Goal: Task Accomplishment & Management: Use online tool/utility

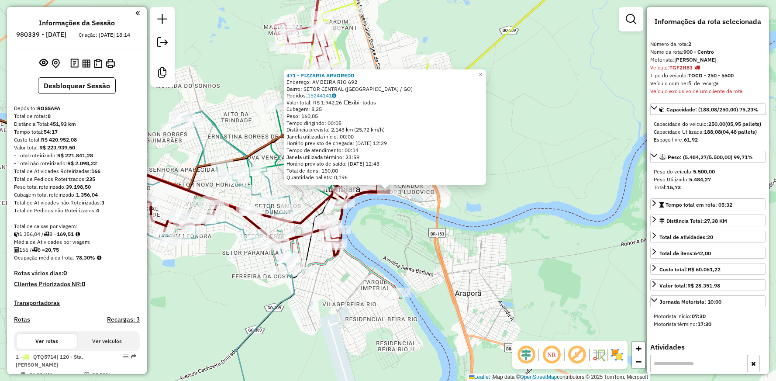
select select "**********"
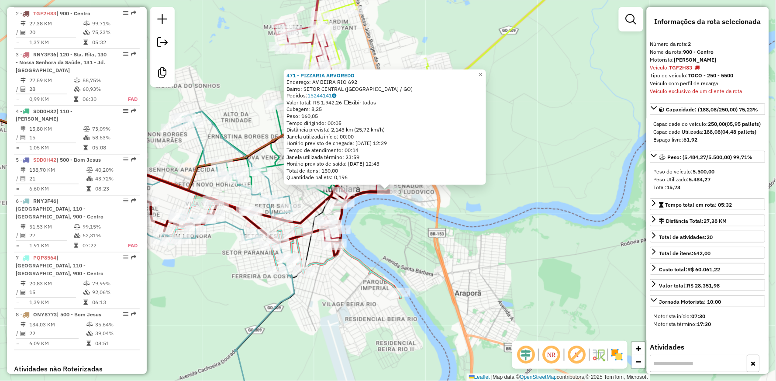
click at [456, 203] on div "471 - PIZZARIA ARVOREDO Endereço: AV BEIRA RIO 692 Bairro: SETOR CENTRAL (ITUMB…" at bounding box center [388, 190] width 776 height 381
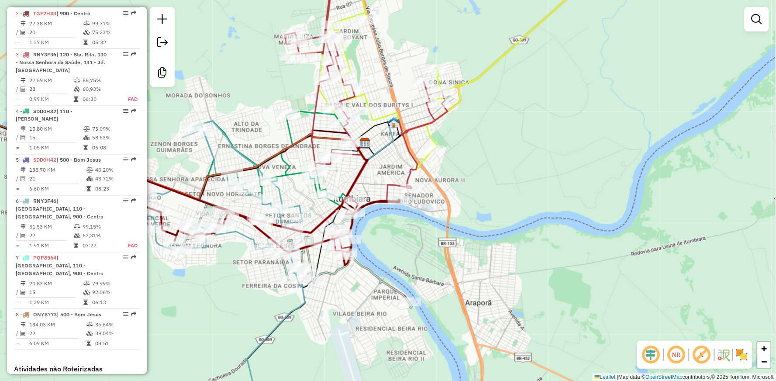
drag, startPoint x: 424, startPoint y: 251, endPoint x: 457, endPoint y: 284, distance: 46.9
click at [457, 284] on div "Janela de atendimento Grade de atendimento Capacidade Transportadoras Veículos …" at bounding box center [388, 190] width 776 height 381
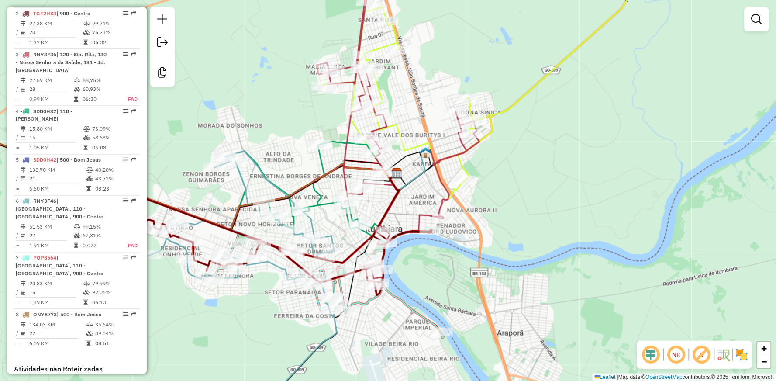
drag, startPoint x: 478, startPoint y: 158, endPoint x: 488, endPoint y: 165, distance: 11.4
click at [488, 165] on div "Janela de atendimento Grade de atendimento Capacidade Transportadoras Veículos …" at bounding box center [388, 190] width 776 height 381
click at [437, 98] on div "Janela de atendimento Grade de atendimento Capacidade Transportadoras Veículos …" at bounding box center [388, 190] width 776 height 381
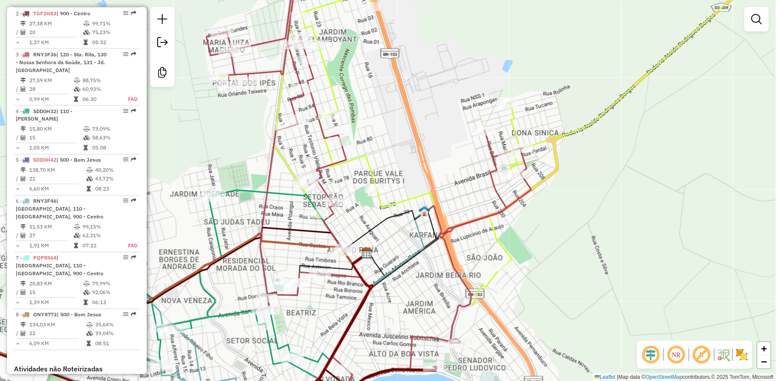
drag, startPoint x: 437, startPoint y: 135, endPoint x: 449, endPoint y: 141, distance: 12.9
click at [449, 141] on div "Janela de atendimento Grade de atendimento Capacidade Transportadoras Veículos …" at bounding box center [388, 190] width 776 height 381
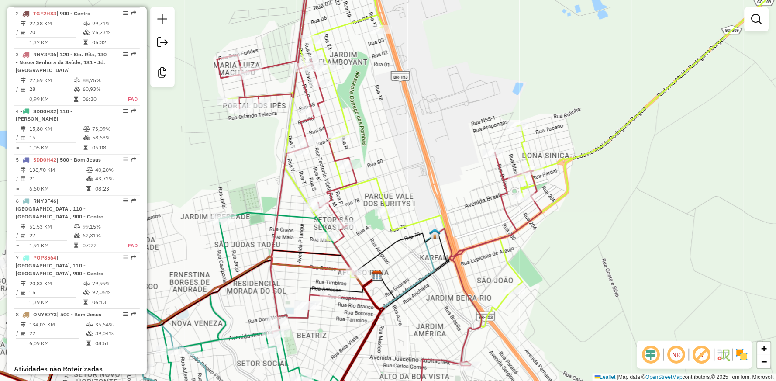
drag, startPoint x: 382, startPoint y: 112, endPoint x: 391, endPoint y: 134, distance: 23.7
click at [391, 134] on div "Janela de atendimento Grade de atendimento Capacidade Transportadoras Veículos …" at bounding box center [388, 190] width 776 height 381
click at [452, 179] on div "Janela de atendimento Grade de atendimento Capacidade Transportadoras Veículos …" at bounding box center [388, 190] width 776 height 381
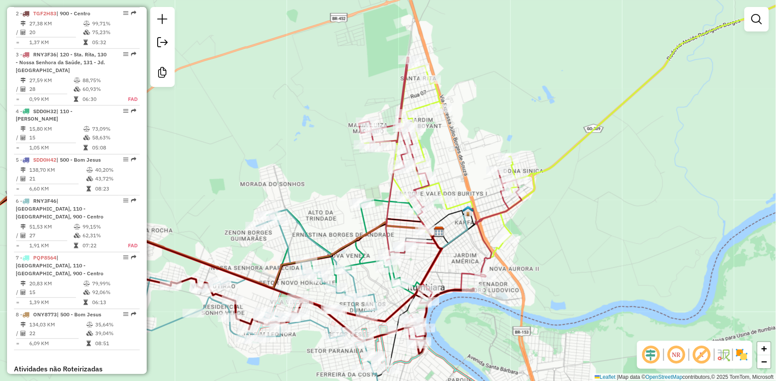
drag, startPoint x: 347, startPoint y: 181, endPoint x: 375, endPoint y: 183, distance: 28.0
click at [375, 183] on div "Janela de atendimento Grade de atendimento Capacidade Transportadoras Veículos …" at bounding box center [388, 190] width 776 height 381
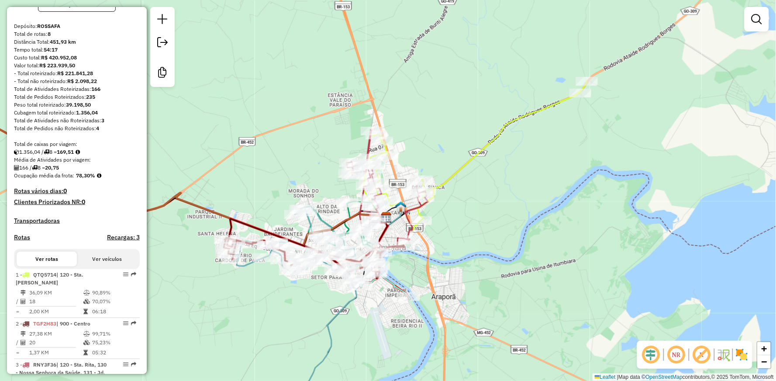
scroll to position [97, 0]
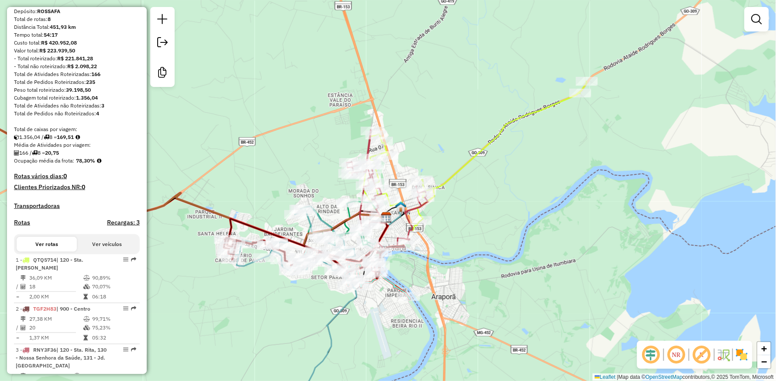
click at [498, 163] on div "Janela de atendimento Grade de atendimento Capacidade Transportadoras Veículos …" at bounding box center [388, 190] width 776 height 381
click at [463, 164] on icon at bounding box center [467, 155] width 237 height 149
select select "**********"
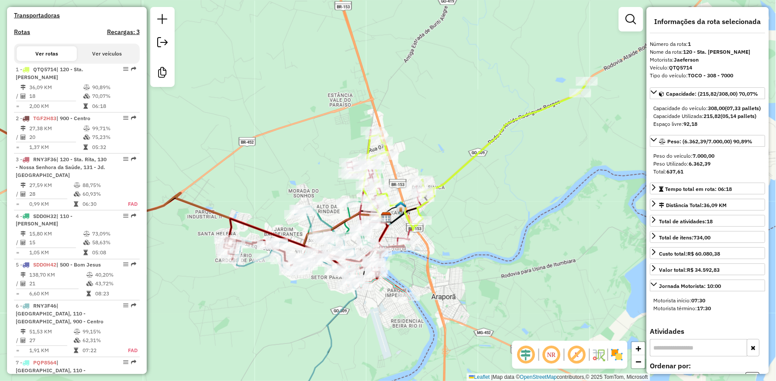
scroll to position [351, 0]
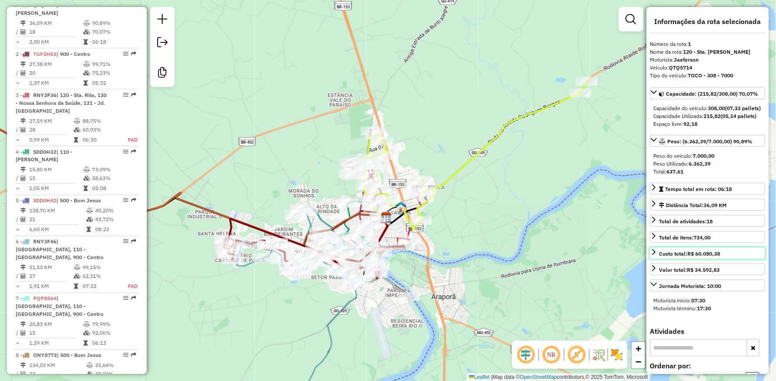
click at [656, 255] on icon at bounding box center [653, 251] width 7 height 7
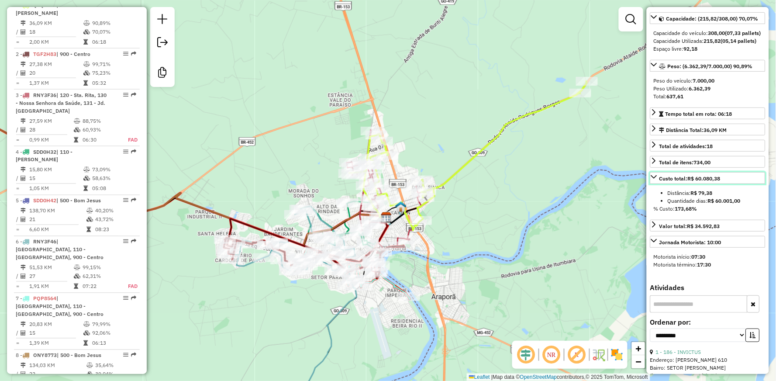
scroll to position [97, 0]
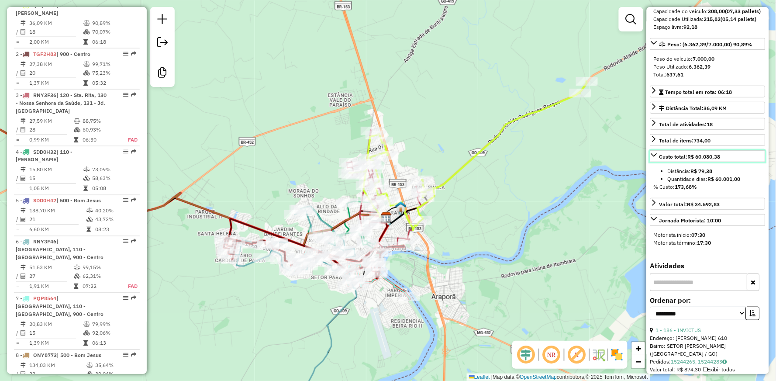
click at [655, 158] on icon at bounding box center [653, 154] width 7 height 7
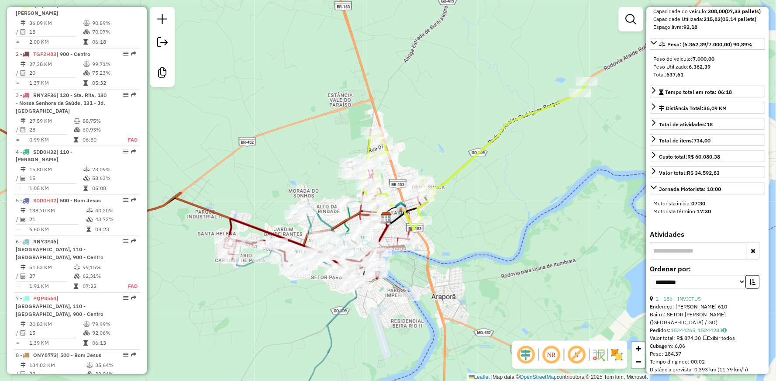
click at [492, 137] on icon at bounding box center [467, 155] width 237 height 149
click at [252, 223] on icon at bounding box center [314, 248] width 180 height 59
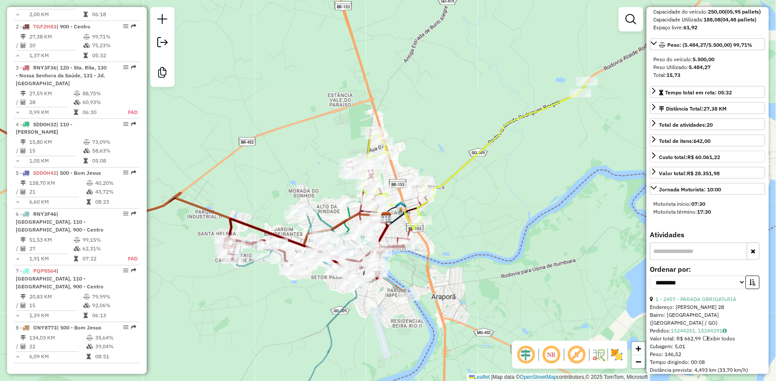
scroll to position [392, 0]
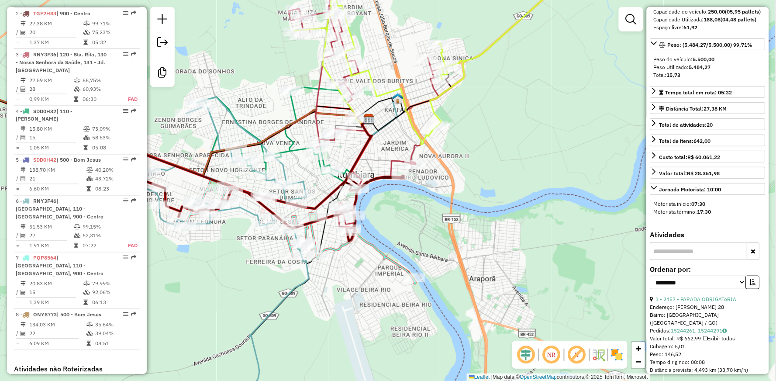
click at [372, 246] on icon at bounding box center [300, 231] width 231 height 104
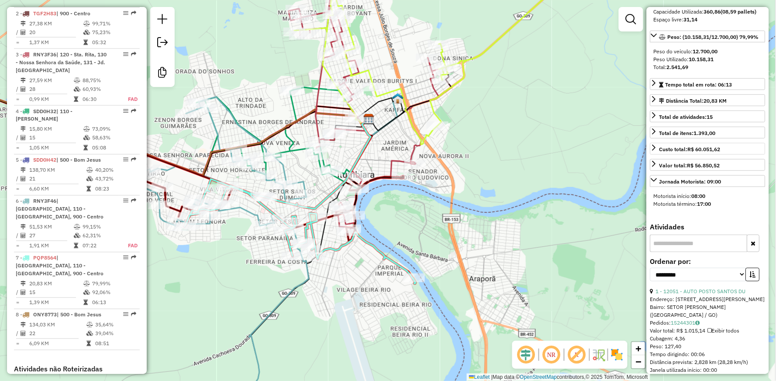
scroll to position [520, 0]
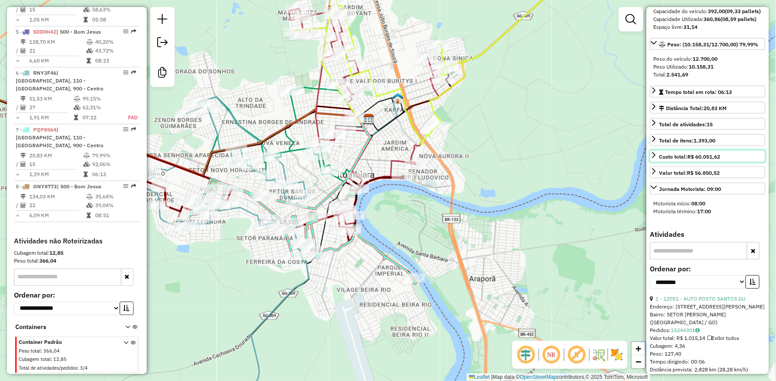
click at [652, 158] on icon at bounding box center [653, 154] width 7 height 7
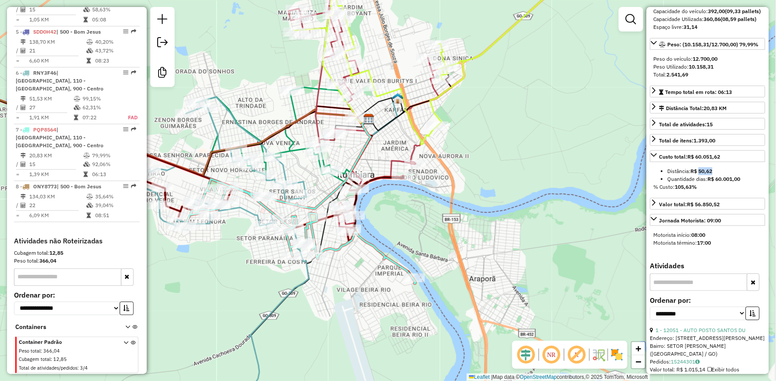
drag, startPoint x: 700, startPoint y: 186, endPoint x: 715, endPoint y: 186, distance: 15.3
click at [715, 175] on li "Distância: R$ 50,62" at bounding box center [714, 171] width 94 height 8
click at [723, 175] on li "Distância: R$ 50,62" at bounding box center [714, 171] width 94 height 8
click at [293, 101] on icon at bounding box center [277, 139] width 163 height 99
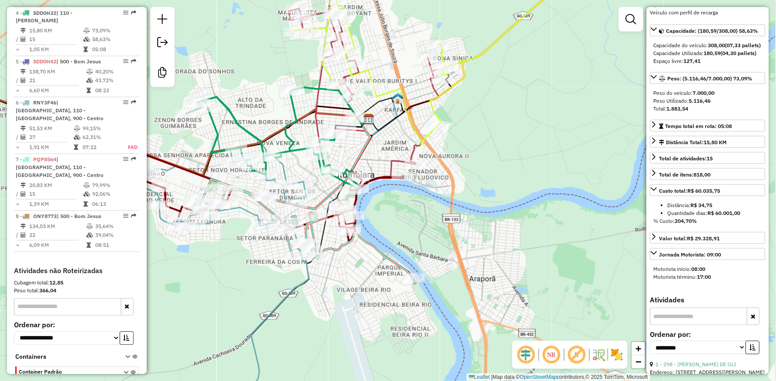
scroll to position [56, 0]
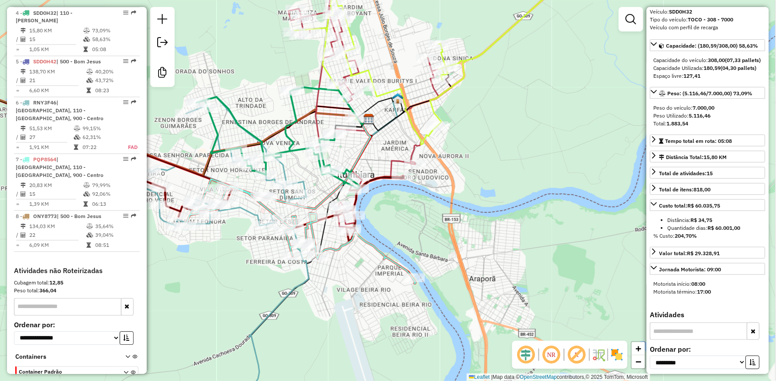
click at [491, 44] on icon at bounding box center [439, 53] width 290 height 182
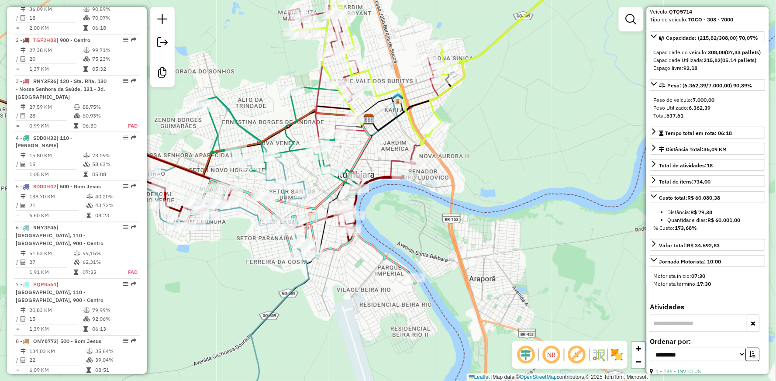
scroll to position [351, 0]
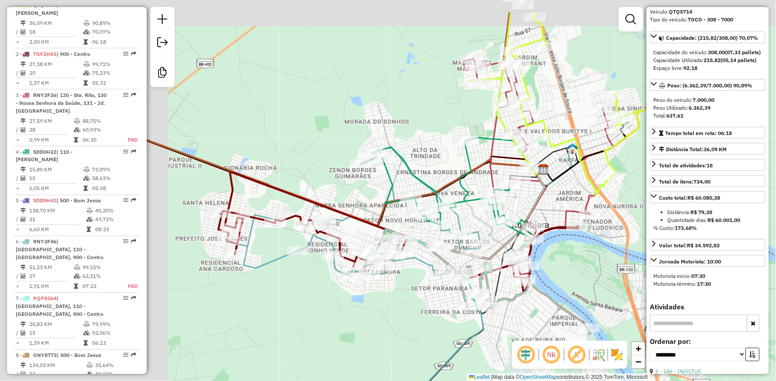
drag, startPoint x: 254, startPoint y: 69, endPoint x: 451, endPoint y: 127, distance: 205.4
click at [463, 128] on div "Janela de atendimento Grade de atendimento Capacidade Transportadoras Veículos …" at bounding box center [388, 190] width 776 height 381
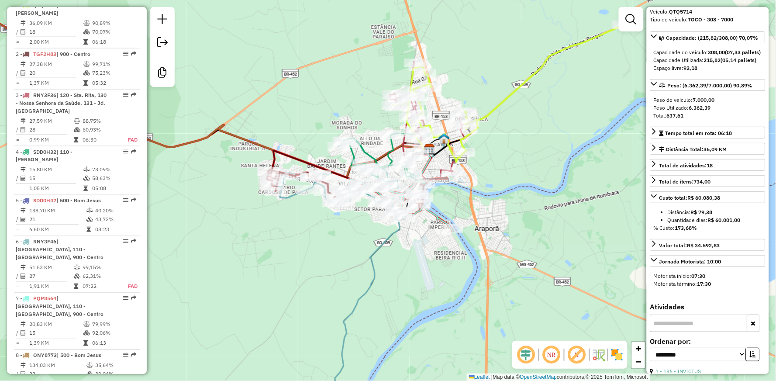
drag, startPoint x: 226, startPoint y: 149, endPoint x: 399, endPoint y: 174, distance: 174.6
click at [399, 174] on div "Janela de atendimento Grade de atendimento Capacidade Transportadoras Veículos …" at bounding box center [388, 190] width 776 height 381
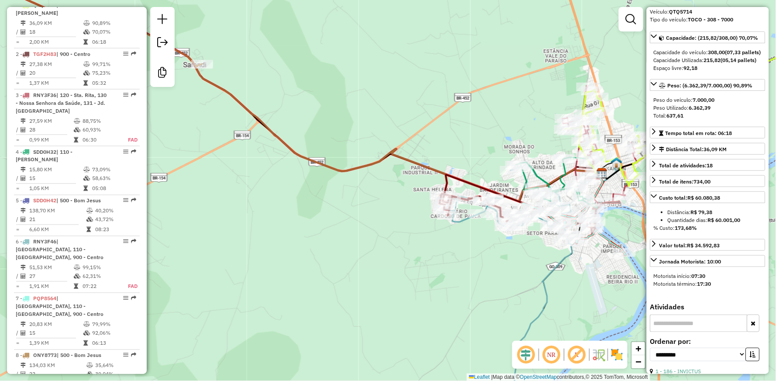
click at [235, 98] on icon at bounding box center [399, 132] width 406 height 137
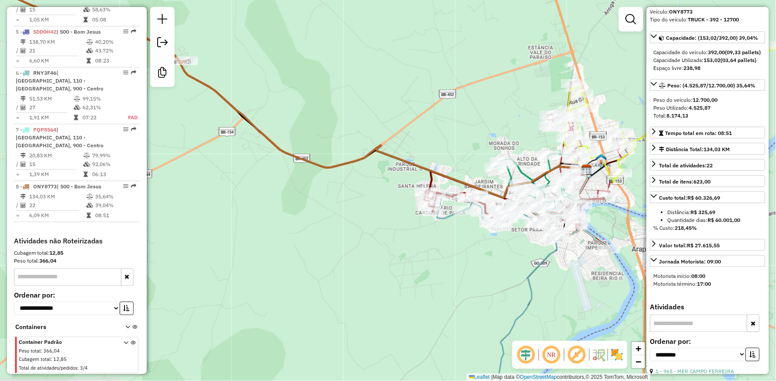
drag, startPoint x: 619, startPoint y: 228, endPoint x: 604, endPoint y: 225, distance: 15.7
click at [604, 225] on div "Janela de atendimento Grade de atendimento Capacidade Transportadoras Veículos …" at bounding box center [388, 190] width 776 height 381
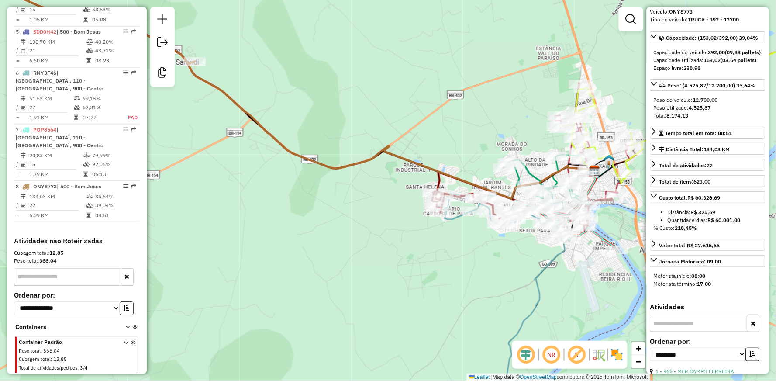
drag, startPoint x: 363, startPoint y: 236, endPoint x: 428, endPoint y: 244, distance: 65.1
click at [428, 244] on div "Janela de atendimento Grade de atendimento Capacidade Transportadoras Veículos …" at bounding box center [388, 190] width 776 height 381
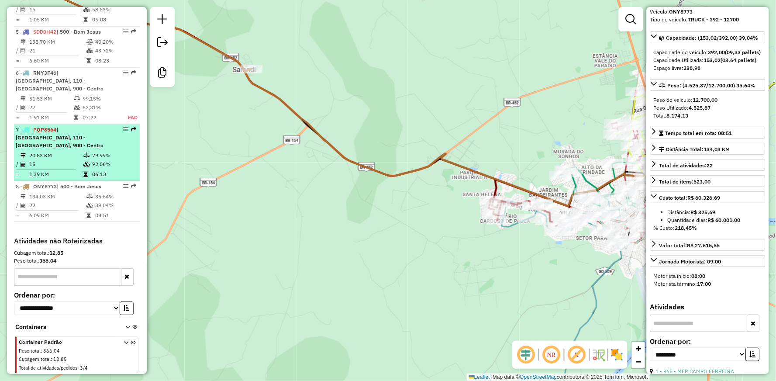
click at [69, 149] on li "7 - PQP8564 | 100 - Jardim Adelaide, 110 - Juca Arantes, 900 - Centro 20,83 KM …" at bounding box center [77, 152] width 126 height 57
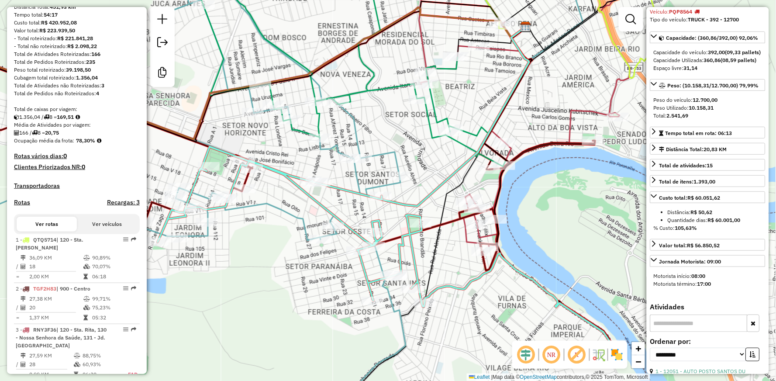
scroll to position [97, 0]
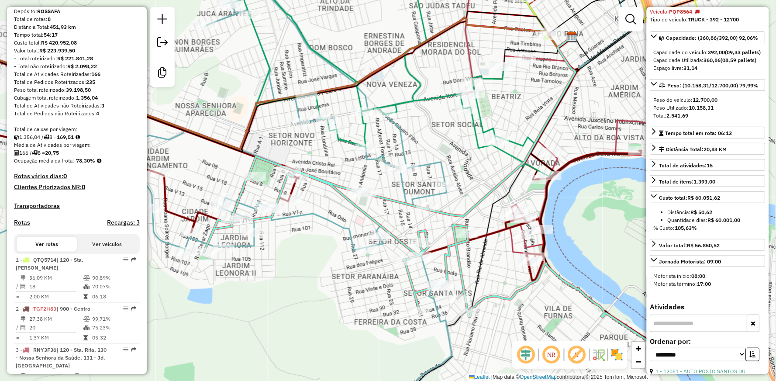
drag, startPoint x: 175, startPoint y: 158, endPoint x: 221, endPoint y: 168, distance: 47.3
click at [221, 168] on div "Janela de atendimento Grade de atendimento Capacidade Transportadoras Veículos …" at bounding box center [388, 190] width 776 height 381
click at [232, 105] on div "Janela de atendimento Grade de atendimento Capacidade Transportadoras Veículos …" at bounding box center [388, 190] width 776 height 381
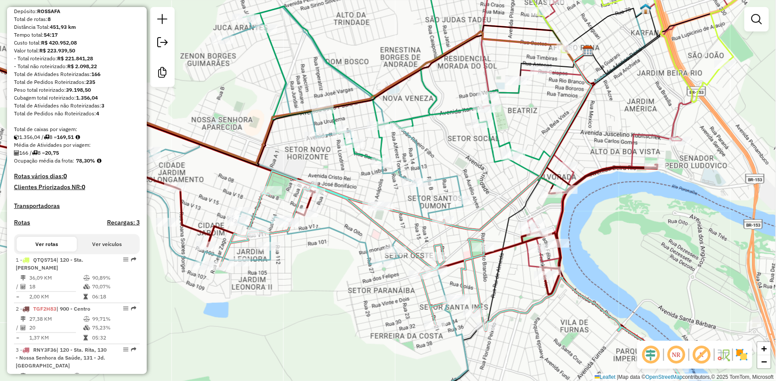
drag, startPoint x: 224, startPoint y: 105, endPoint x: 252, endPoint y: 129, distance: 36.2
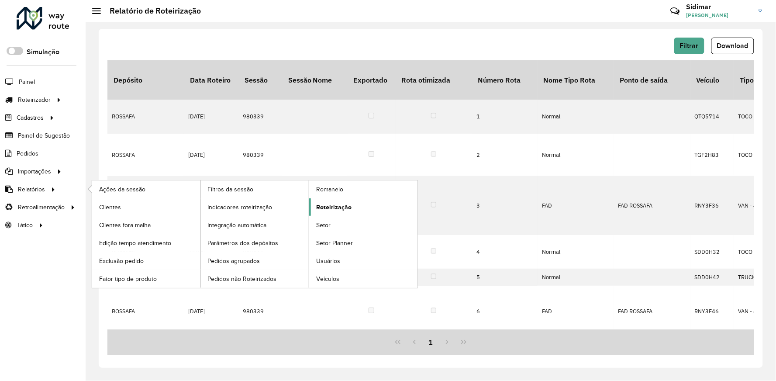
click at [334, 205] on span "Roteirização" at bounding box center [333, 207] width 35 height 9
click at [333, 205] on span "Roteirização" at bounding box center [333, 207] width 35 height 9
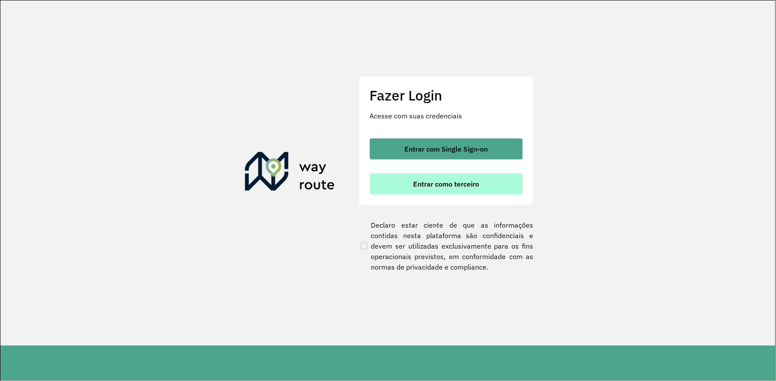
click at [422, 180] on span "Entrar como terceiro" at bounding box center [446, 183] width 66 height 7
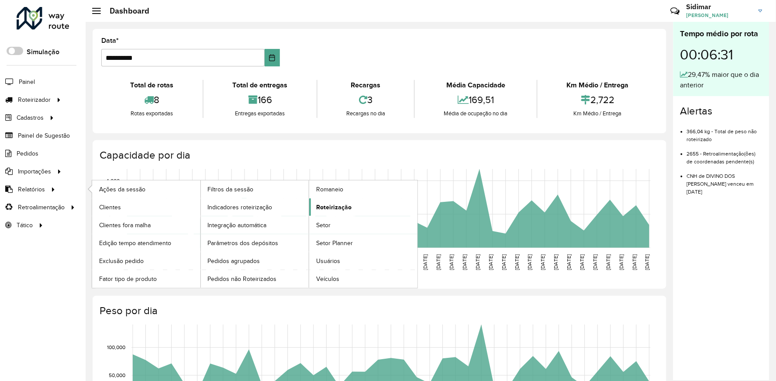
click at [324, 210] on span "Roteirização" at bounding box center [333, 207] width 35 height 9
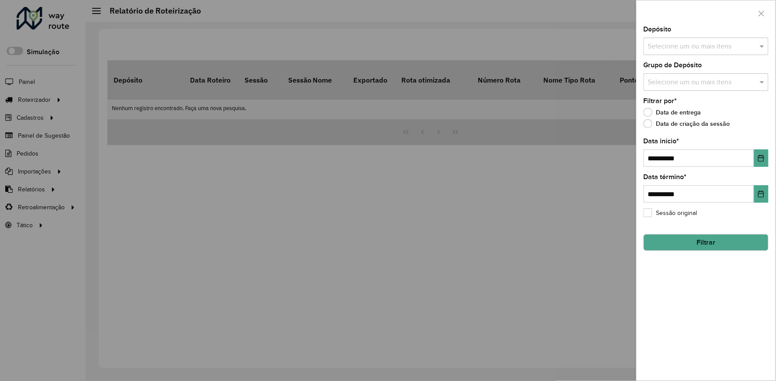
click at [687, 47] on input "text" at bounding box center [702, 46] width 112 height 10
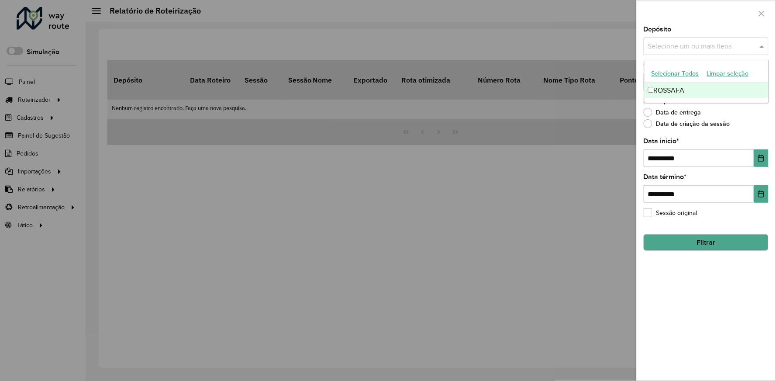
click at [669, 89] on div "ROSSAFA" at bounding box center [706, 90] width 124 height 15
click at [763, 162] on button "Choose Date" at bounding box center [761, 157] width 14 height 17
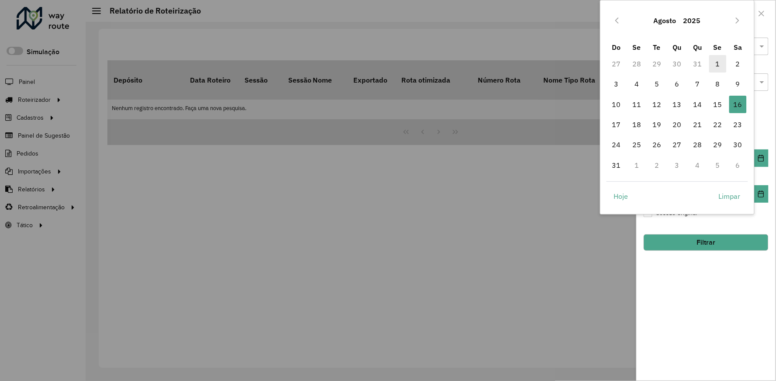
click at [714, 66] on span "1" at bounding box center [717, 63] width 17 height 17
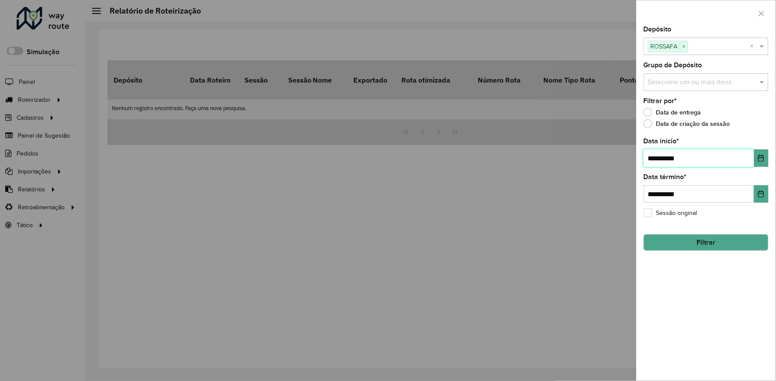
click at [753, 160] on input "**********" at bounding box center [698, 157] width 110 height 17
click at [758, 161] on icon "Choose Date" at bounding box center [761, 158] width 6 height 7
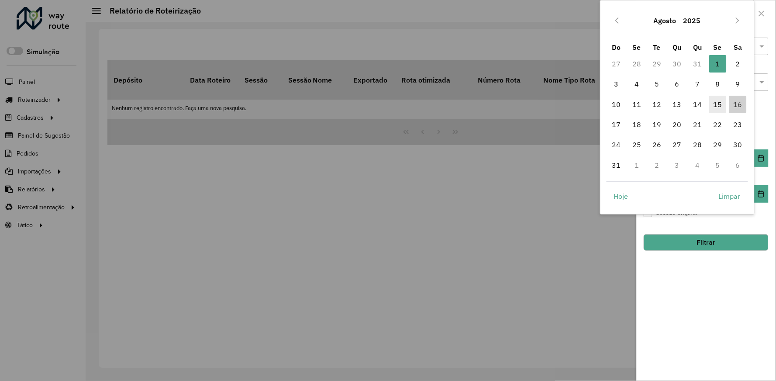
click at [716, 105] on span "15" at bounding box center [717, 104] width 17 height 17
type input "**********"
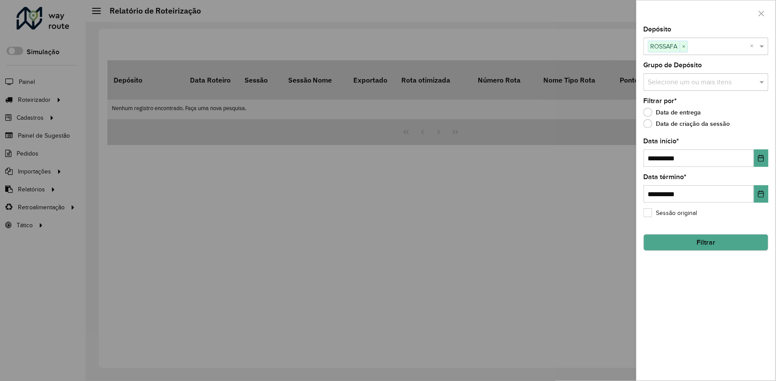
click at [716, 243] on button "Filtrar" at bounding box center [705, 242] width 125 height 17
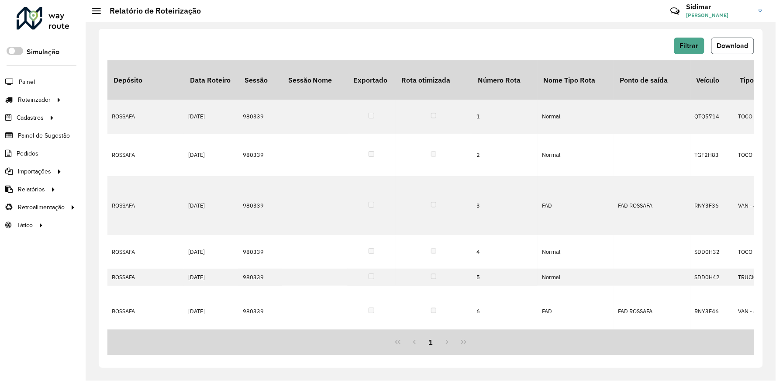
click at [747, 49] on button "Download" at bounding box center [732, 46] width 43 height 17
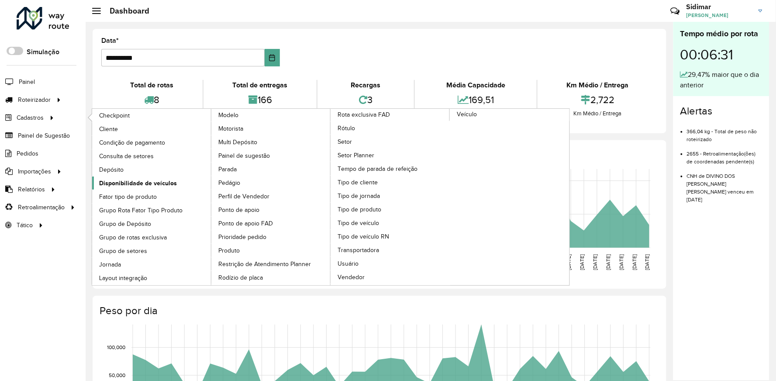
click at [155, 182] on span "Disponibilidade de veículos" at bounding box center [138, 183] width 78 height 9
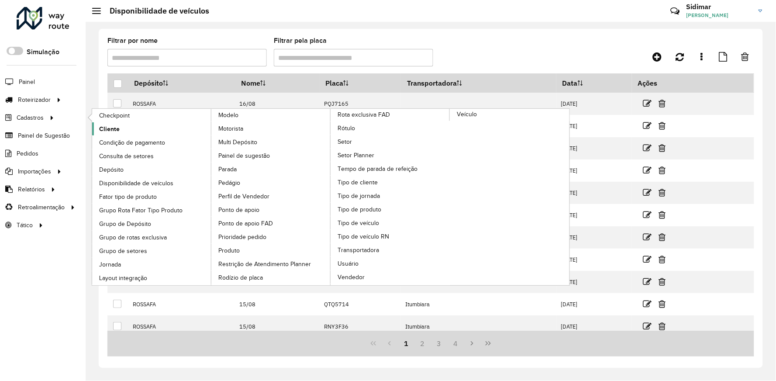
click at [102, 125] on span "Cliente" at bounding box center [109, 128] width 21 height 9
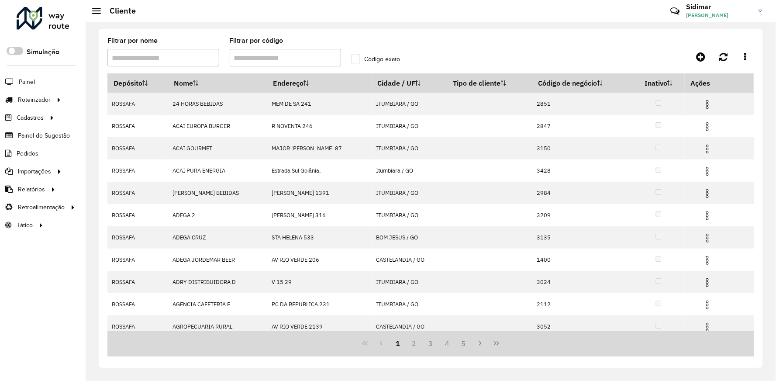
click at [277, 59] on hb-app "Aguarde... Pop-up bloqueado! Seu navegador bloqueou automáticamente a abertura …" at bounding box center [388, 190] width 776 height 381
click at [277, 59] on input "Filtrar por código" at bounding box center [286, 57] width 112 height 17
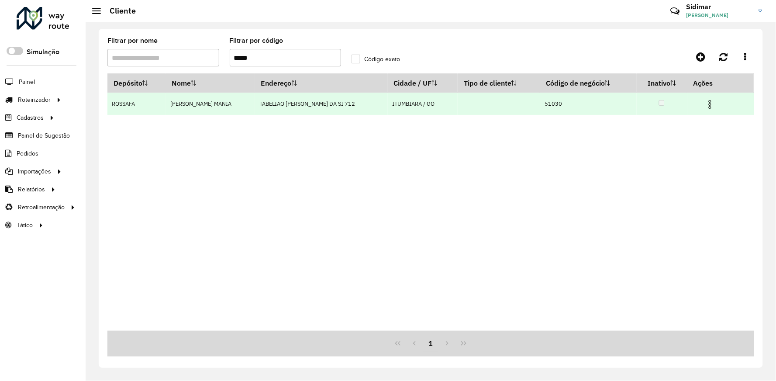
type input "*****"
click at [714, 105] on img at bounding box center [709, 104] width 10 height 10
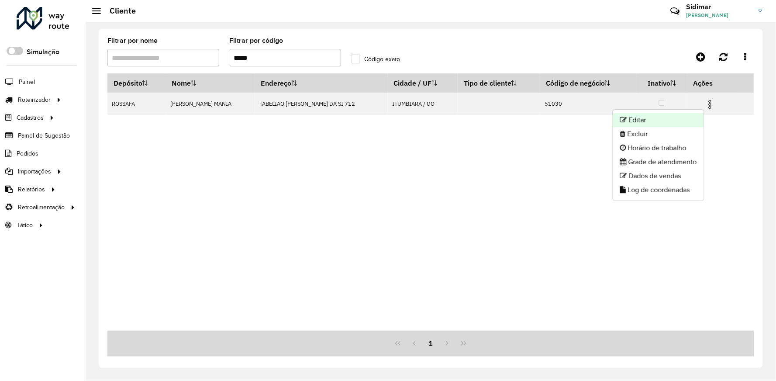
click at [675, 117] on li "Editar" at bounding box center [658, 120] width 91 height 14
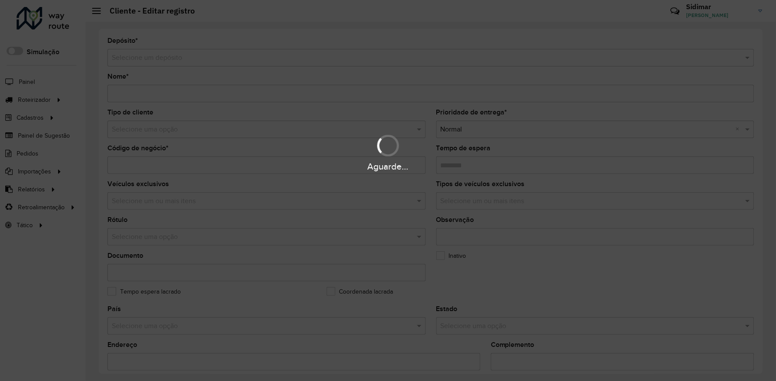
type input "**********"
type input "*****"
type input "********"
type input "**********"
type input "*********"
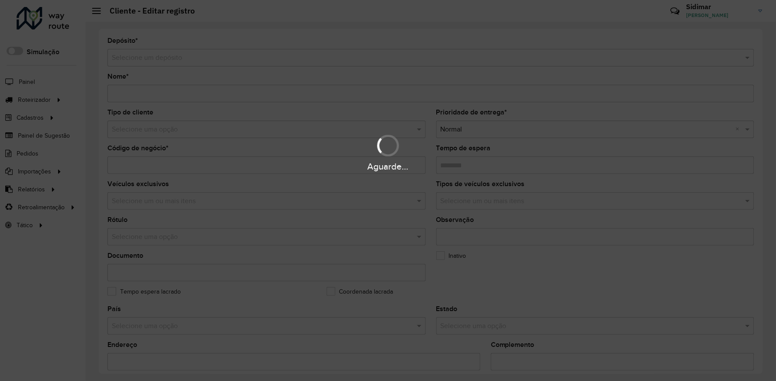
type input "**********"
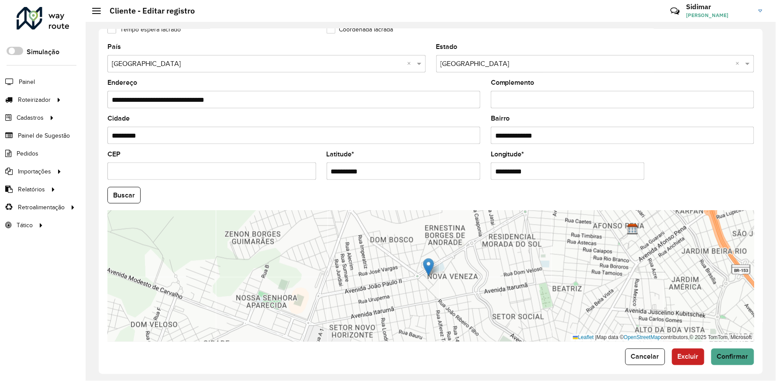
scroll to position [271, 0]
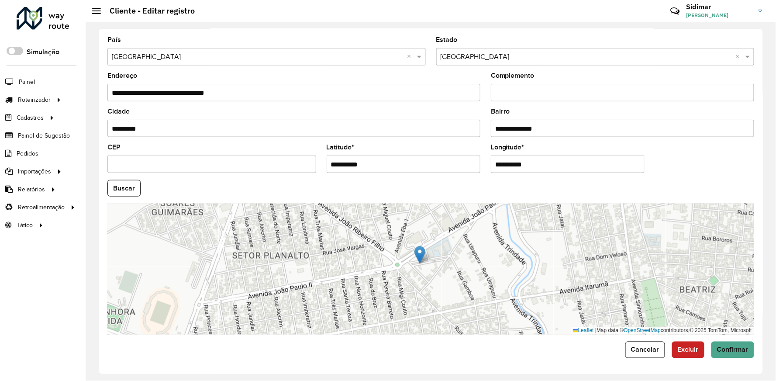
drag, startPoint x: 373, startPoint y: 165, endPoint x: 341, endPoint y: 166, distance: 32.3
click at [341, 166] on input "**********" at bounding box center [403, 163] width 154 height 17
click at [326, 166] on input "**********" at bounding box center [403, 163] width 154 height 17
drag, startPoint x: 382, startPoint y: 166, endPoint x: 309, endPoint y: 166, distance: 73.3
click at [309, 166] on formly-group "**********" at bounding box center [430, 186] width 657 height 298
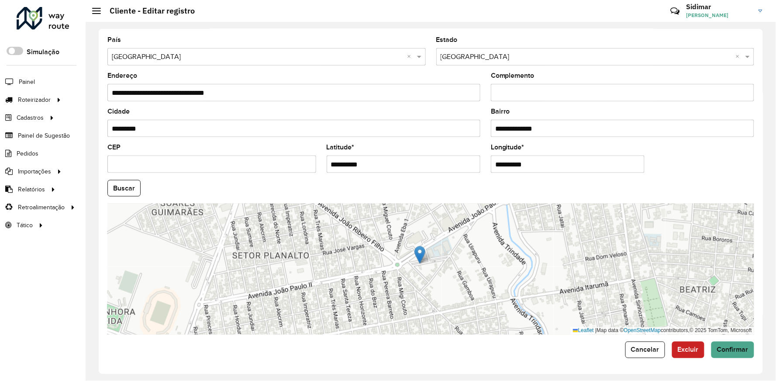
paste input "**********"
drag, startPoint x: 393, startPoint y: 162, endPoint x: 469, endPoint y: 163, distance: 76.4
click at [453, 163] on input "**********" at bounding box center [403, 163] width 154 height 17
click at [469, 163] on input "**********" at bounding box center [403, 163] width 154 height 17
type input "**********"
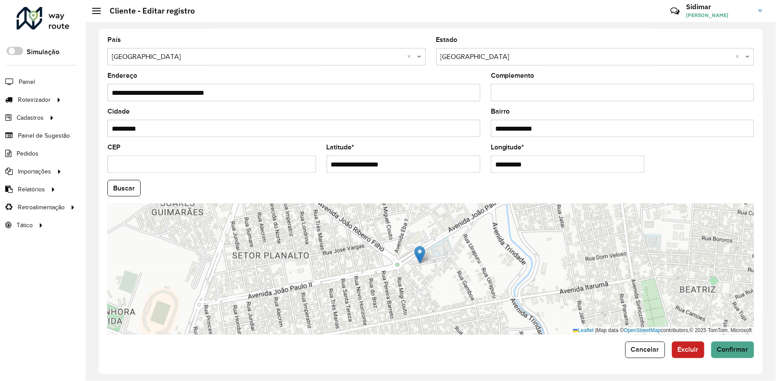
click at [540, 162] on hb-app "Aguarde... Pop-up bloqueado! Seu navegador bloqueou automáticamente a abertura …" at bounding box center [388, 190] width 776 height 381
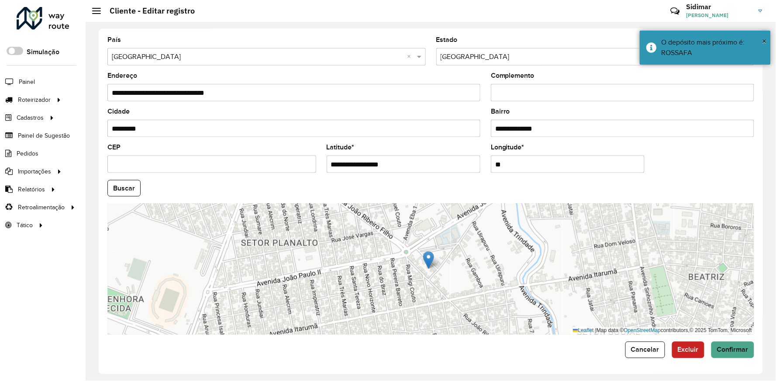
type input "*"
paste input "**********"
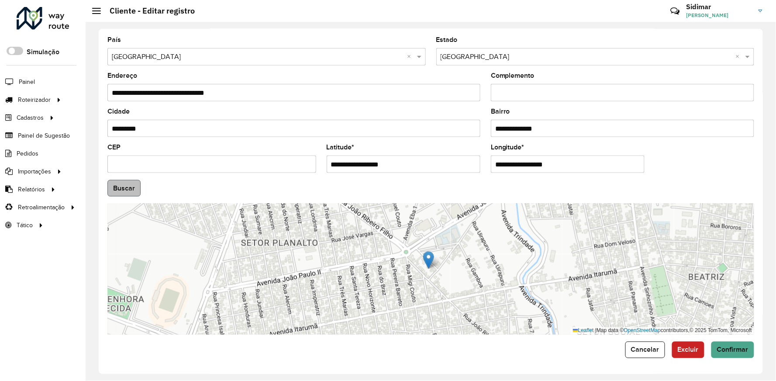
type input "**********"
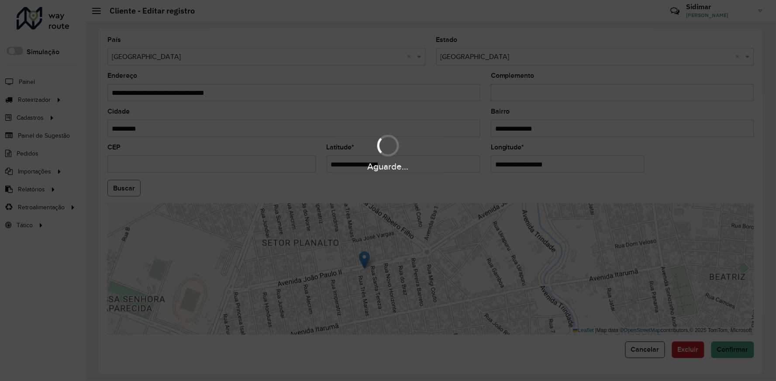
click at [119, 184] on hb-app "Aguarde... Pop-up bloqueado! Seu navegador bloqueou automáticamente a abertura …" at bounding box center [388, 190] width 776 height 381
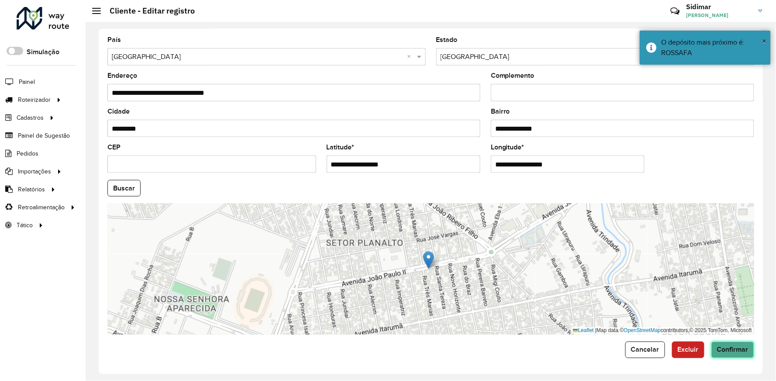
click at [720, 347] on span "Confirmar" at bounding box center [732, 349] width 31 height 7
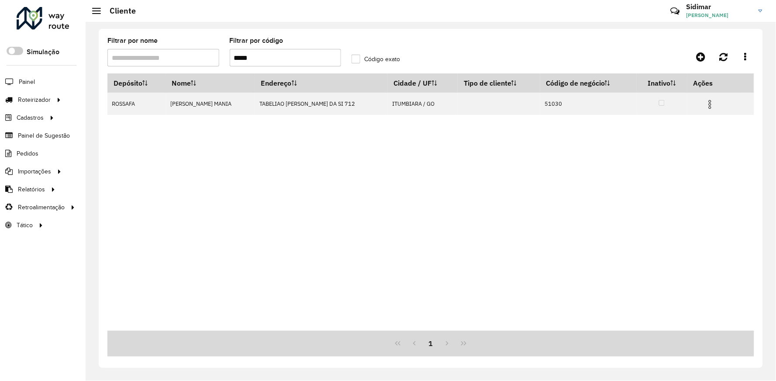
click at [276, 56] on input "*****" at bounding box center [286, 57] width 112 height 17
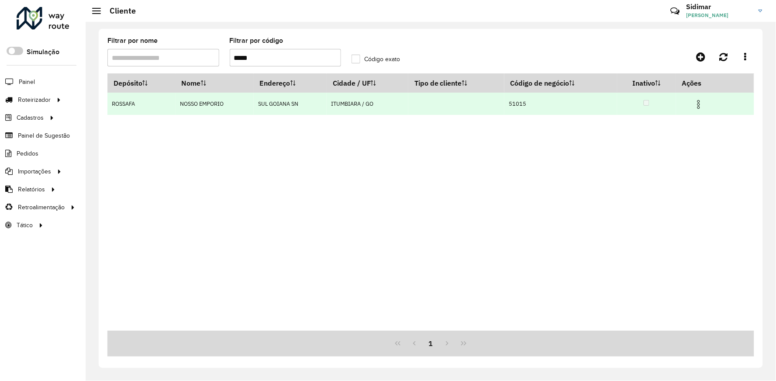
type input "*****"
click at [700, 103] on img at bounding box center [698, 104] width 10 height 10
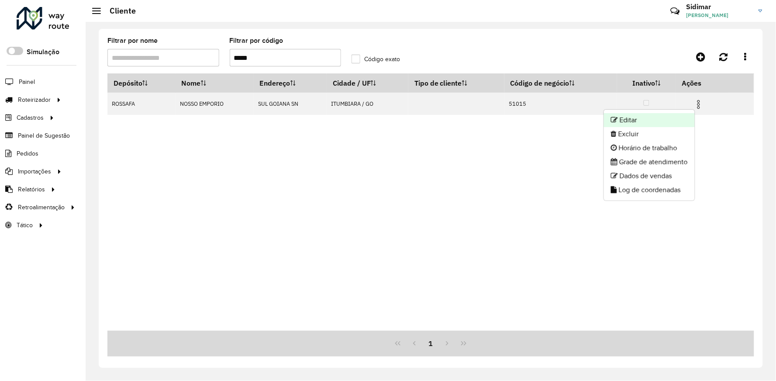
click at [656, 120] on li "Editar" at bounding box center [649, 120] width 91 height 14
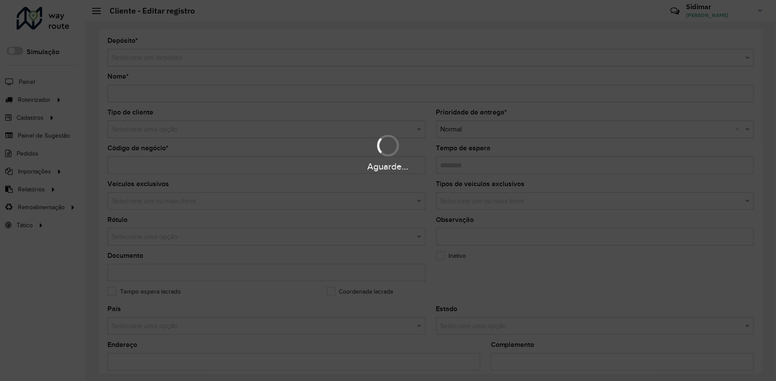
type input "**********"
type input "*****"
type input "********"
type input "**********"
type input "*********"
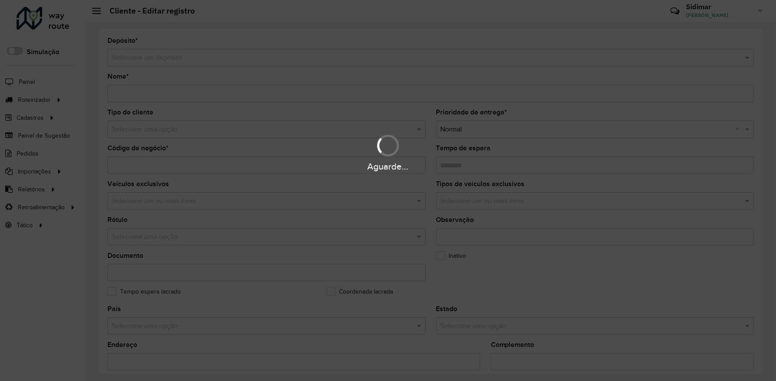
type input "**********"
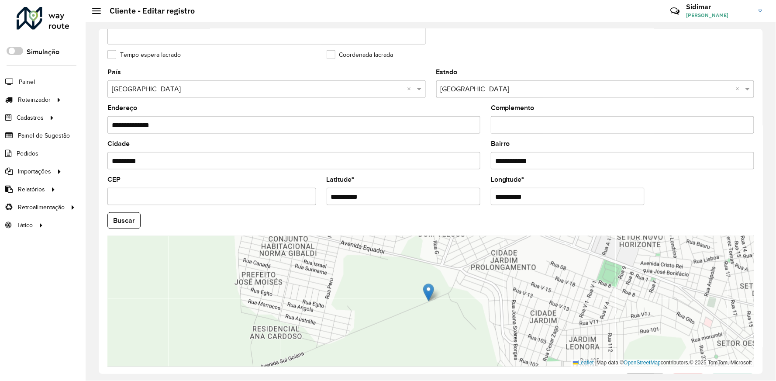
scroll to position [271, 0]
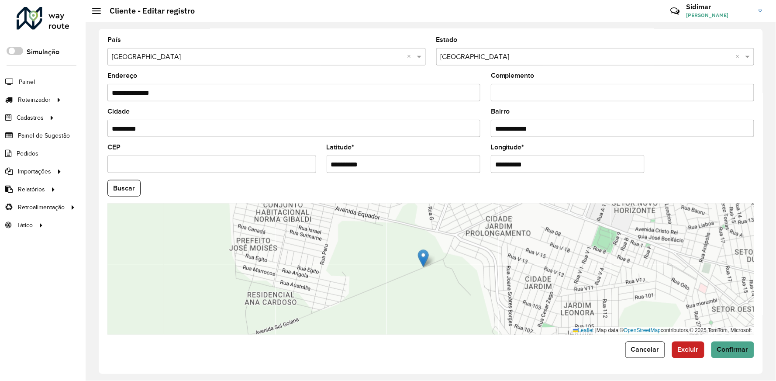
click at [374, 162] on input "**********" at bounding box center [403, 163] width 154 height 17
type input "*"
paste input "**********"
type input "**********"
click at [559, 160] on hb-app "Aguarde... Pop-up bloqueado! Seu navegador bloqueou automáticamente a abertura …" at bounding box center [388, 190] width 776 height 381
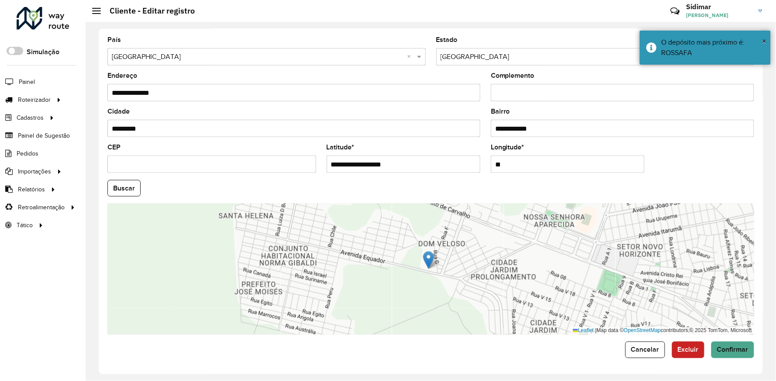
type input "*"
paste input "**********"
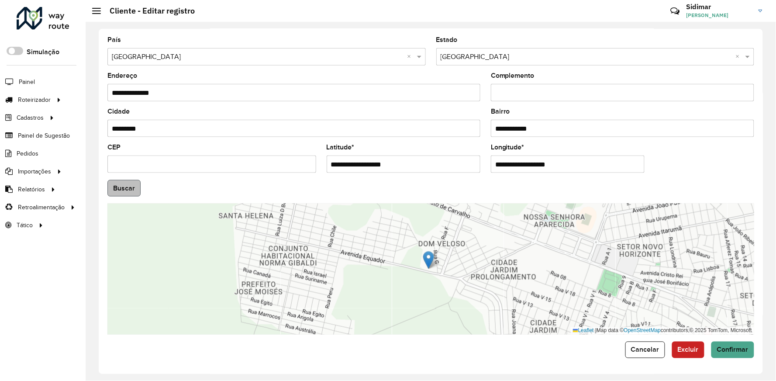
type input "**********"
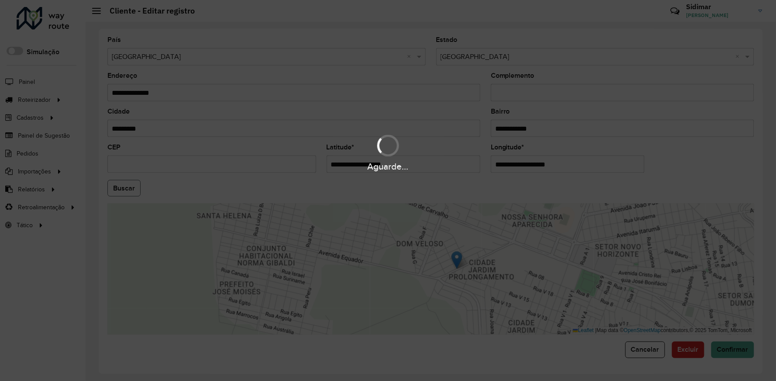
click at [119, 188] on hb-app "Aguarde... Pop-up bloqueado! Seu navegador bloqueou automáticamente a abertura …" at bounding box center [388, 190] width 776 height 381
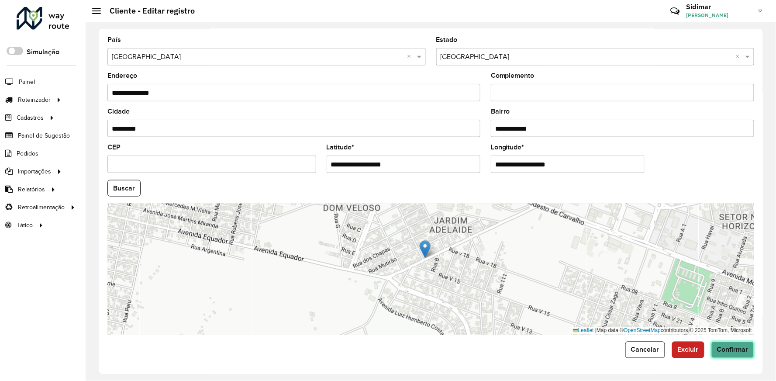
click at [737, 354] on button "Confirmar" at bounding box center [732, 349] width 43 height 17
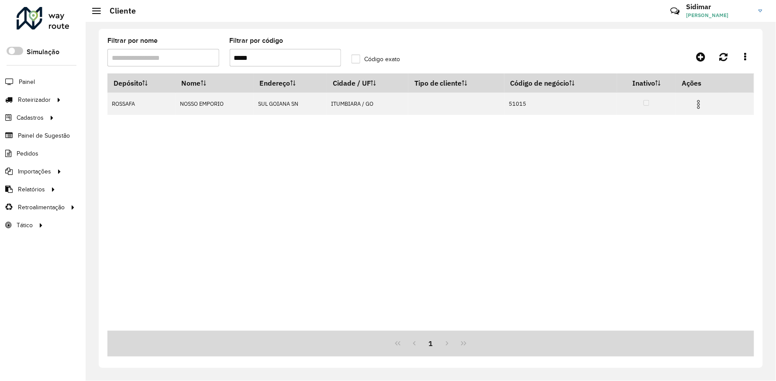
drag, startPoint x: 262, startPoint y: 59, endPoint x: 220, endPoint y: 62, distance: 41.5
click at [220, 62] on formly-group "Filtrar por nome Filtrar por código ***** Código exato" at bounding box center [346, 56] width 488 height 36
click at [220, 62] on formly-field "Filtrar por nome" at bounding box center [163, 56] width 122 height 36
click at [264, 55] on input "*****" at bounding box center [286, 57] width 112 height 17
type input "*"
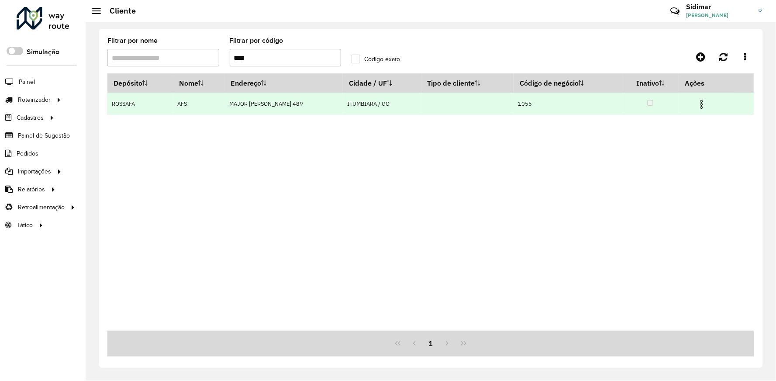
type input "****"
click at [700, 105] on img at bounding box center [701, 104] width 10 height 10
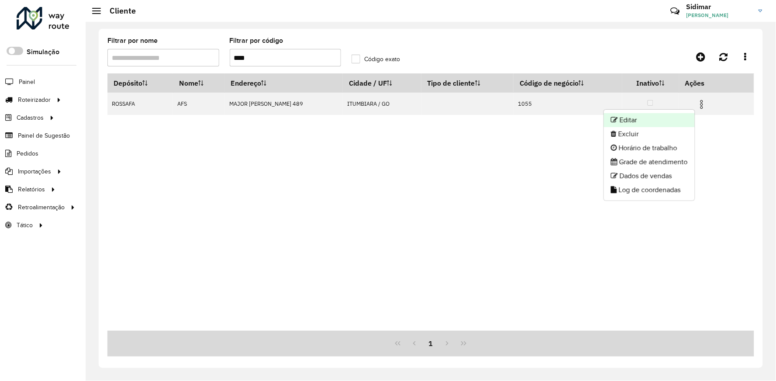
click at [664, 121] on li "Editar" at bounding box center [649, 120] width 91 height 14
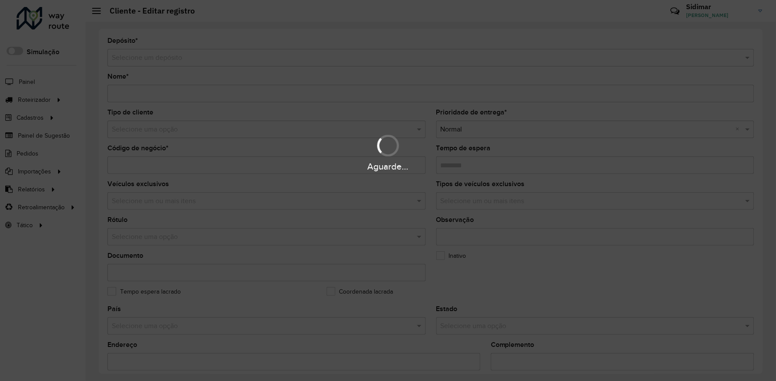
type input "***"
type input "****"
type input "********"
type input "**********"
type input "*********"
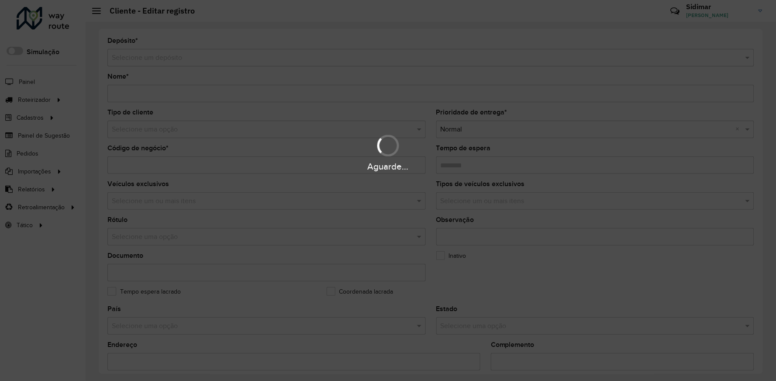
type input "**********"
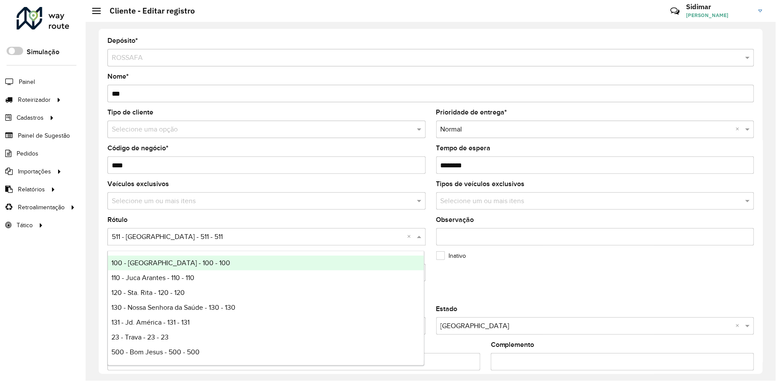
click at [208, 233] on input "text" at bounding box center [258, 237] width 292 height 10
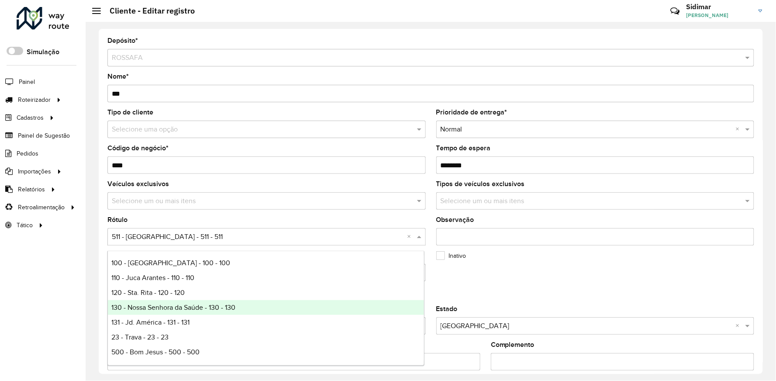
scroll to position [48, 0]
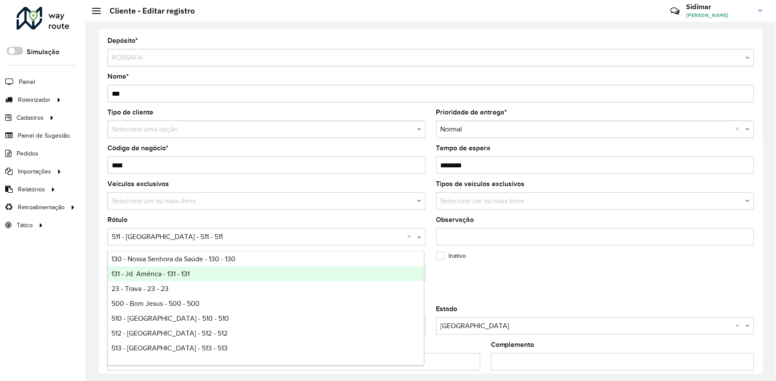
click at [177, 280] on div "131 - Jd. América - 131 - 131" at bounding box center [266, 273] width 316 height 15
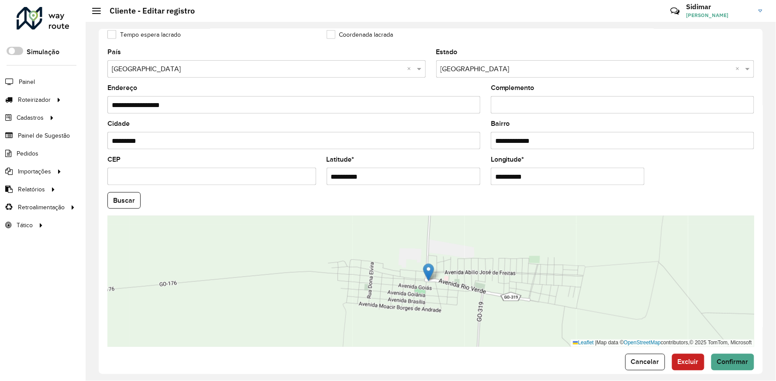
scroll to position [271, 0]
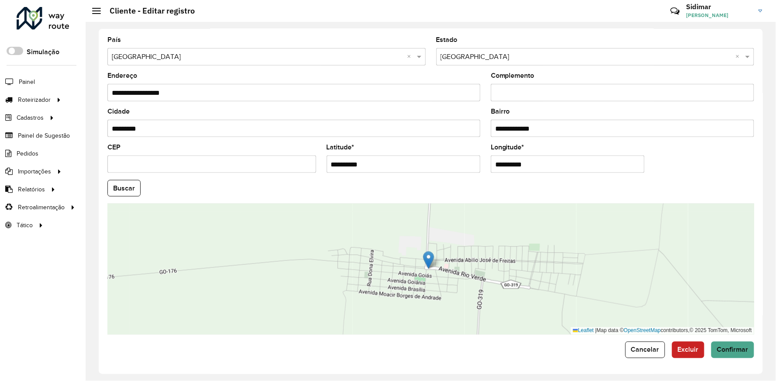
click at [390, 163] on input "**********" at bounding box center [403, 163] width 154 height 17
type input "*"
paste input "**********"
click at [397, 166] on input "**********" at bounding box center [403, 163] width 154 height 17
type input "**********"
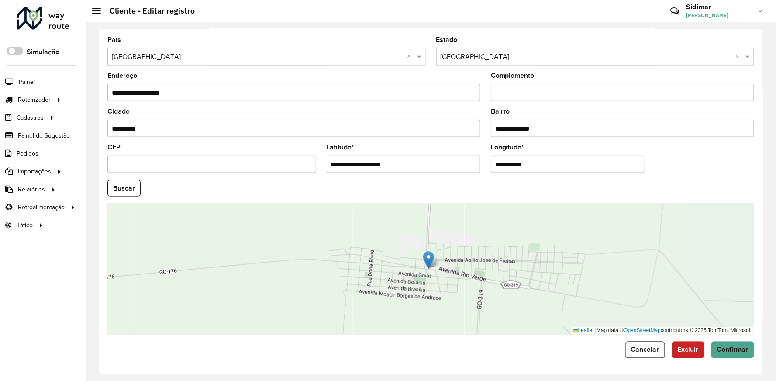
click at [579, 166] on hb-app "Aguarde... Pop-up bloqueado! Seu navegador bloqueou automáticamente a abertura …" at bounding box center [388, 190] width 776 height 381
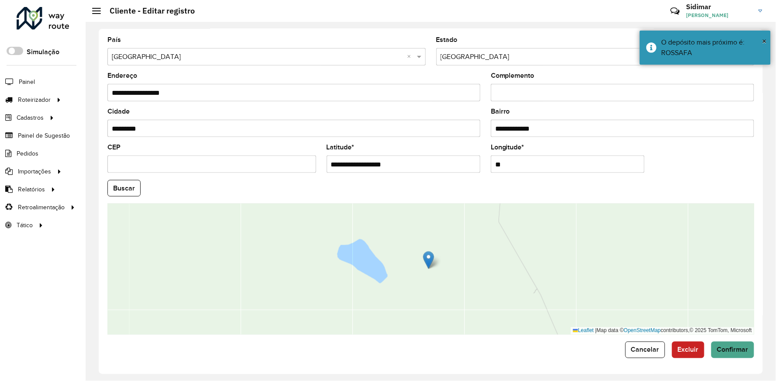
type input "*"
paste input "**********"
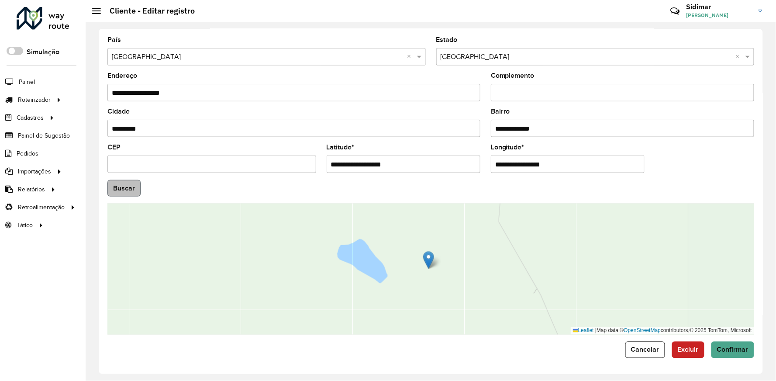
type input "**********"
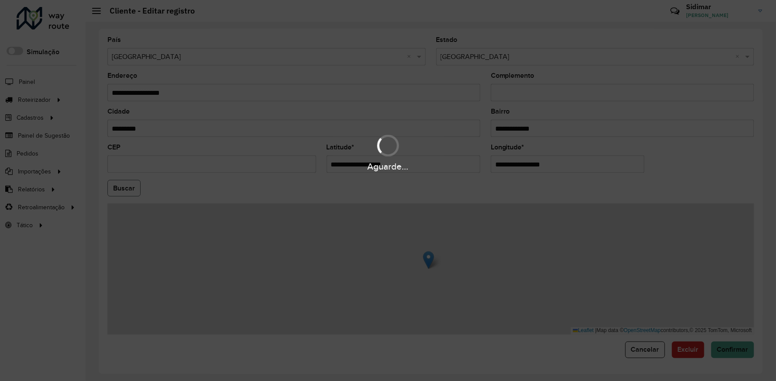
click at [117, 189] on hb-app "Aguarde... Pop-up bloqueado! Seu navegador bloqueou automáticamente a abertura …" at bounding box center [388, 190] width 776 height 381
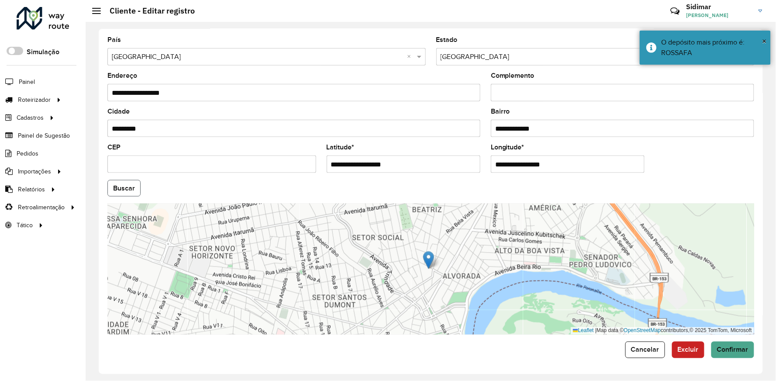
click at [117, 189] on button "Buscar" at bounding box center [123, 188] width 33 height 17
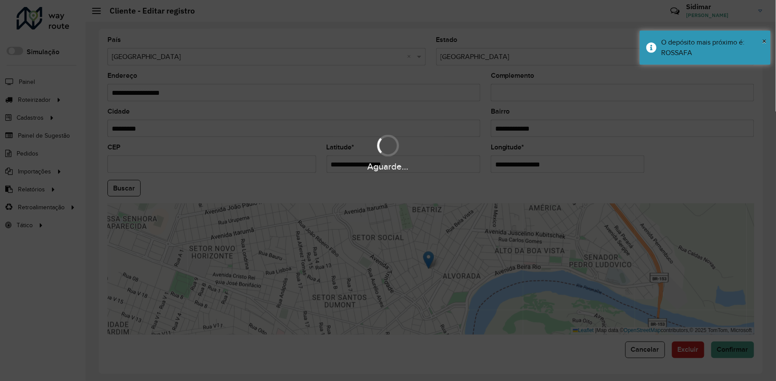
type input "**********"
type input "*********"
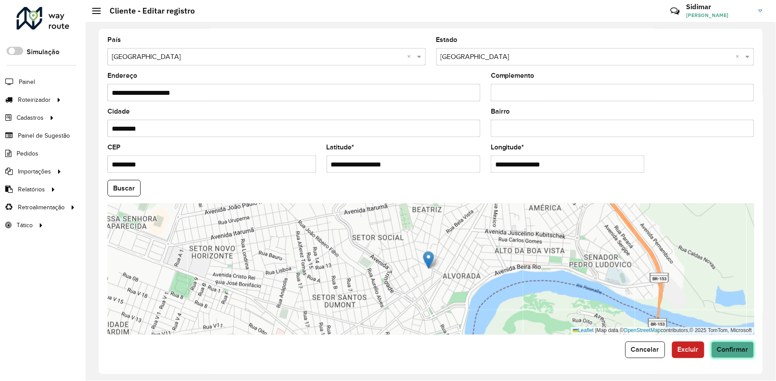
click at [735, 352] on span "Confirmar" at bounding box center [732, 349] width 31 height 7
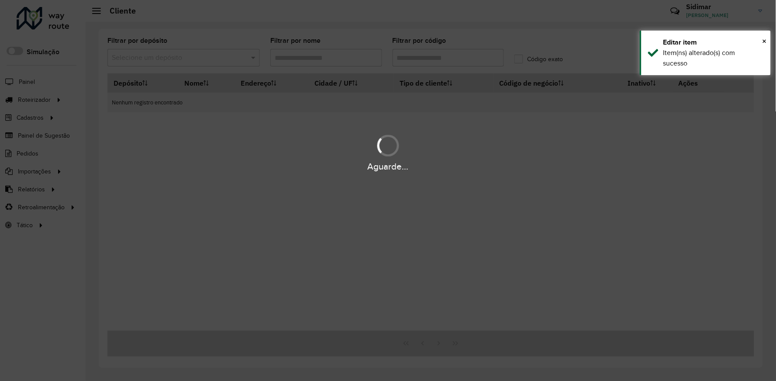
type input "****"
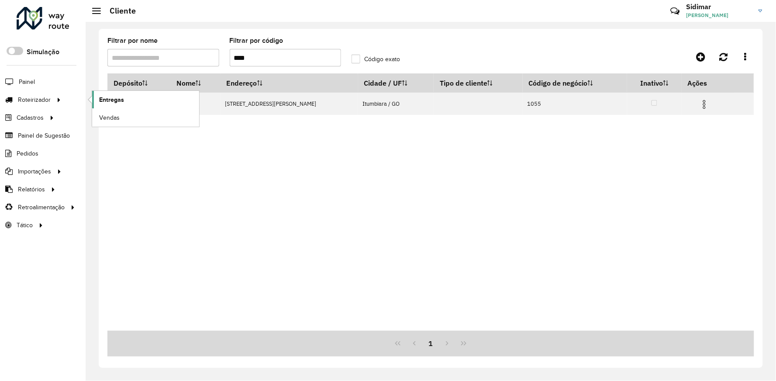
click at [119, 97] on span "Entregas" at bounding box center [111, 99] width 25 height 9
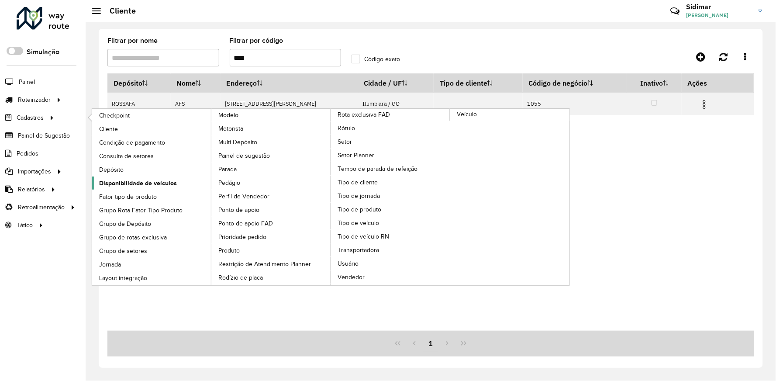
click at [144, 180] on span "Disponibilidade de veículos" at bounding box center [138, 183] width 78 height 9
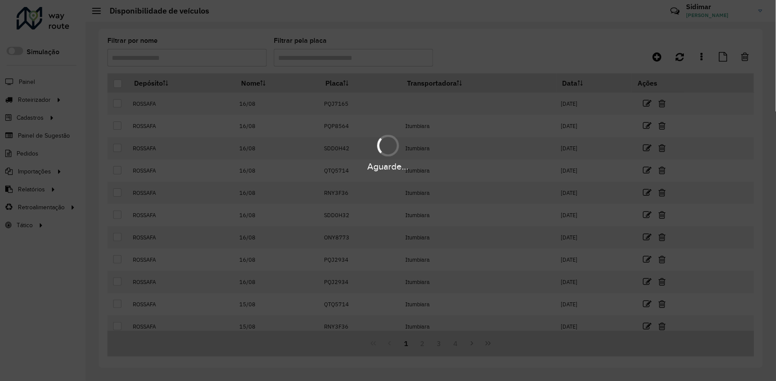
click at [337, 380] on div "Aguarde..." at bounding box center [388, 190] width 776 height 381
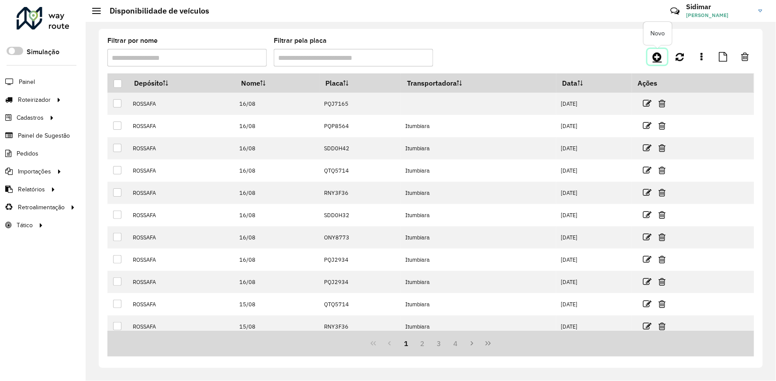
click at [661, 59] on icon at bounding box center [657, 57] width 9 height 10
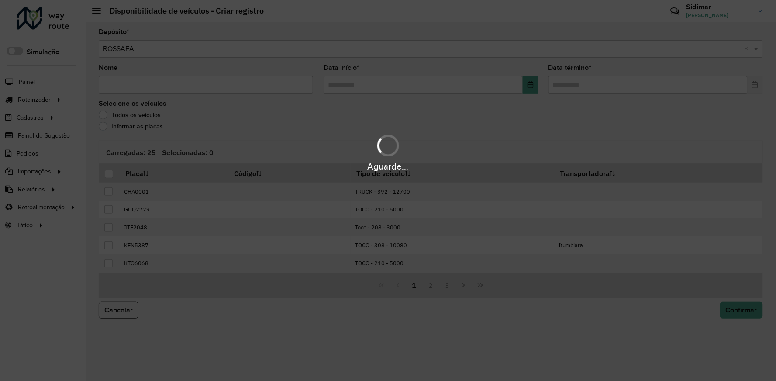
click at [171, 90] on div "Aguarde..." at bounding box center [388, 190] width 776 height 381
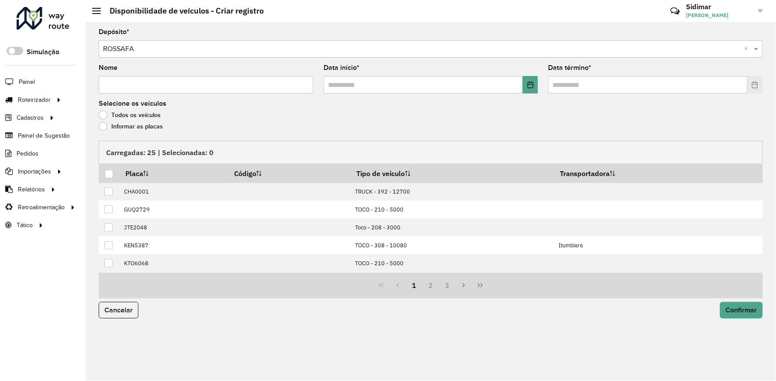
click at [171, 89] on input "Nome" at bounding box center [206, 84] width 214 height 17
type input "*****"
click at [537, 85] on button "Choose Date" at bounding box center [529, 84] width 15 height 17
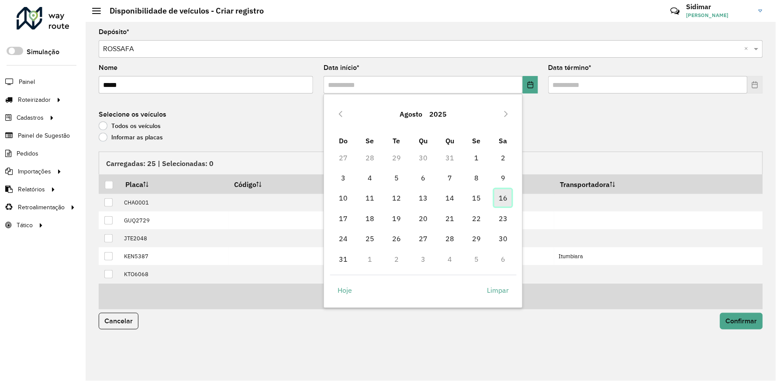
click at [505, 201] on span "16" at bounding box center [502, 197] width 17 height 17
type input "**********"
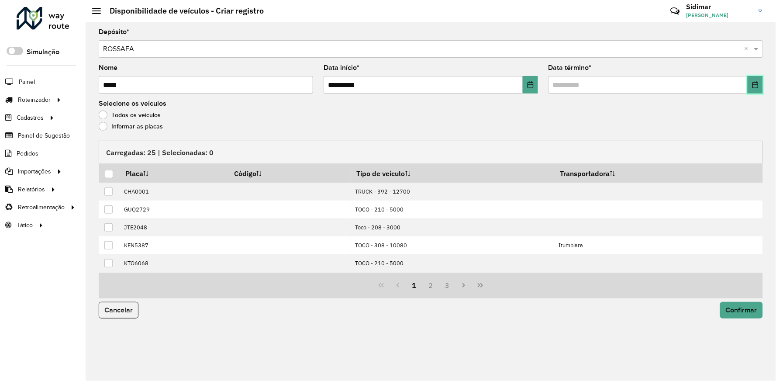
click at [761, 90] on button "Choose Date" at bounding box center [754, 84] width 15 height 17
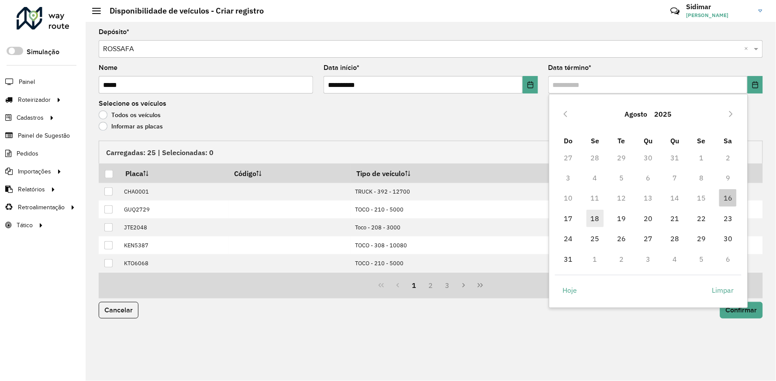
click at [592, 222] on span "18" at bounding box center [594, 218] width 17 height 17
type input "**********"
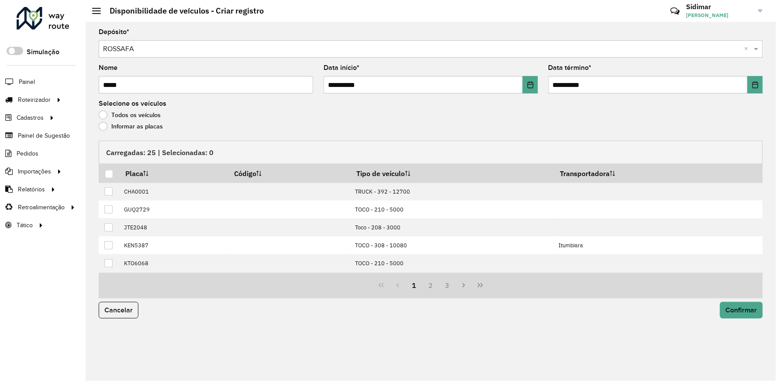
click at [135, 126] on label "Informar as placas" at bounding box center [131, 126] width 64 height 9
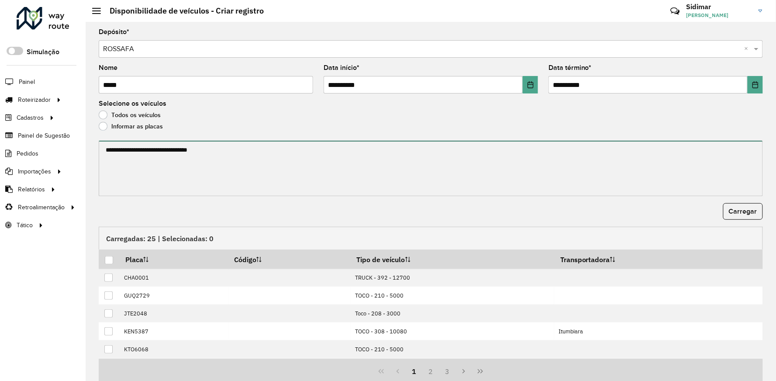
click at [173, 150] on textarea at bounding box center [431, 168] width 664 height 55
paste textarea "******* ******* ******* ******* ******* ******* ******* ******* *******"
type textarea "******* ******* ******* ******* ******* ******* ******* ******* *******"
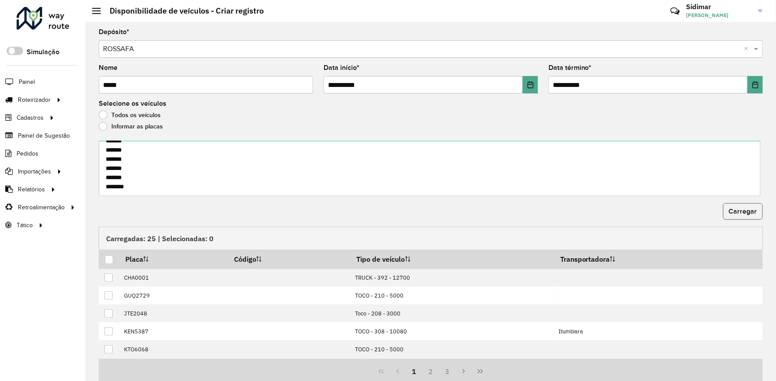
click at [726, 213] on button "Carregar" at bounding box center [743, 211] width 40 height 17
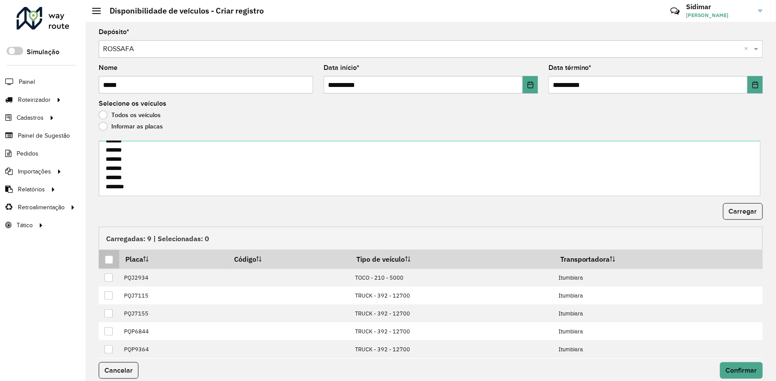
click at [106, 260] on div at bounding box center [109, 259] width 8 height 8
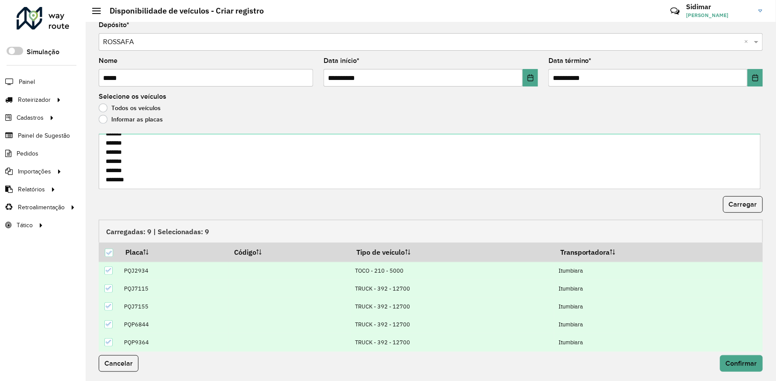
scroll to position [9, 0]
click at [752, 360] on span "Confirmar" at bounding box center [740, 361] width 31 height 7
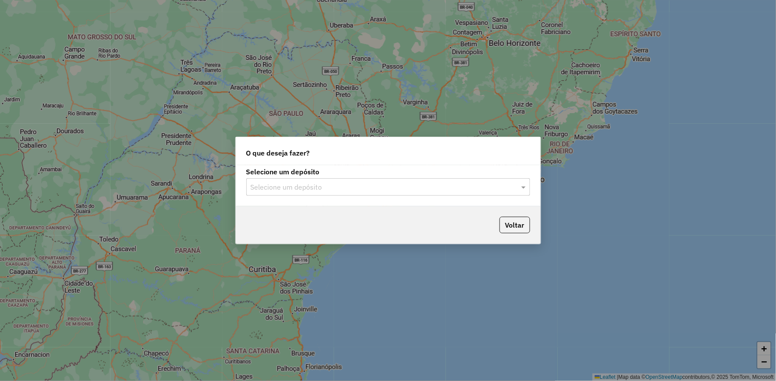
click at [310, 181] on div "Selecione um depósito" at bounding box center [388, 186] width 284 height 17
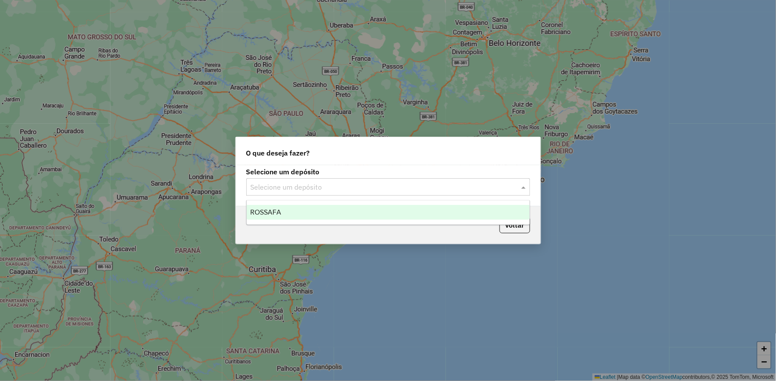
click at [293, 217] on div "ROSSAFA" at bounding box center [388, 212] width 283 height 15
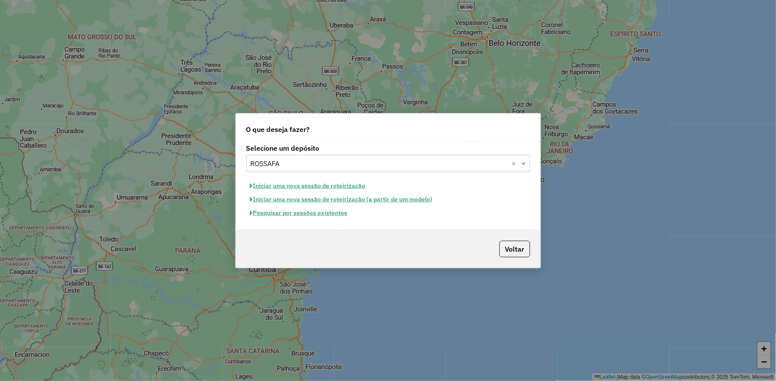
click at [321, 184] on button "Iniciar uma nova sessão de roteirização" at bounding box center [307, 186] width 123 height 14
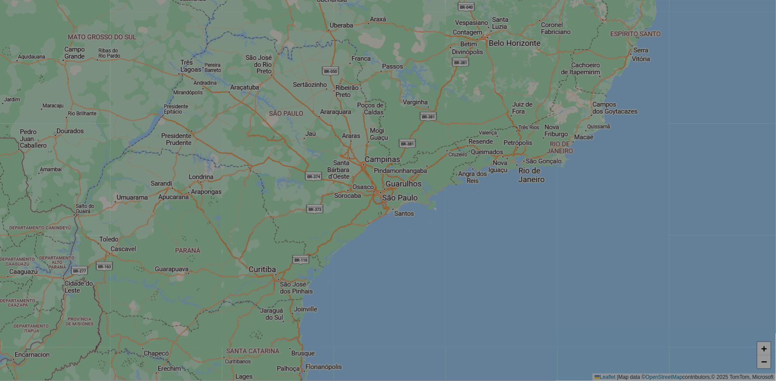
select select "*"
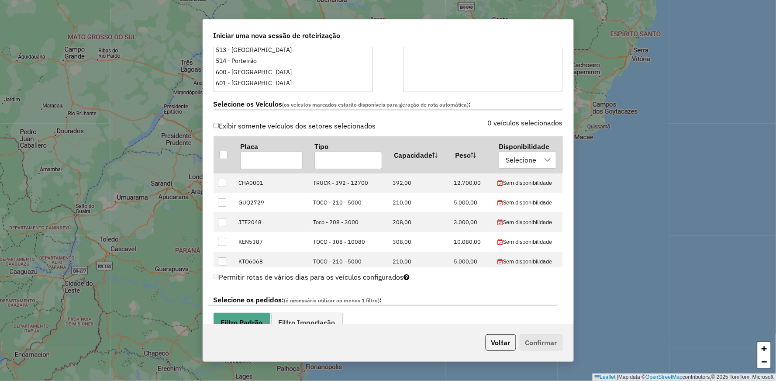
scroll to position [242, 0]
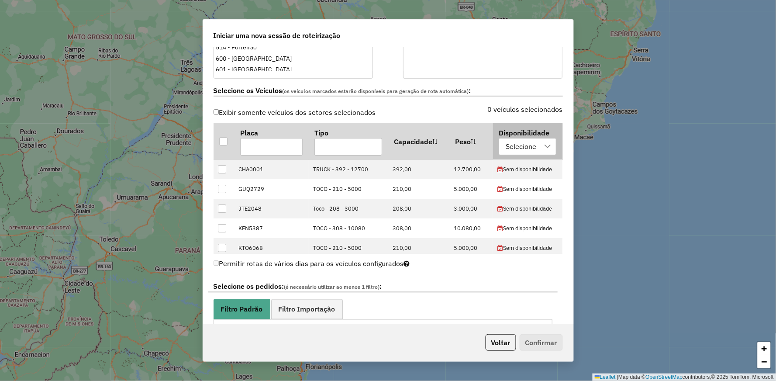
click at [505, 145] on div "Selecione" at bounding box center [520, 146] width 37 height 17
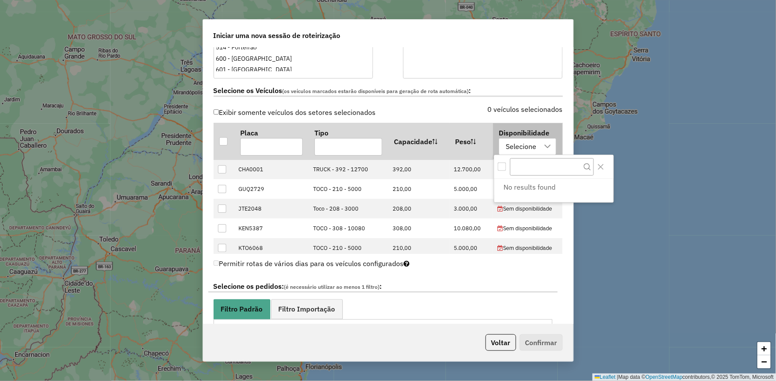
scroll to position [6, 39]
click at [463, 110] on div "0 veículos selecionados" at bounding box center [478, 114] width 180 height 17
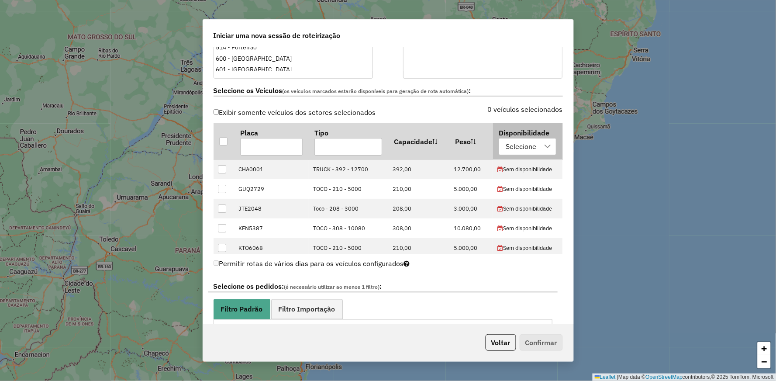
click at [549, 150] on div at bounding box center [547, 146] width 17 height 17
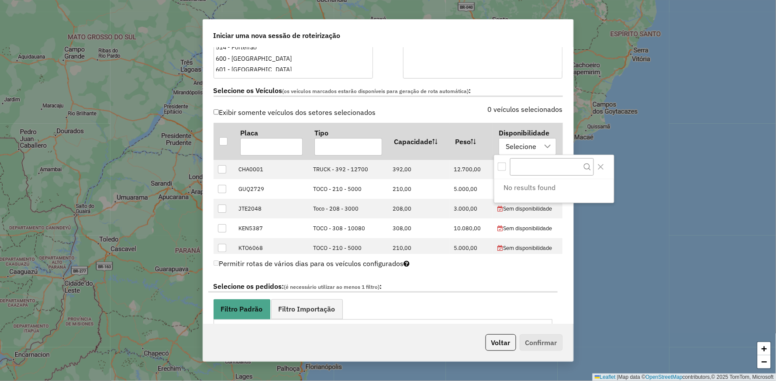
click at [411, 114] on div "0 veículos selecionados" at bounding box center [478, 114] width 180 height 17
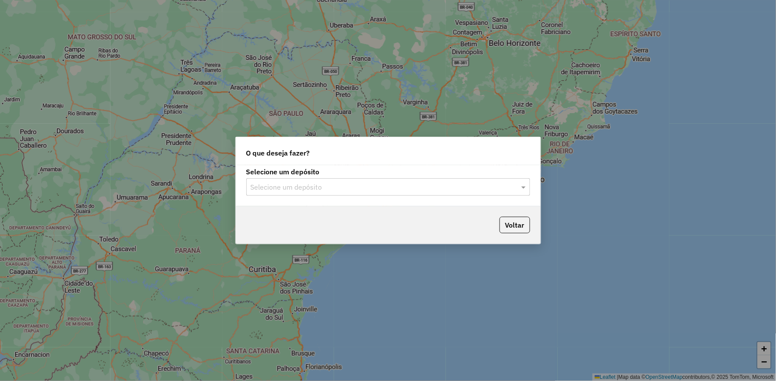
click at [291, 188] on input "text" at bounding box center [380, 187] width 258 height 10
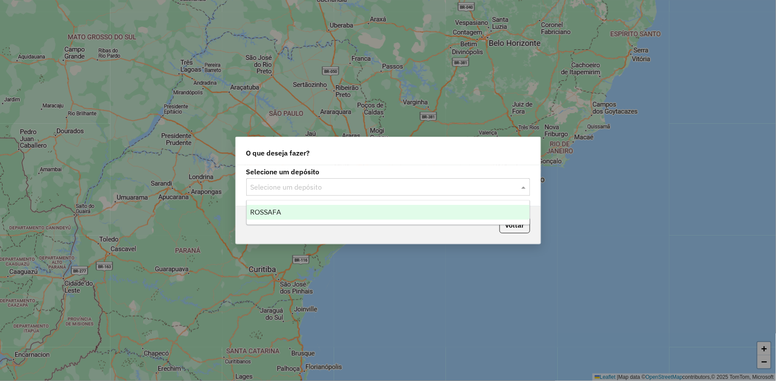
click at [285, 213] on div "ROSSAFA" at bounding box center [388, 212] width 283 height 15
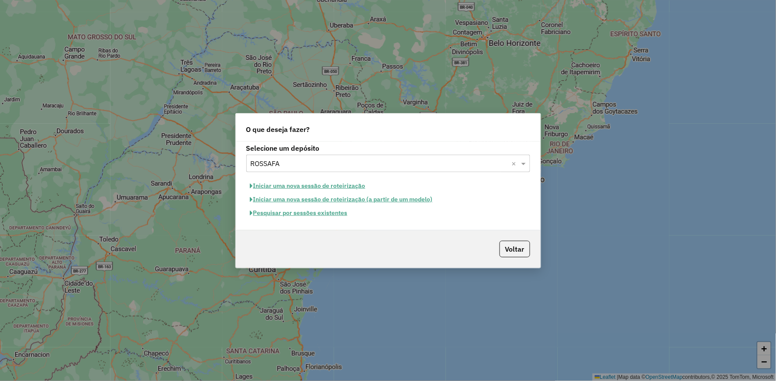
click at [334, 180] on button "Iniciar uma nova sessão de roteirização" at bounding box center [307, 186] width 123 height 14
select select "*"
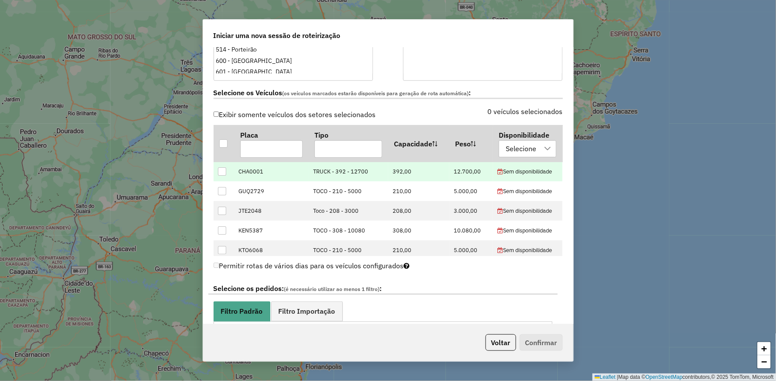
scroll to position [242, 0]
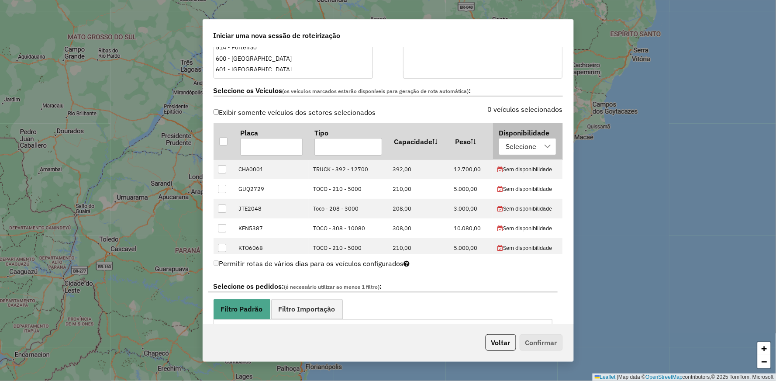
click at [522, 141] on div "Selecione" at bounding box center [520, 146] width 37 height 17
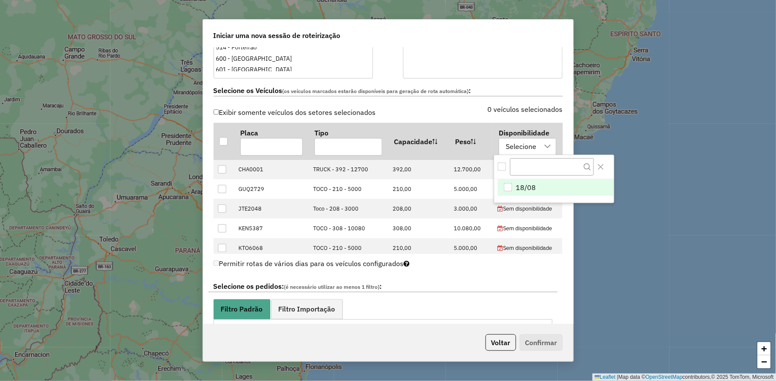
click at [517, 181] on li "18/08" at bounding box center [556, 187] width 116 height 17
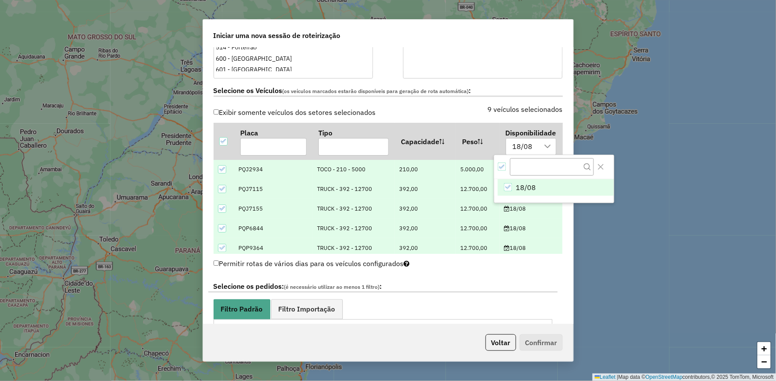
click at [416, 104] on div "Selecione os Veículos (os veículos marcados estarão disponíveis para geração de…" at bounding box center [388, 92] width 360 height 27
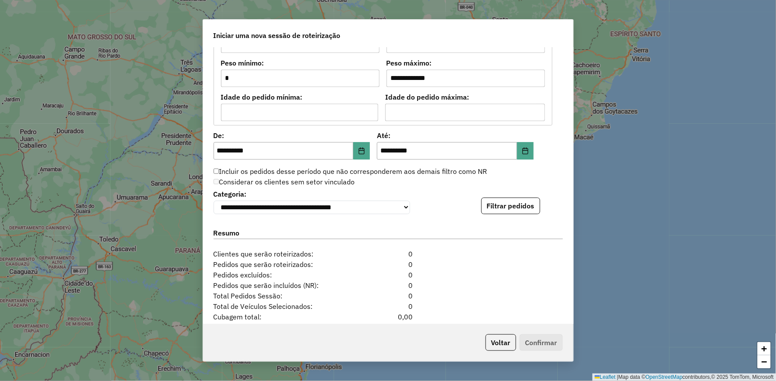
scroll to position [776, 0]
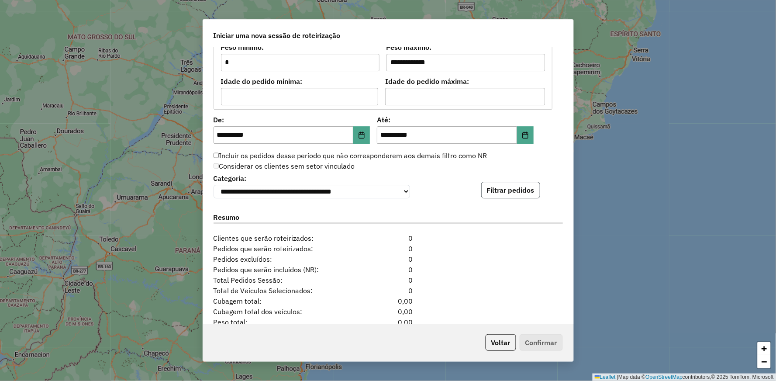
click at [512, 194] on button "Filtrar pedidos" at bounding box center [510, 190] width 59 height 17
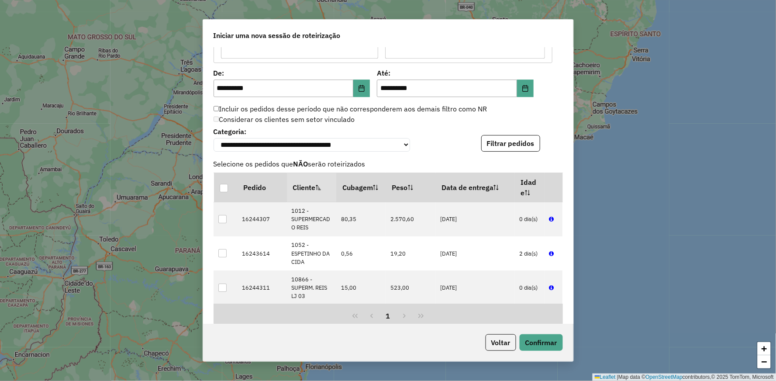
scroll to position [873, 0]
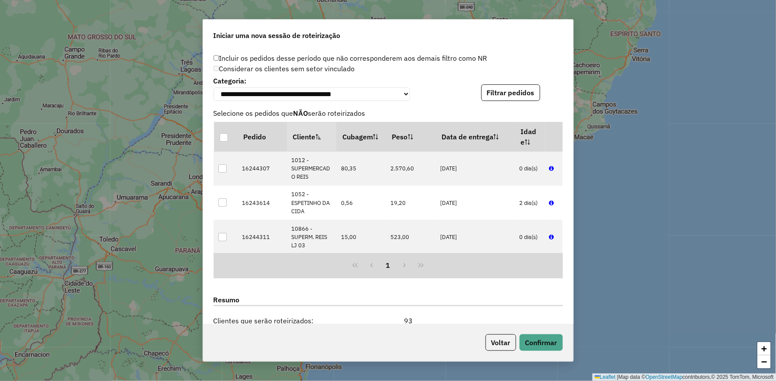
click at [508, 103] on div "**********" at bounding box center [388, 186] width 370 height 276
click at [502, 95] on button "Filtrar pedidos" at bounding box center [510, 92] width 59 height 17
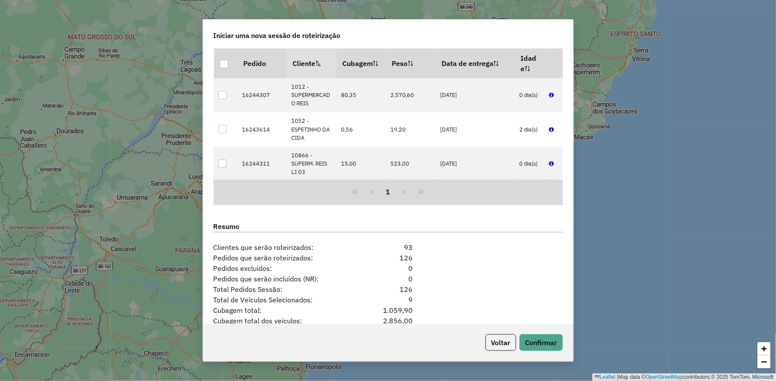
scroll to position [1010, 0]
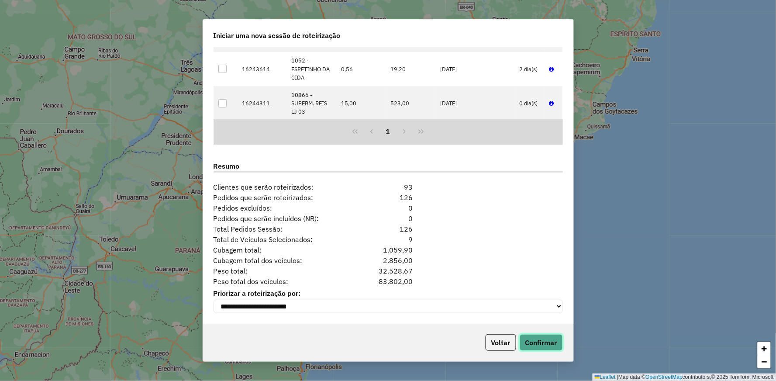
click at [540, 348] on button "Confirmar" at bounding box center [540, 342] width 43 height 17
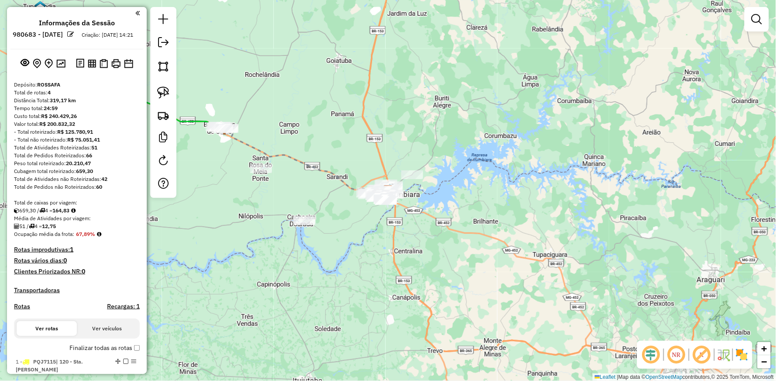
click at [312, 187] on div "Janela de atendimento Grade de atendimento Capacidade Transportadoras Veículos …" at bounding box center [388, 190] width 776 height 381
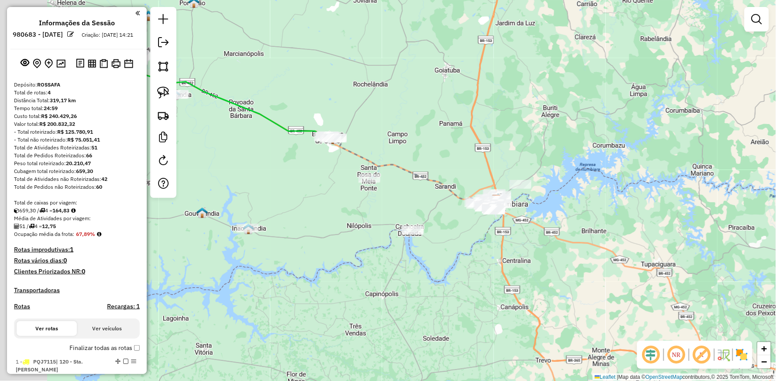
drag, startPoint x: 354, startPoint y: 199, endPoint x: 440, endPoint y: 203, distance: 85.2
click at [440, 203] on div "Janela de atendimento Grade de atendimento Capacidade Transportadoras Veículos …" at bounding box center [388, 190] width 776 height 381
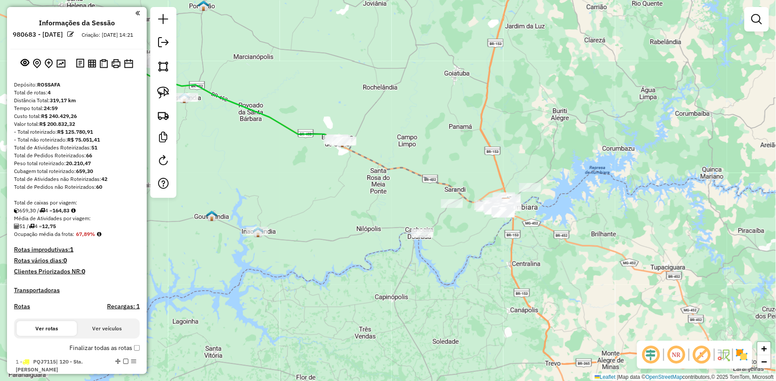
click at [118, 13] on div at bounding box center [118, 13] width 0 height 0
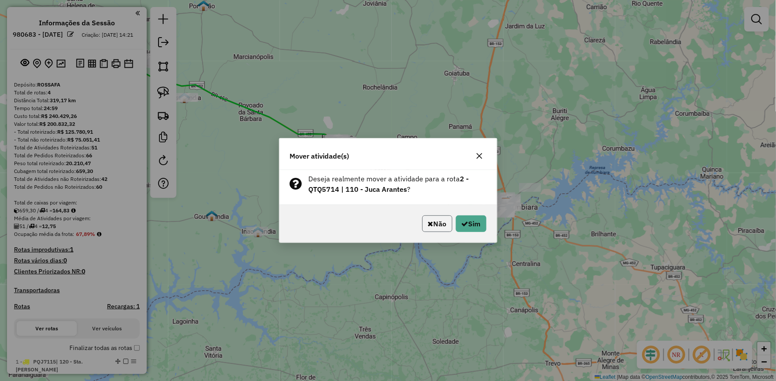
click at [430, 229] on button "Não" at bounding box center [437, 223] width 30 height 17
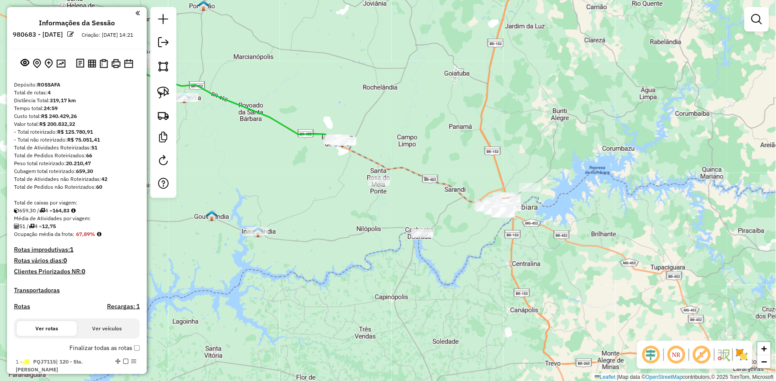
drag, startPoint x: 345, startPoint y: 198, endPoint x: 485, endPoint y: 245, distance: 146.9
click at [480, 244] on div "Janela de atendimento Grade de atendimento Capacidade Transportadoras Veículos …" at bounding box center [388, 190] width 776 height 381
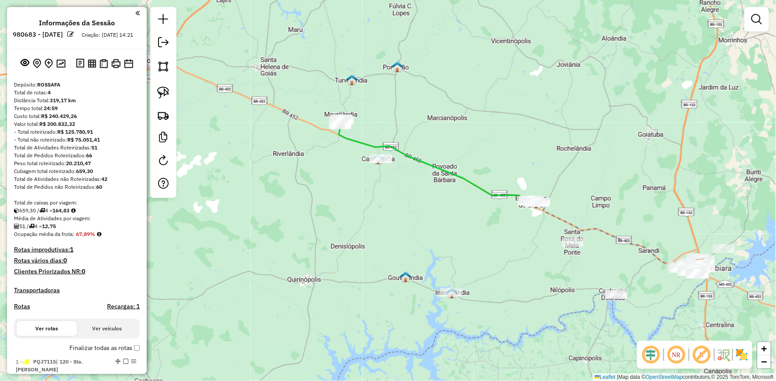
click at [357, 139] on icon at bounding box center [437, 163] width 197 height 79
select select "**********"
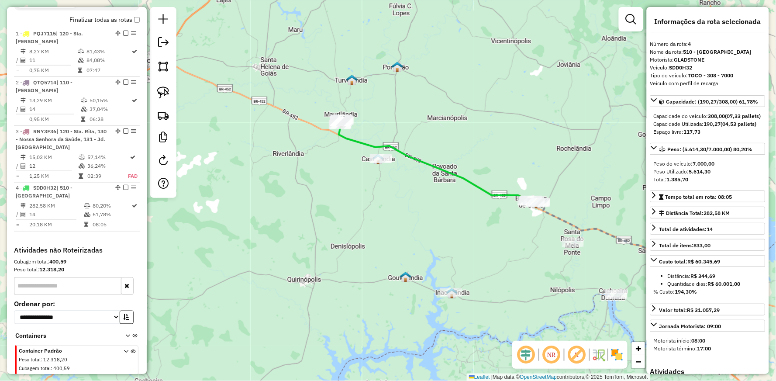
scroll to position [349, 0]
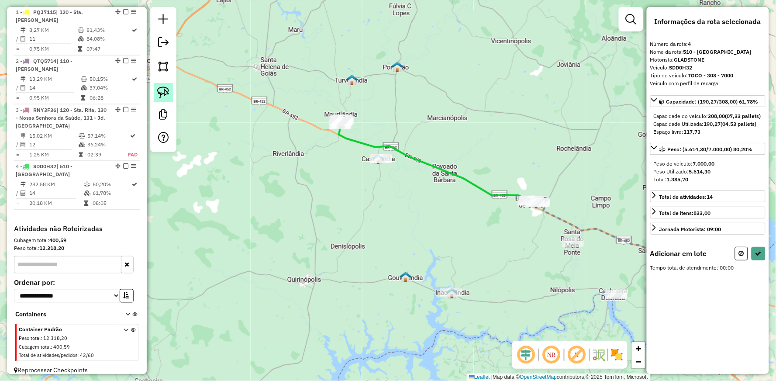
click at [162, 92] on img at bounding box center [163, 92] width 12 height 12
drag, startPoint x: 349, startPoint y: 79, endPoint x: 306, endPoint y: 142, distance: 76.5
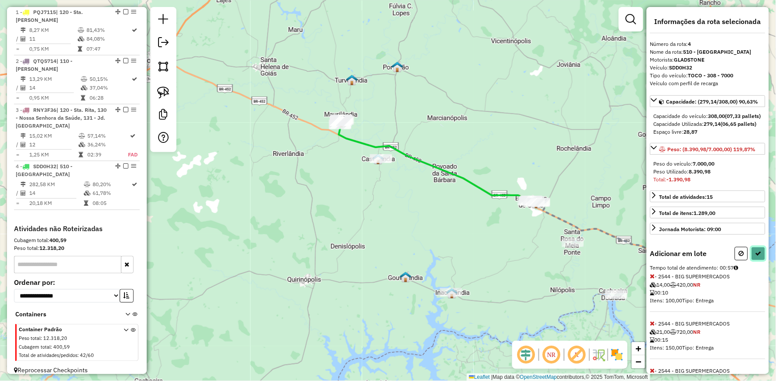
click at [755, 256] on icon at bounding box center [758, 253] width 6 height 6
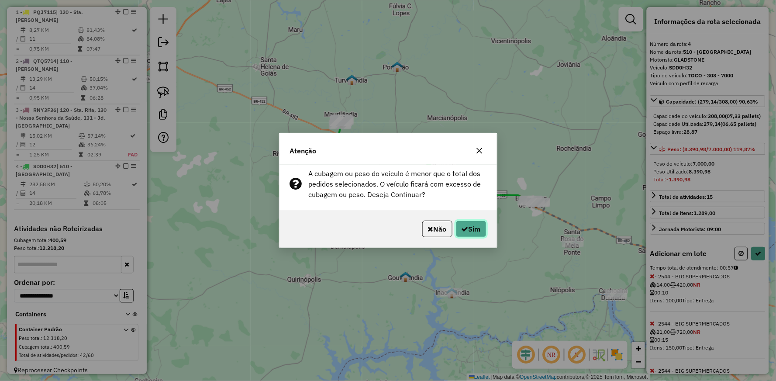
click at [471, 230] on button "Sim" at bounding box center [471, 228] width 31 height 17
select select "**********"
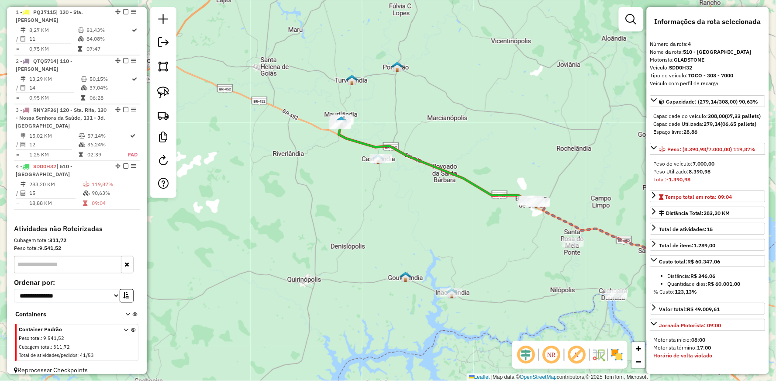
click at [443, 168] on icon at bounding box center [437, 163] width 197 height 79
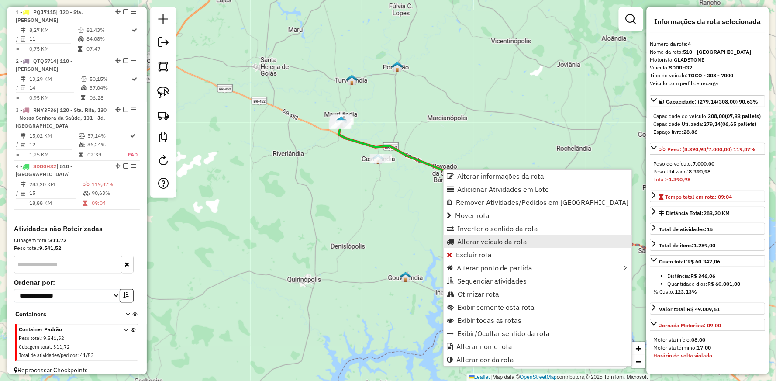
click at [476, 239] on span "Alterar veículo da rota" at bounding box center [492, 241] width 70 height 7
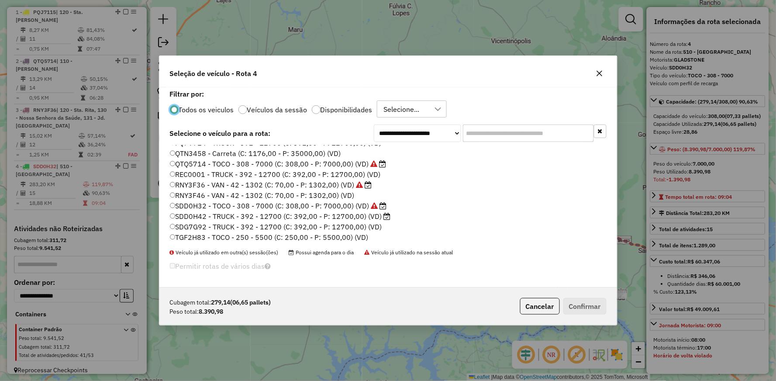
scroll to position [166, 0]
click at [200, 213] on label "SDD0H42 - TRUCK - 392 - 12700 (C: 392,00 - P: 12700,00) (VD)" at bounding box center [280, 215] width 221 height 10
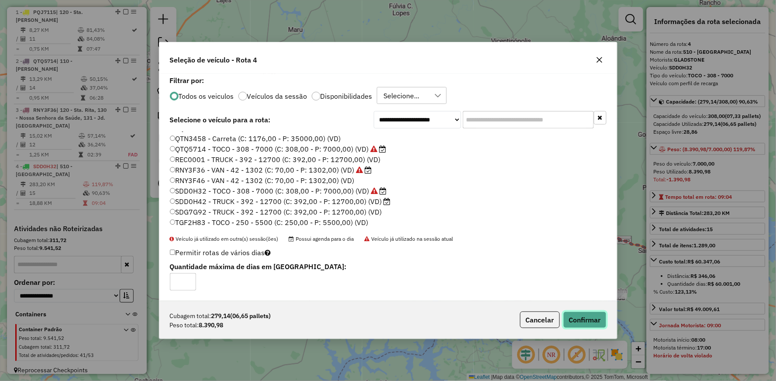
click at [590, 326] on button "Confirmar" at bounding box center [584, 319] width 43 height 17
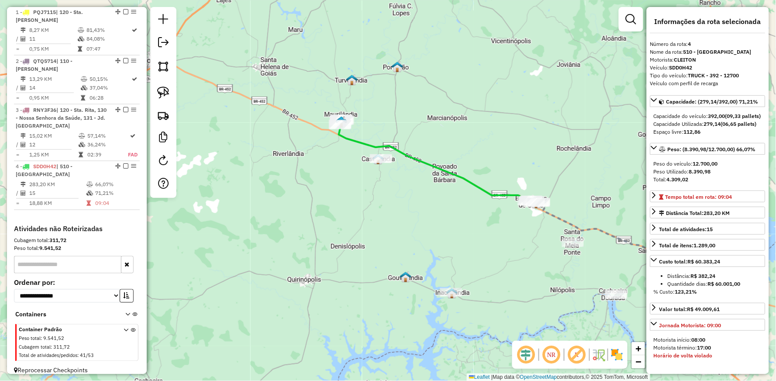
click at [443, 169] on icon at bounding box center [437, 163] width 197 height 79
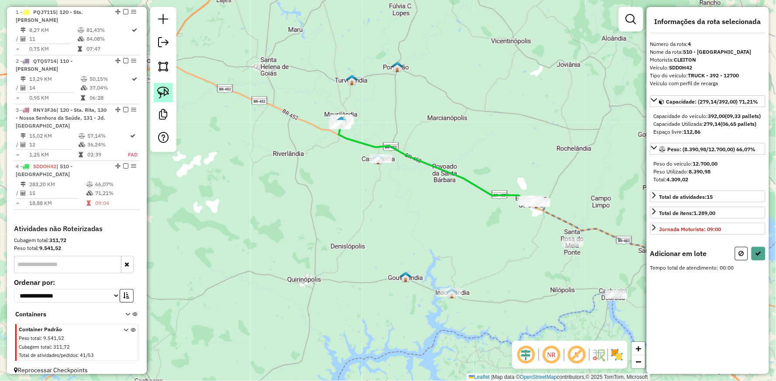
click at [160, 90] on img at bounding box center [163, 92] width 12 height 12
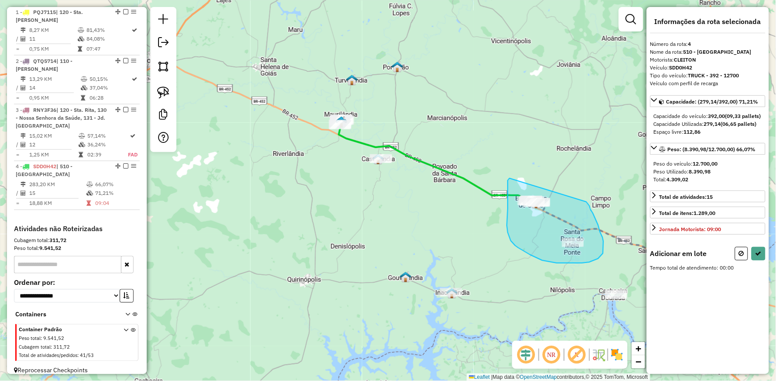
drag, startPoint x: 586, startPoint y: 202, endPoint x: 509, endPoint y: 178, distance: 80.4
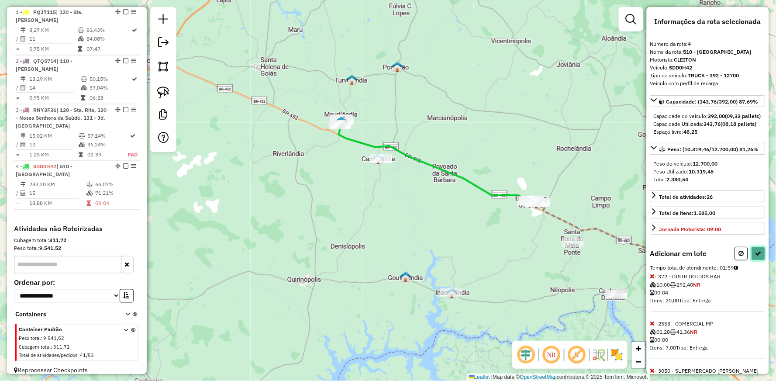
click at [753, 260] on button at bounding box center [758, 254] width 14 height 14
select select "**********"
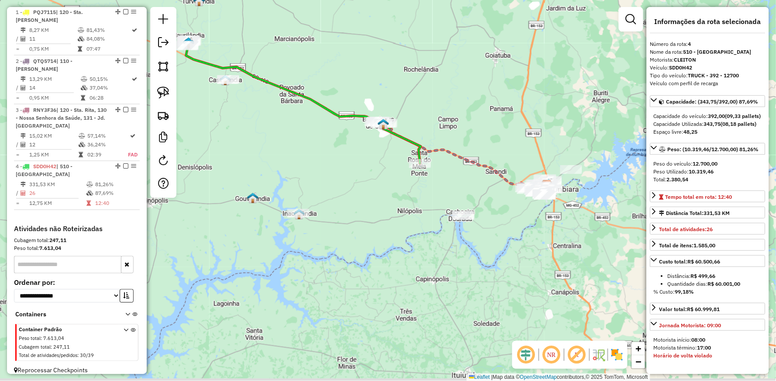
drag, startPoint x: 578, startPoint y: 199, endPoint x: 399, endPoint y: 108, distance: 201.3
click at [409, 111] on div "Janela de atendimento Grade de atendimento Capacidade Transportadoras Veículos …" at bounding box center [388, 190] width 776 height 381
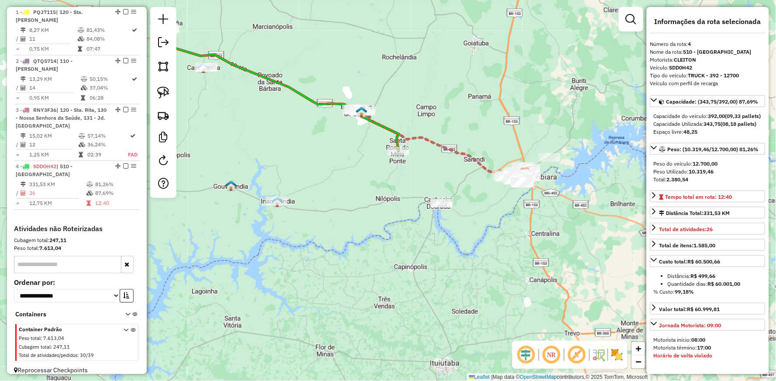
click at [386, 124] on icon at bounding box center [281, 89] width 235 height 124
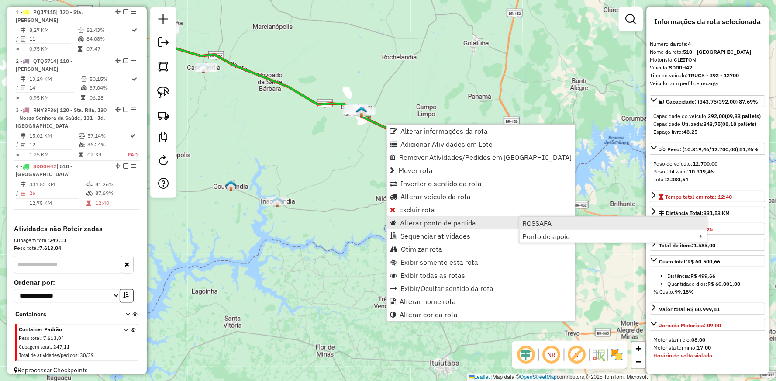
click at [529, 220] on span "ROSSAFA" at bounding box center [536, 223] width 29 height 7
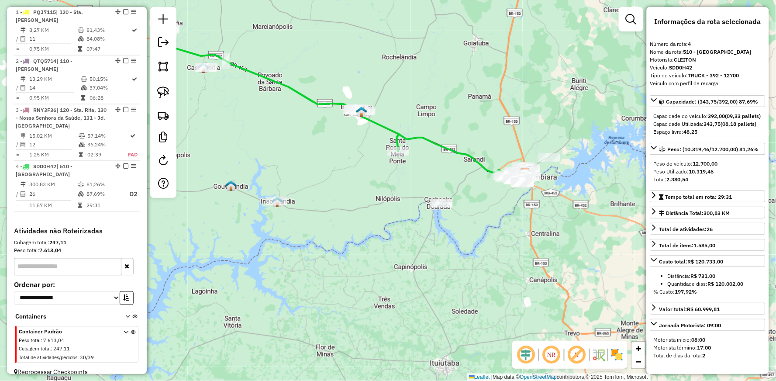
scroll to position [351, 0]
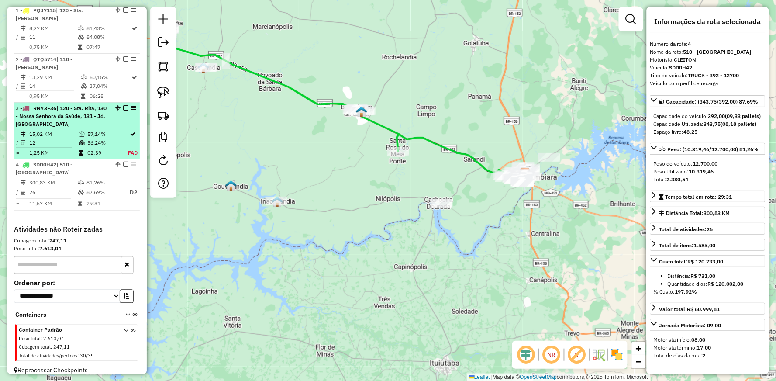
click at [123, 162] on em at bounding box center [125, 164] width 5 height 5
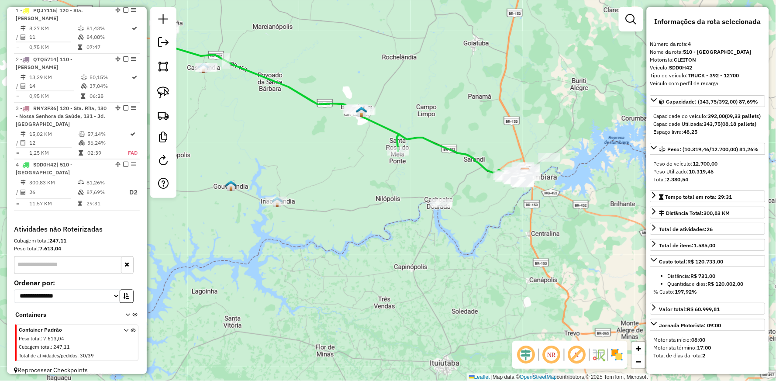
scroll to position [320, 0]
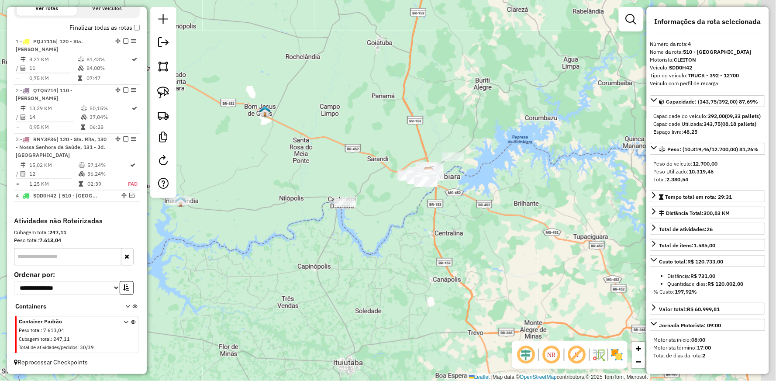
drag, startPoint x: 416, startPoint y: 158, endPoint x: 265, endPoint y: 156, distance: 150.2
click at [268, 156] on div "Janela de atendimento Grade de atendimento Capacidade Transportadoras Veículos …" at bounding box center [388, 190] width 776 height 381
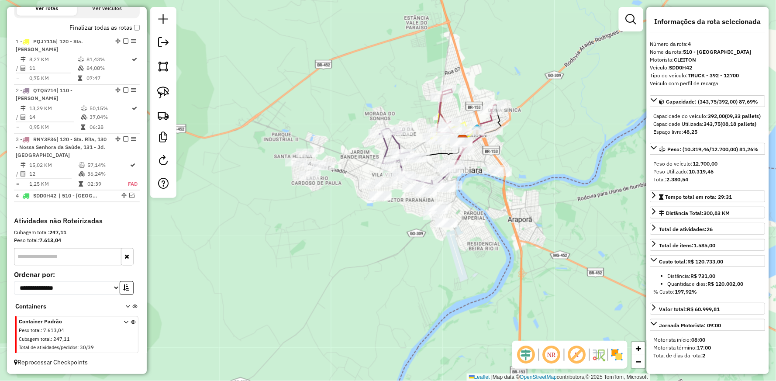
drag, startPoint x: 347, startPoint y: 192, endPoint x: 338, endPoint y: 153, distance: 40.8
click at [340, 159] on div "Janela de atendimento Grade de atendimento Capacidade Transportadoras Veículos …" at bounding box center [388, 190] width 776 height 381
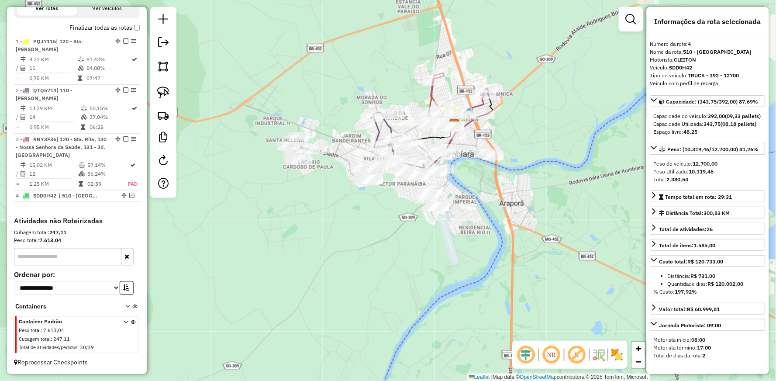
click at [377, 125] on icon at bounding box center [397, 140] width 53 height 56
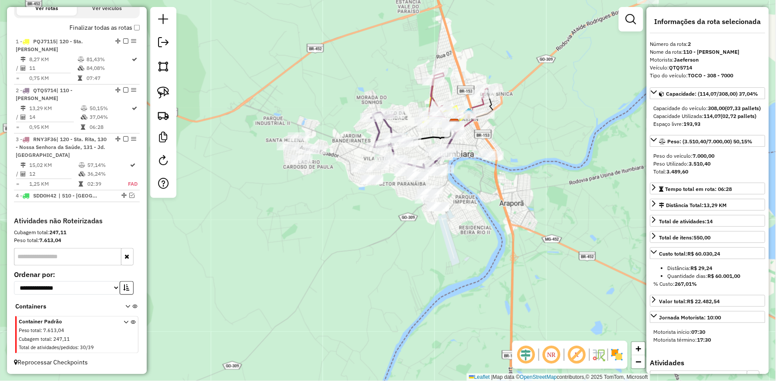
drag, startPoint x: 330, startPoint y: 125, endPoint x: 313, endPoint y: 119, distance: 18.4
click at [313, 119] on div "Janela de atendimento Grade de atendimento Capacidade Transportadoras Veículos …" at bounding box center [388, 190] width 776 height 381
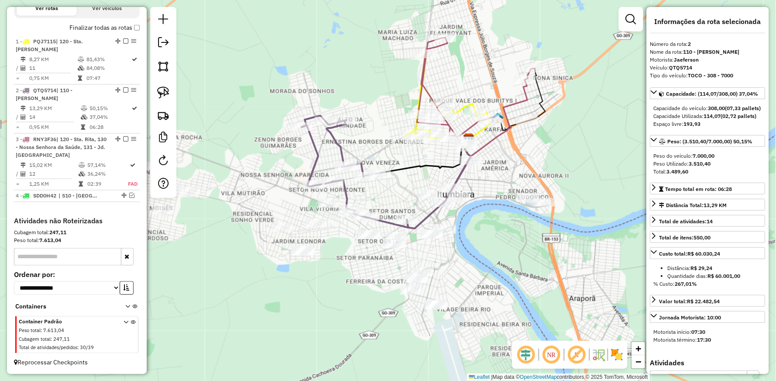
click at [459, 107] on icon at bounding box center [447, 99] width 85 height 100
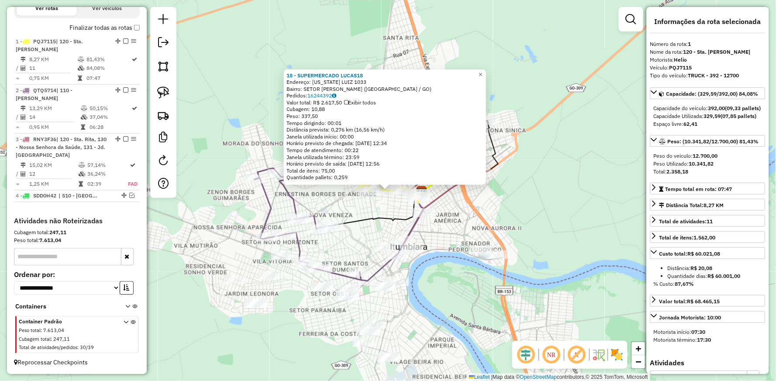
click at [376, 205] on div "18 - SUPERMERCADO LUCAS18 Endereço: [US_STATE] LUIZ 1033 Bairro: SETOR [PERSON_…" at bounding box center [388, 190] width 776 height 381
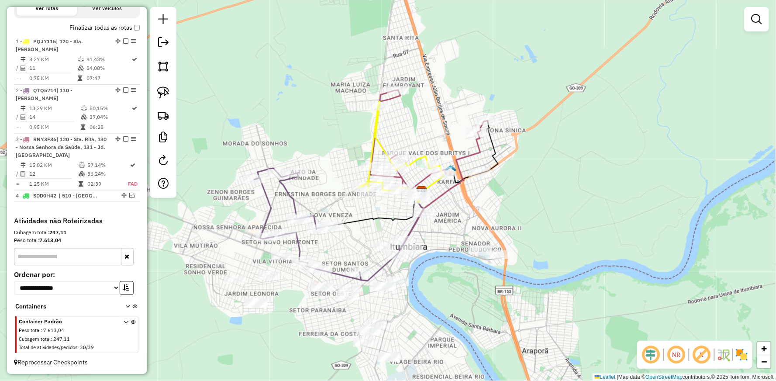
click at [375, 131] on icon at bounding box center [400, 152] width 85 height 100
select select "**********"
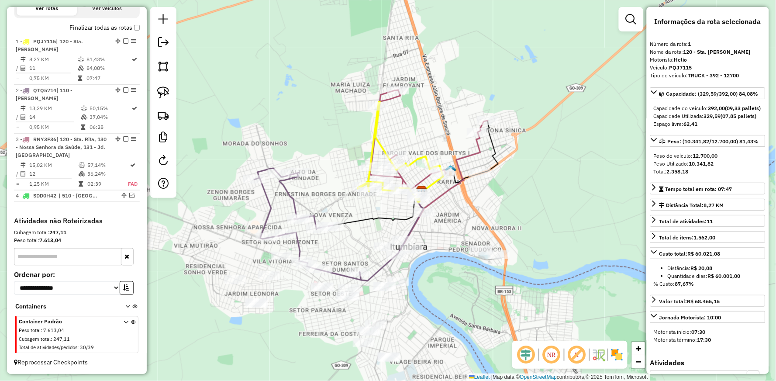
click at [477, 151] on icon at bounding box center [429, 166] width 118 height 153
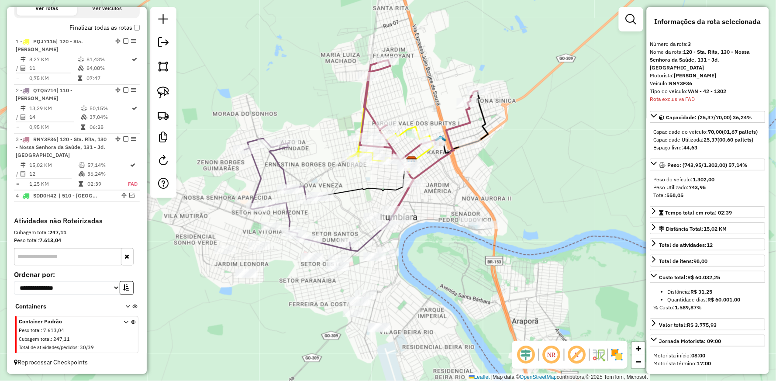
drag, startPoint x: 464, startPoint y: 205, endPoint x: 454, endPoint y: 175, distance: 31.3
click at [454, 175] on div "Janela de atendimento Grade de atendimento Capacidade Transportadoras Veículos …" at bounding box center [388, 190] width 776 height 381
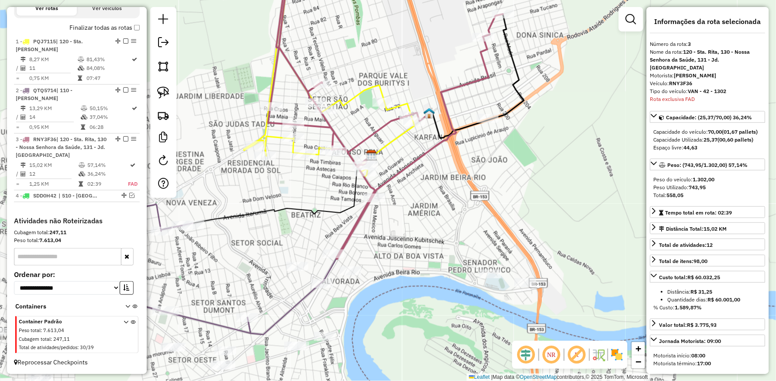
drag, startPoint x: 413, startPoint y: 237, endPoint x: 392, endPoint y: 210, distance: 35.2
click at [392, 210] on div "Janela de atendimento Grade de atendimento Capacidade Transportadoras Veículos …" at bounding box center [388, 190] width 776 height 381
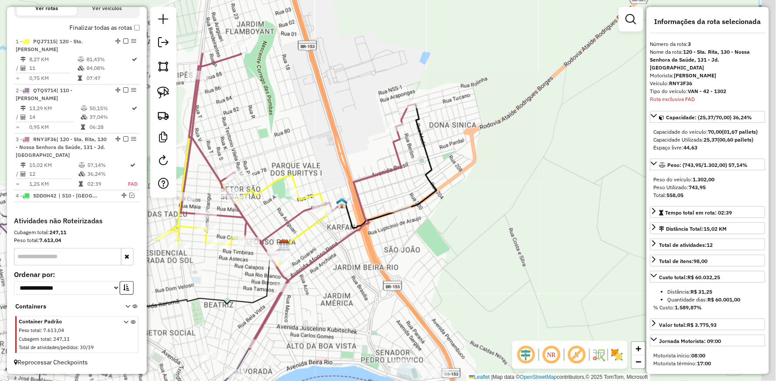
drag, startPoint x: 419, startPoint y: 209, endPoint x: 313, endPoint y: 300, distance: 139.6
click at [313, 300] on div "Janela de atendimento Grade de atendimento Capacidade Transportadoras Veículos …" at bounding box center [388, 190] width 776 height 381
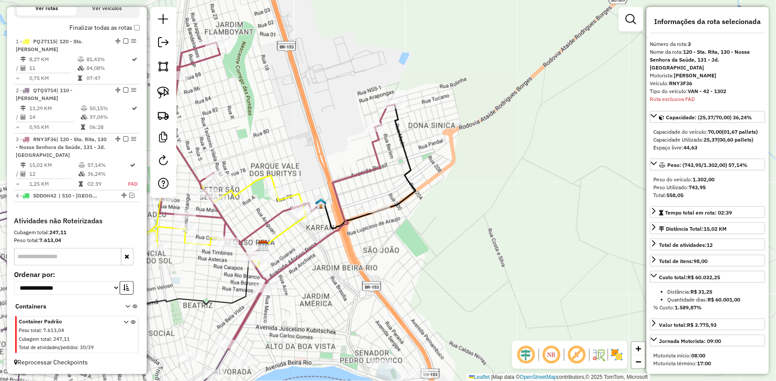
drag, startPoint x: 312, startPoint y: 140, endPoint x: 418, endPoint y: 71, distance: 126.6
click at [418, 71] on div "Janela de atendimento Grade de atendimento Capacidade Transportadoras Veículos …" at bounding box center [388, 190] width 776 height 381
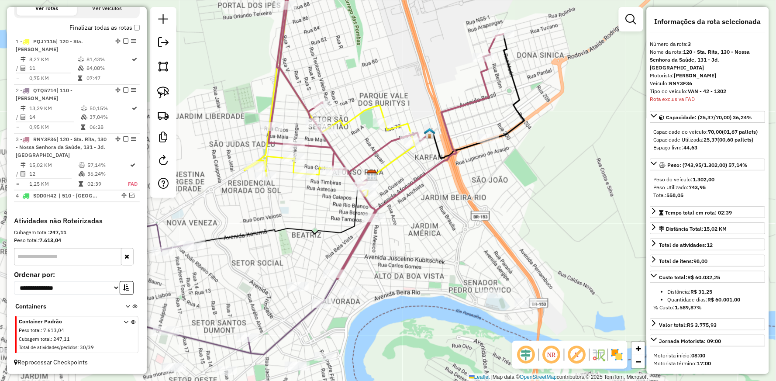
click at [454, 105] on icon at bounding box center [385, 125] width 235 height 307
click at [452, 107] on icon at bounding box center [385, 125] width 235 height 307
click at [356, 112] on icon at bounding box center [328, 96] width 169 height 201
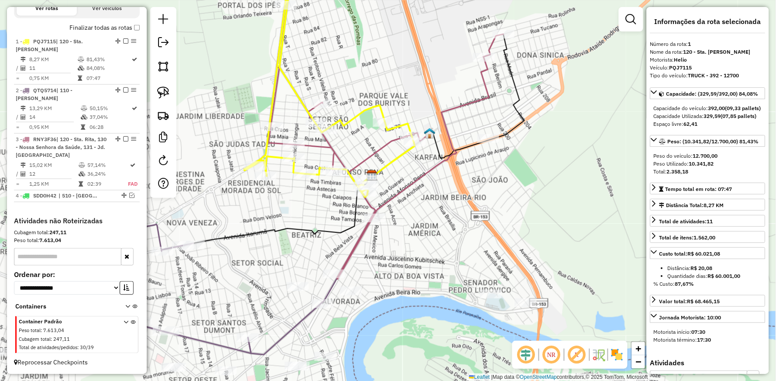
click at [387, 163] on icon at bounding box center [389, 162] width 52 height 41
click at [278, 38] on icon at bounding box center [328, 96] width 169 height 201
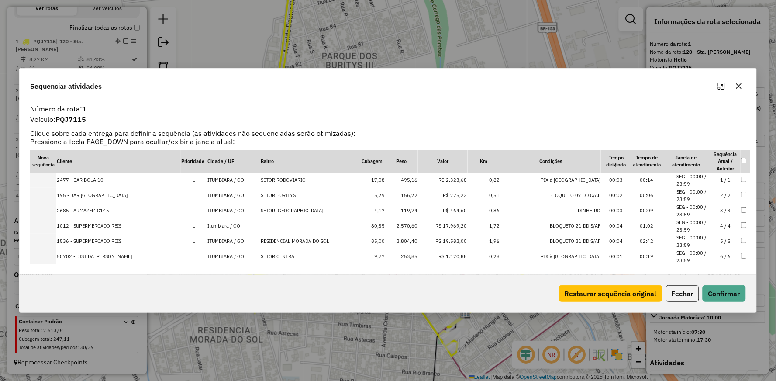
click at [718, 85] on icon "Maximize" at bounding box center [721, 85] width 7 height 7
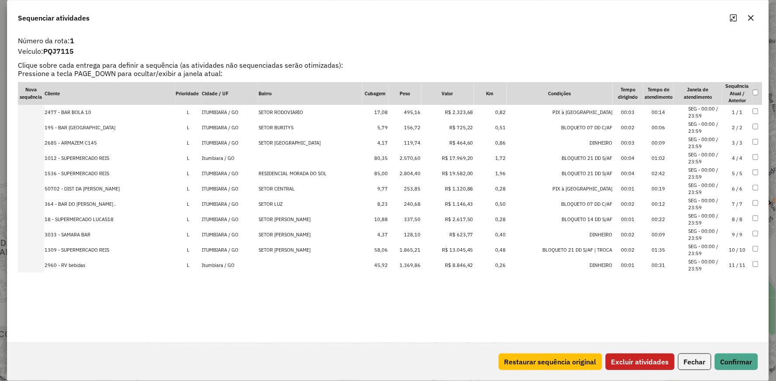
click at [622, 359] on button "Excluir atividades" at bounding box center [639, 361] width 69 height 17
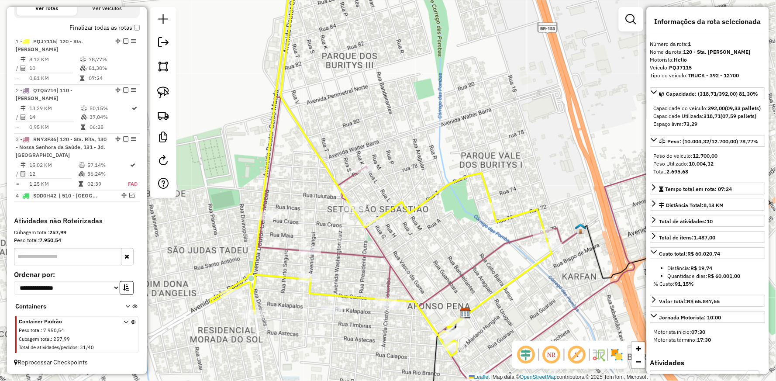
click at [295, 113] on icon at bounding box center [379, 159] width 339 height 394
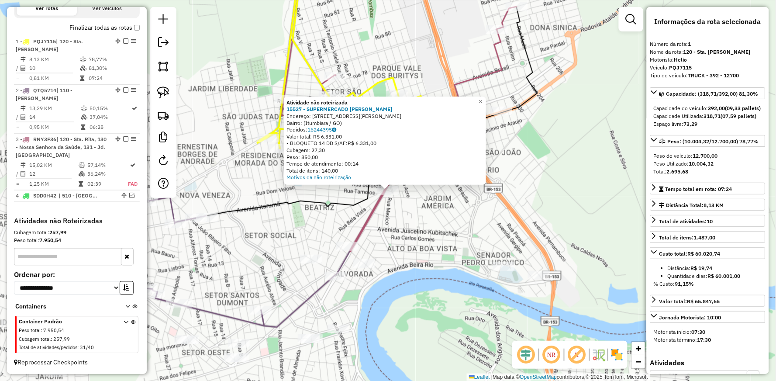
click at [415, 243] on div "Atividade não roteirizada 15527 - SUPERMERCADO [PERSON_NAME]: [STREET_ADDRESS][…" at bounding box center [388, 190] width 776 height 381
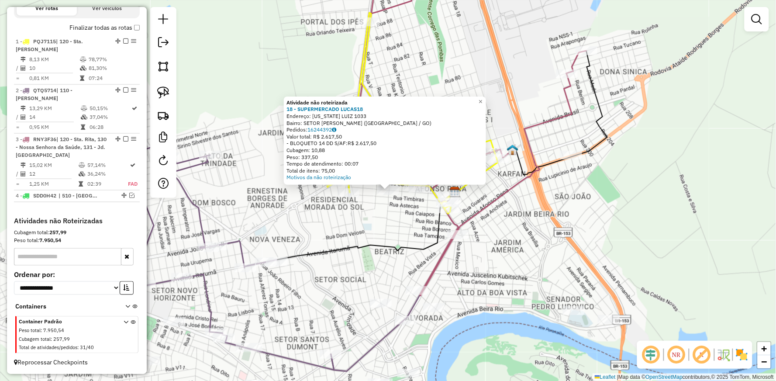
click at [330, 213] on div "Atividade não roteirizada 18 - SUPERMERCADO LUCAS18 Endereço: [US_STATE] LUIZ 1…" at bounding box center [388, 190] width 776 height 381
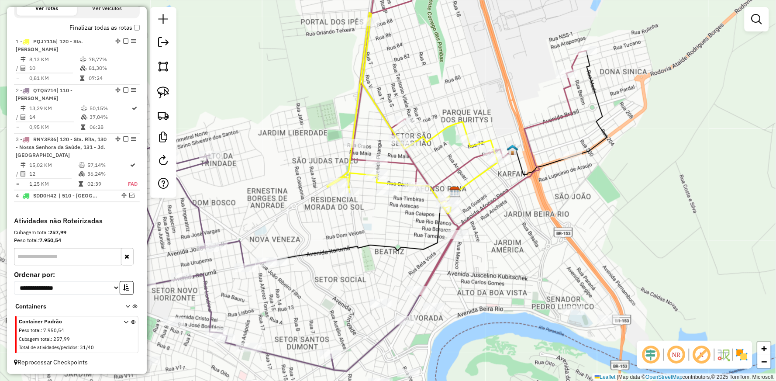
click at [361, 57] on icon at bounding box center [411, 113] width 169 height 201
select select "**********"
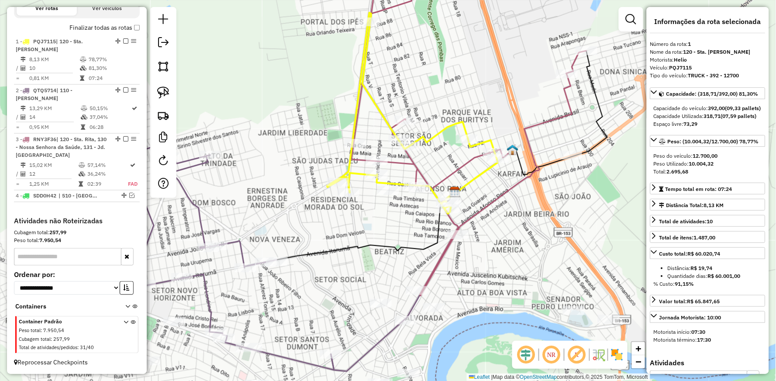
click at [362, 57] on icon at bounding box center [411, 113] width 169 height 201
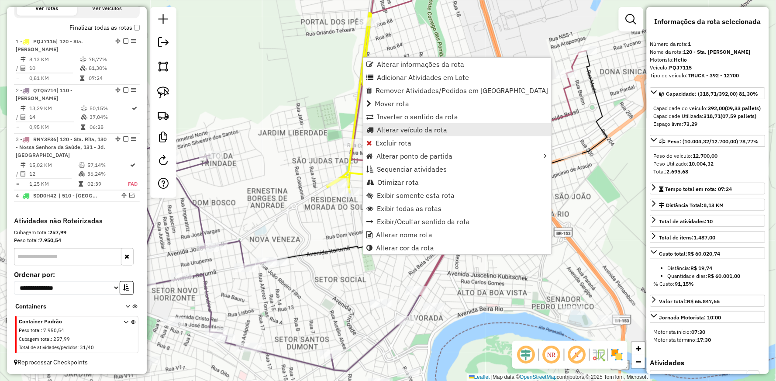
click at [395, 128] on span "Alterar veículo da rota" at bounding box center [412, 129] width 70 height 7
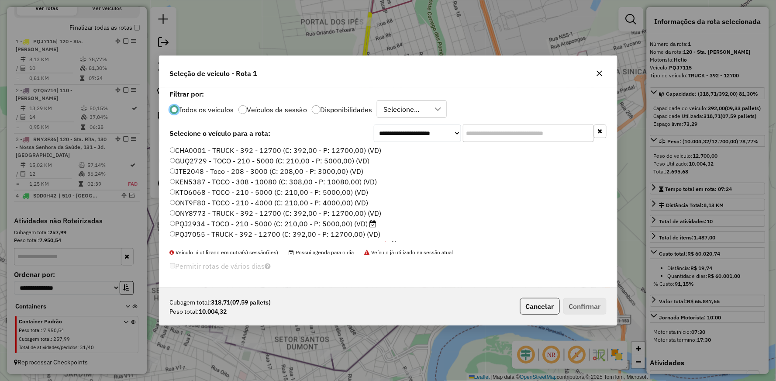
scroll to position [48, 0]
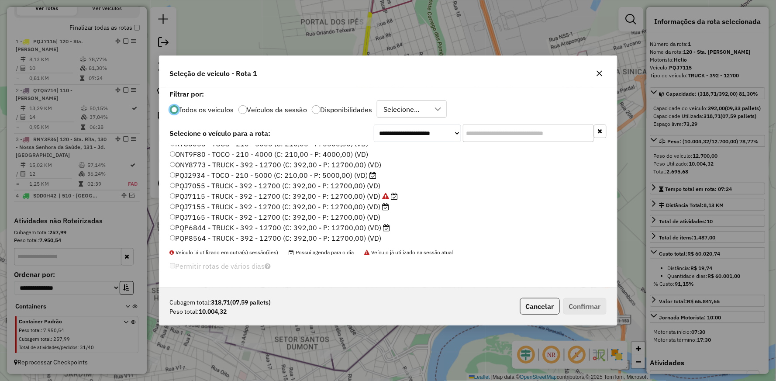
click at [197, 207] on label "PQJ7155 - TRUCK - 392 - 12700 (C: 392,00 - P: 12700,00) (VD)" at bounding box center [280, 206] width 220 height 10
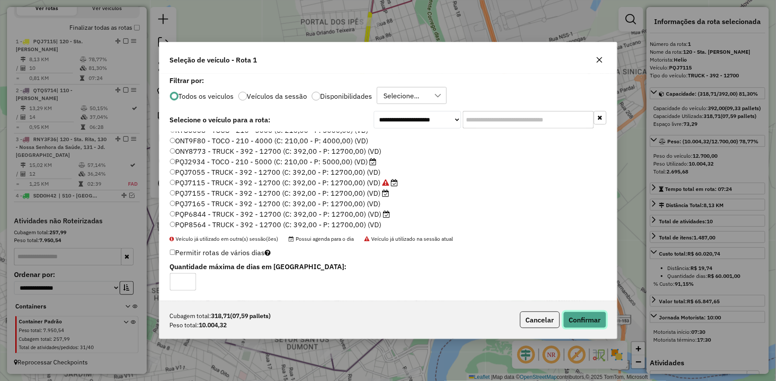
click at [581, 319] on button "Confirmar" at bounding box center [584, 319] width 43 height 17
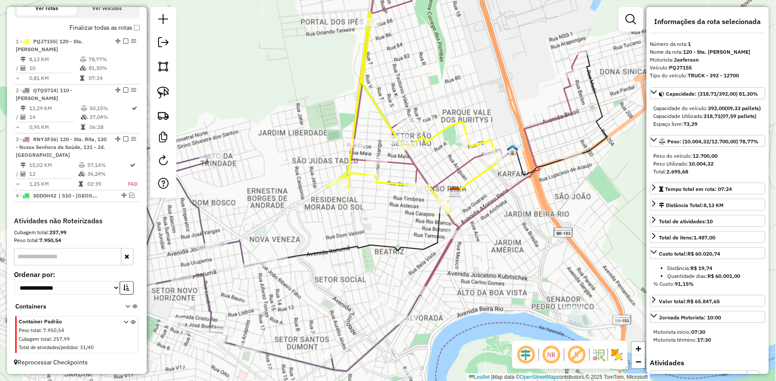
click at [364, 48] on icon at bounding box center [411, 113] width 169 height 201
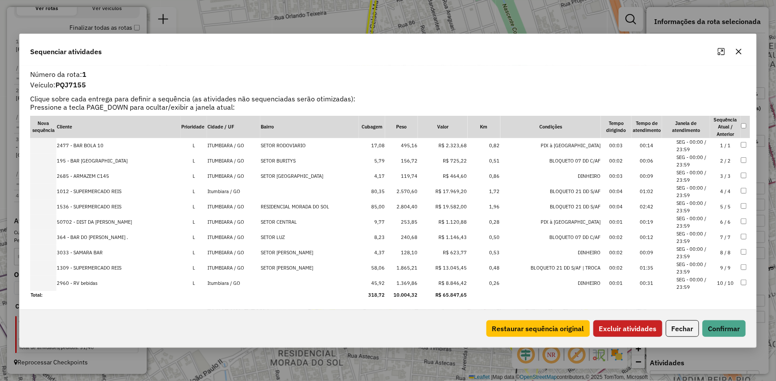
click at [629, 324] on button "Excluir atividades" at bounding box center [627, 328] width 69 height 17
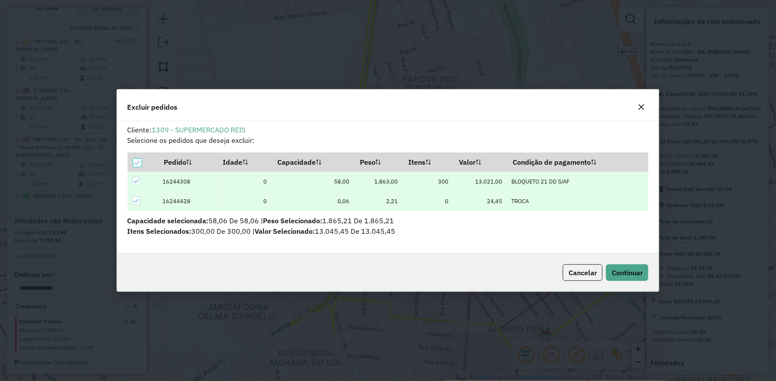
scroll to position [0, 0]
click at [635, 273] on span "Continuar" at bounding box center [627, 272] width 31 height 9
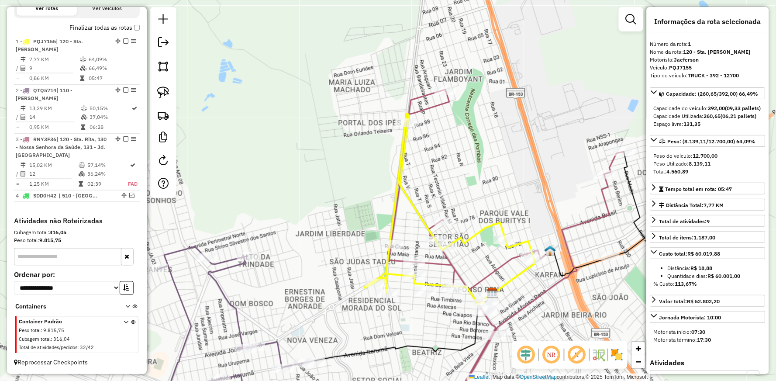
click at [413, 198] on icon at bounding box center [449, 208] width 169 height 191
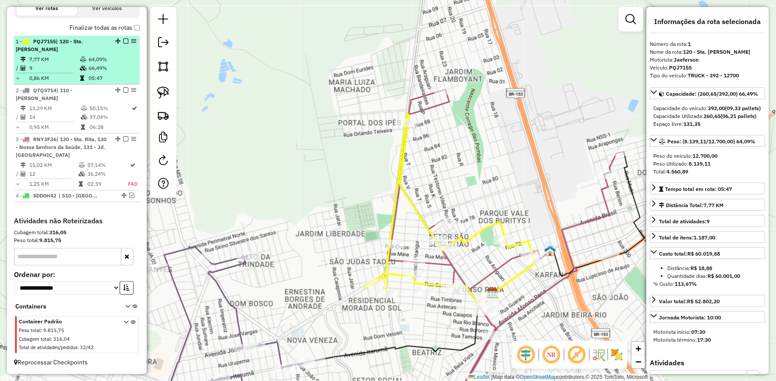
click at [124, 44] on em at bounding box center [125, 40] width 5 height 5
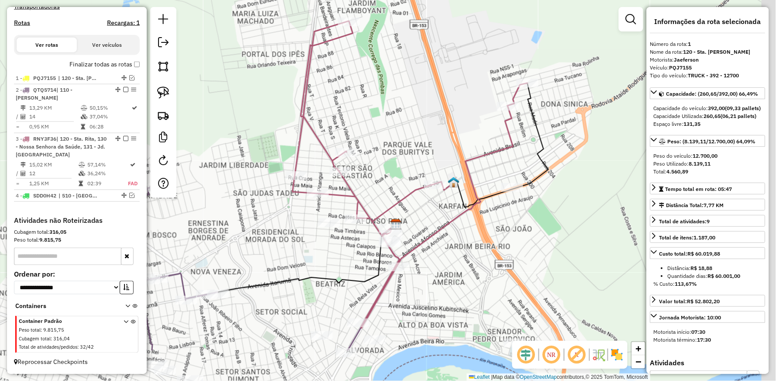
drag, startPoint x: 477, startPoint y: 178, endPoint x: 360, endPoint y: 82, distance: 151.1
click at [360, 82] on div "Janela de atendimento Grade de atendimento Capacidade Transportadoras Veículos …" at bounding box center [388, 190] width 776 height 381
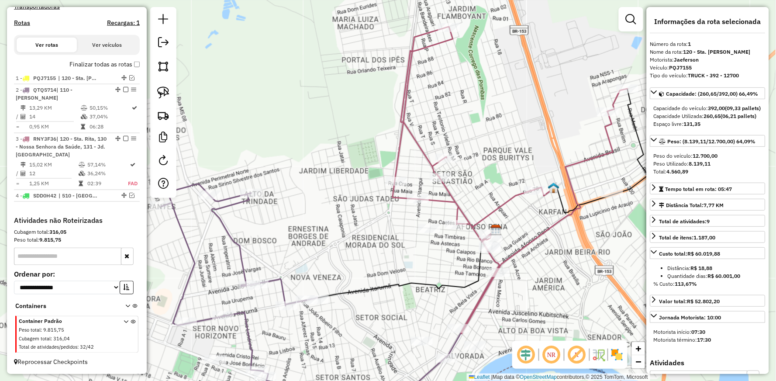
drag, startPoint x: 317, startPoint y: 88, endPoint x: 437, endPoint y: 123, distance: 125.3
click at [440, 123] on div "Janela de atendimento Grade de atendimento Capacidade Transportadoras Veículos …" at bounding box center [388, 190] width 776 height 381
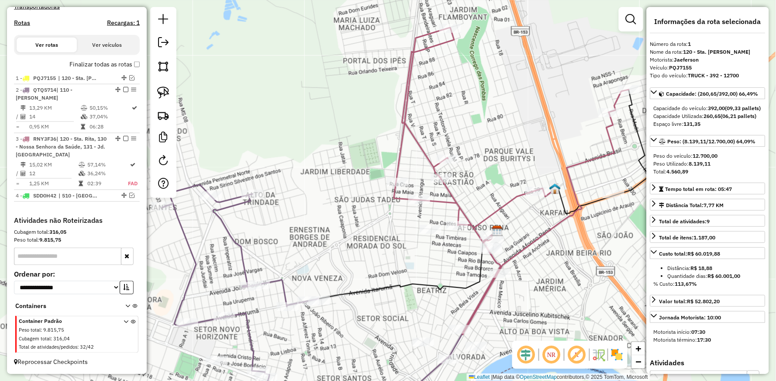
click at [410, 133] on icon at bounding box center [511, 180] width 235 height 307
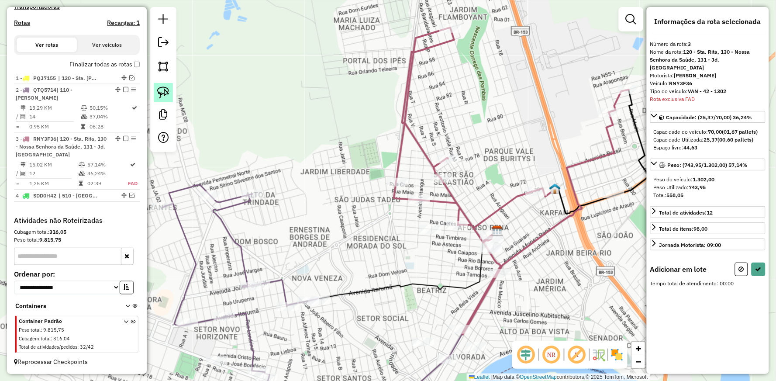
click at [159, 96] on img at bounding box center [163, 92] width 12 height 12
drag, startPoint x: 435, startPoint y: 217, endPoint x: 443, endPoint y: 230, distance: 15.1
click at [439, 222] on div "Janela de atendimento Grade de atendimento Capacidade Transportadoras Veículos …" at bounding box center [388, 190] width 776 height 381
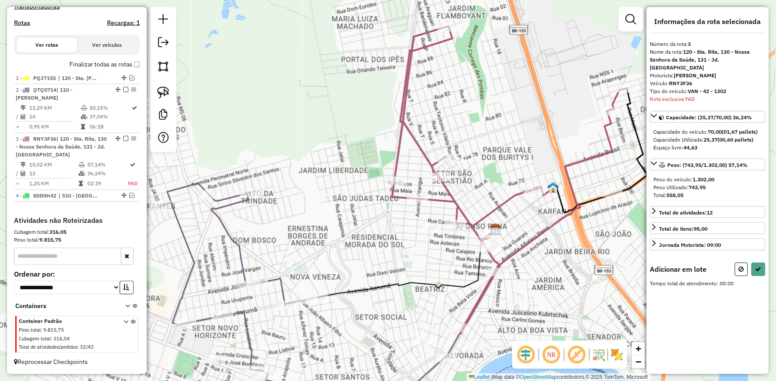
click at [440, 226] on div "Janela de atendimento Grade de atendimento Capacidade Transportadoras Veículos …" at bounding box center [388, 190] width 776 height 381
click at [167, 92] on img at bounding box center [163, 92] width 12 height 12
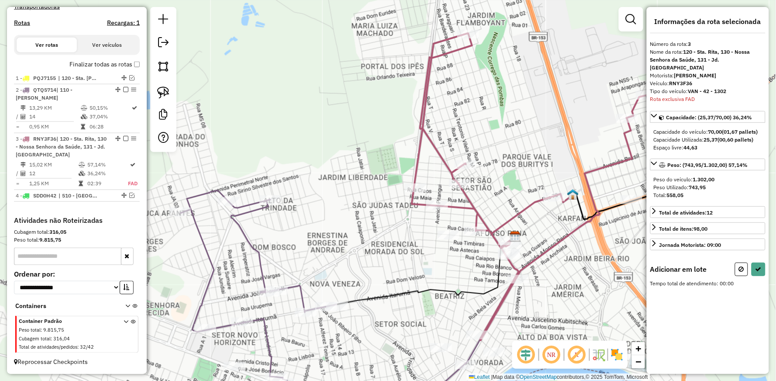
drag, startPoint x: 428, startPoint y: 251, endPoint x: 438, endPoint y: 250, distance: 10.1
click at [438, 250] on div "Janela de atendimento Grade de atendimento Capacidade Transportadoras Veículos …" at bounding box center [388, 190] width 776 height 381
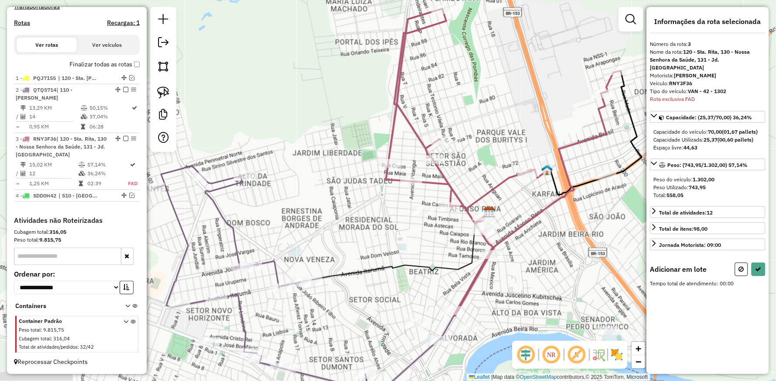
drag, startPoint x: 438, startPoint y: 250, endPoint x: 368, endPoint y: 198, distance: 87.3
click at [394, 216] on div "Janela de atendimento Grade de atendimento Capacidade Transportadoras Veículos …" at bounding box center [388, 190] width 776 height 381
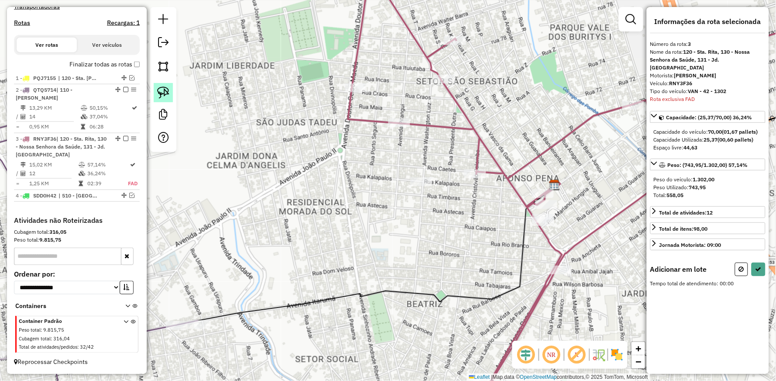
click at [162, 87] on img at bounding box center [163, 92] width 12 height 12
drag, startPoint x: 407, startPoint y: 145, endPoint x: 384, endPoint y: 206, distance: 64.5
click at [764, 262] on button at bounding box center [758, 269] width 14 height 14
select select "**********"
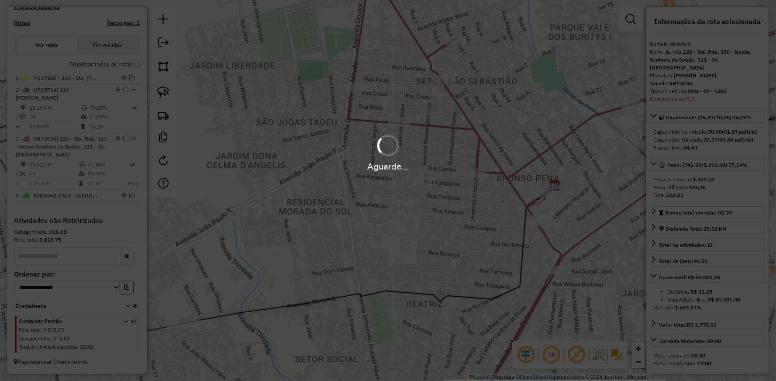
scroll to position [280, 0]
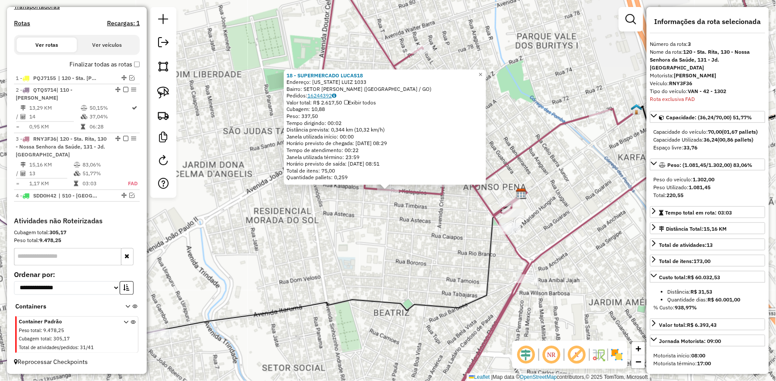
click at [326, 98] on link "16244392" at bounding box center [321, 95] width 29 height 7
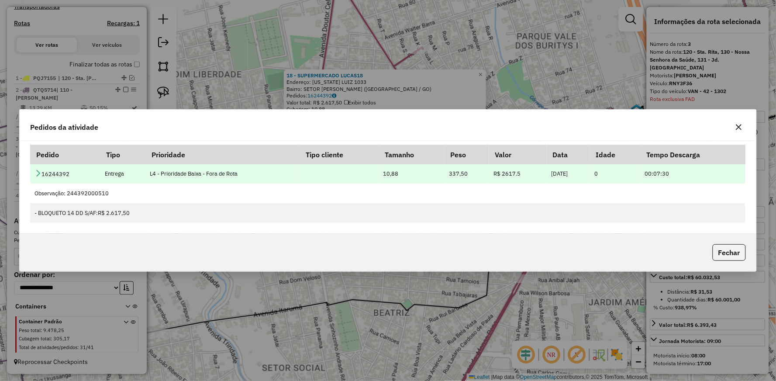
click at [35, 173] on icon at bounding box center [37, 172] width 7 height 7
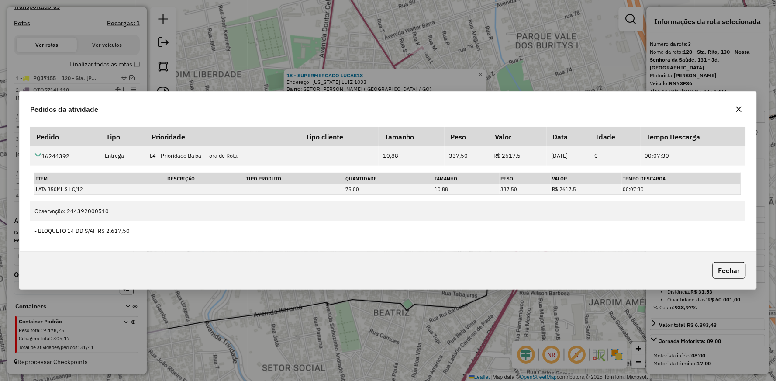
click at [736, 107] on icon "button" at bounding box center [738, 110] width 6 height 6
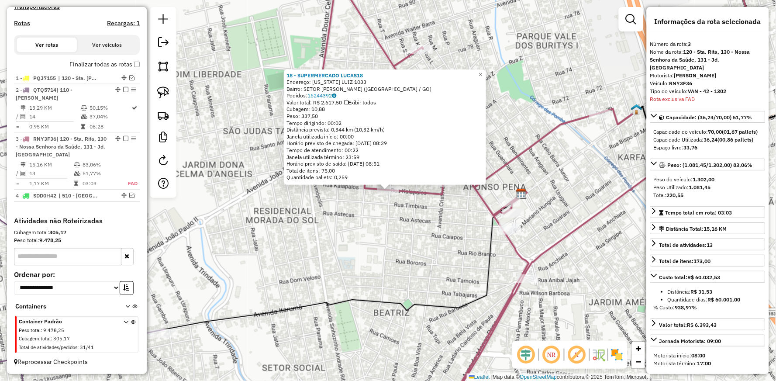
click at [531, 141] on icon at bounding box center [535, 181] width 441 height 439
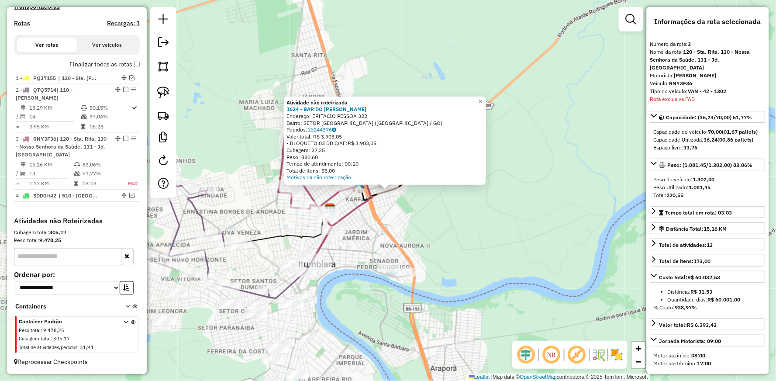
click at [451, 229] on div "Atividade não roteirizada 1624 - BAR DO [PERSON_NAME]: EPITACIO PESSOA 322 Bair…" at bounding box center [388, 190] width 776 height 381
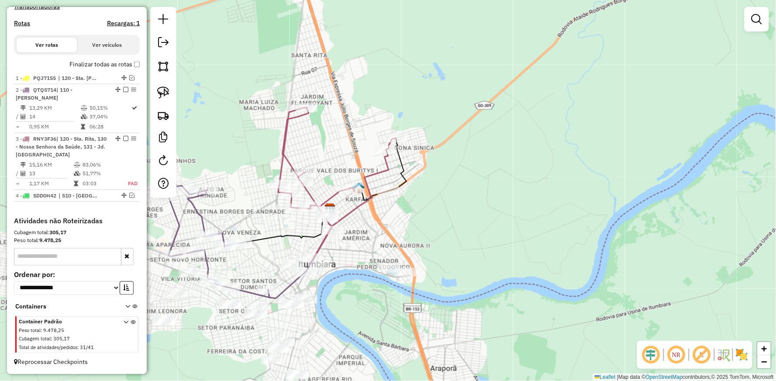
click at [286, 127] on icon at bounding box center [337, 183] width 118 height 153
select select "**********"
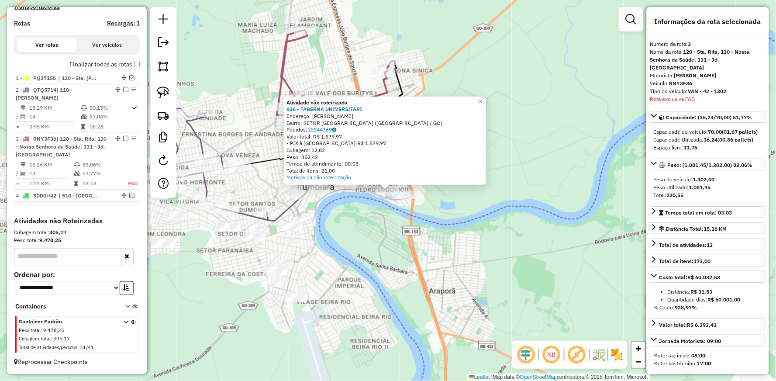
click at [355, 247] on div "Atividade não roteirizada 836 - TABERNA UNIVERSITARI Endereço: [PERSON_NAME] SN…" at bounding box center [388, 190] width 776 height 381
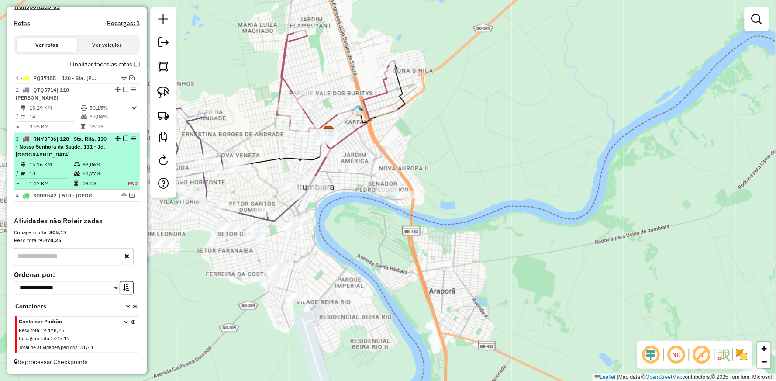
click at [123, 138] on em at bounding box center [125, 138] width 5 height 5
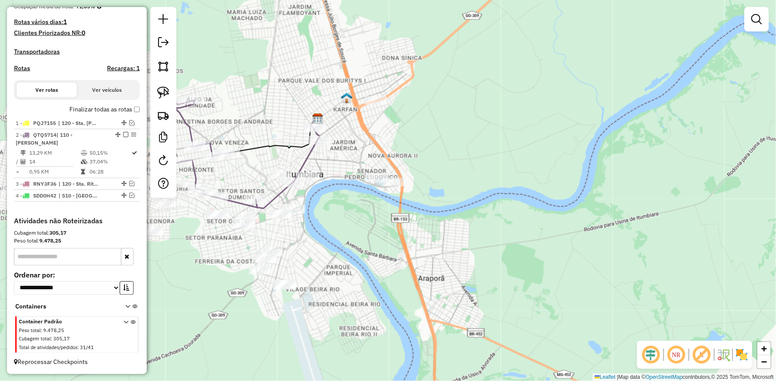
drag, startPoint x: 282, startPoint y: 133, endPoint x: 271, endPoint y: 120, distance: 16.7
click at [271, 120] on div "Janela de atendimento Grade de atendimento Capacidade Transportadoras Veículos …" at bounding box center [388, 190] width 776 height 381
drag, startPoint x: 224, startPoint y: 125, endPoint x: 259, endPoint y: 125, distance: 34.5
click at [240, 125] on div "Janela de atendimento Grade de atendimento Capacidade Transportadoras Veículos …" at bounding box center [388, 190] width 776 height 381
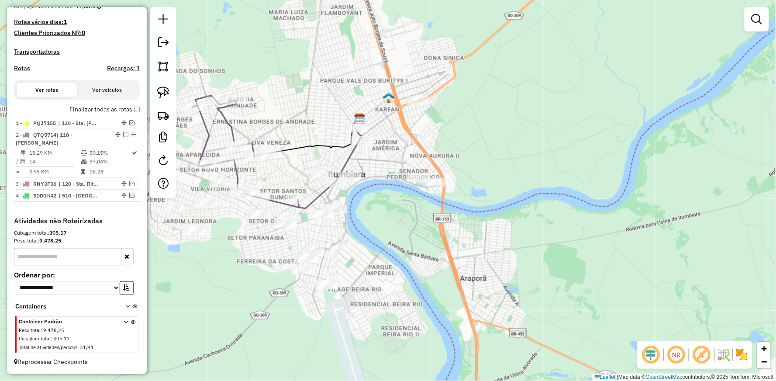
drag, startPoint x: 259, startPoint y: 125, endPoint x: 348, endPoint y: 116, distance: 89.9
click at [348, 116] on div "Janela de atendimento Grade de atendimento Capacidade Transportadoras Veículos …" at bounding box center [388, 190] width 776 height 381
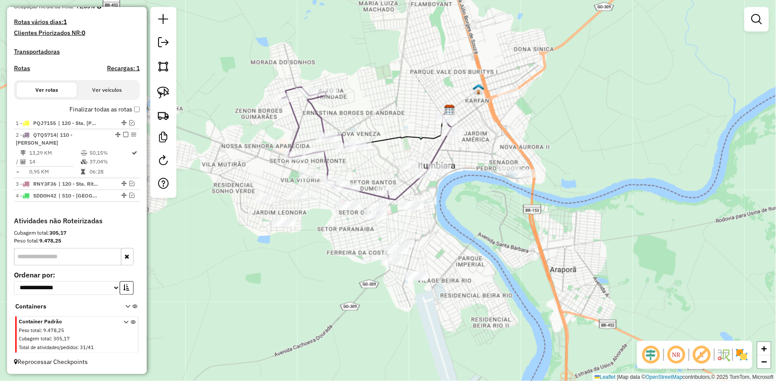
click at [294, 130] on icon at bounding box center [335, 143] width 107 height 112
select select "**********"
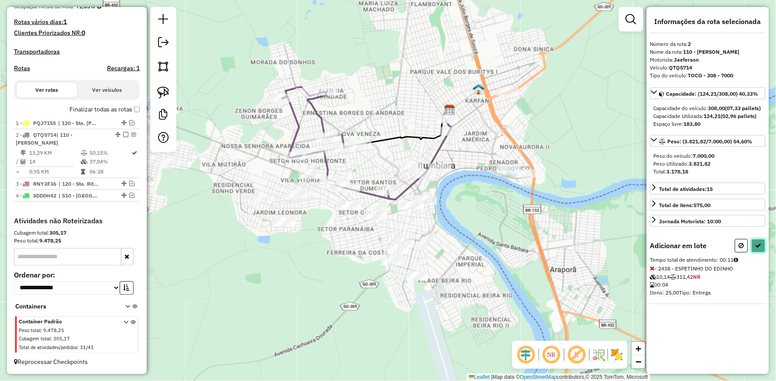
click at [761, 247] on button at bounding box center [758, 246] width 14 height 14
select select "**********"
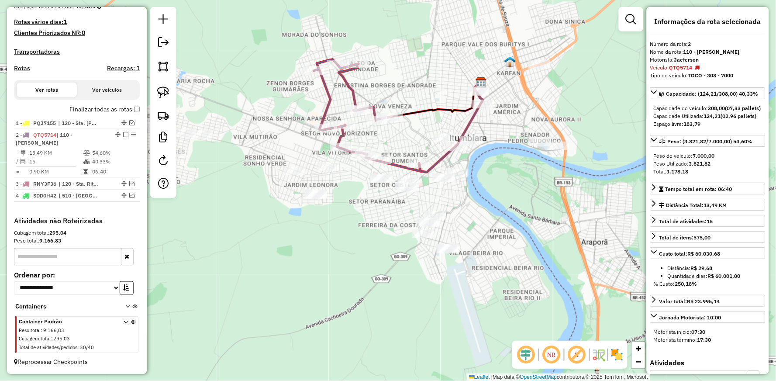
drag, startPoint x: 305, startPoint y: 144, endPoint x: 346, endPoint y: 112, distance: 52.2
click at [346, 112] on div "Janela de atendimento Grade de atendimento Capacidade Transportadoras Veículos …" at bounding box center [388, 190] width 776 height 381
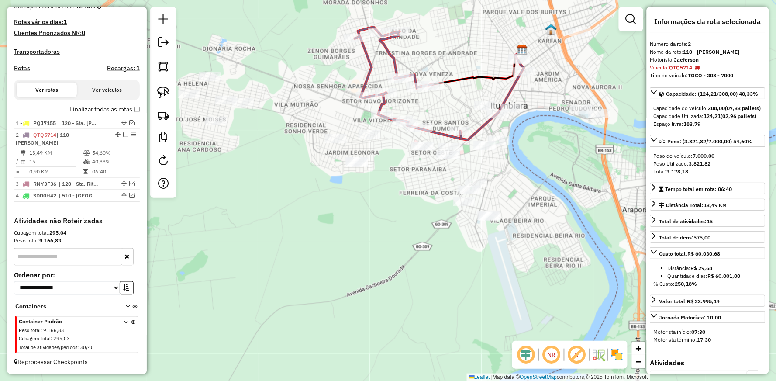
click at [365, 52] on icon at bounding box center [408, 83] width 107 height 112
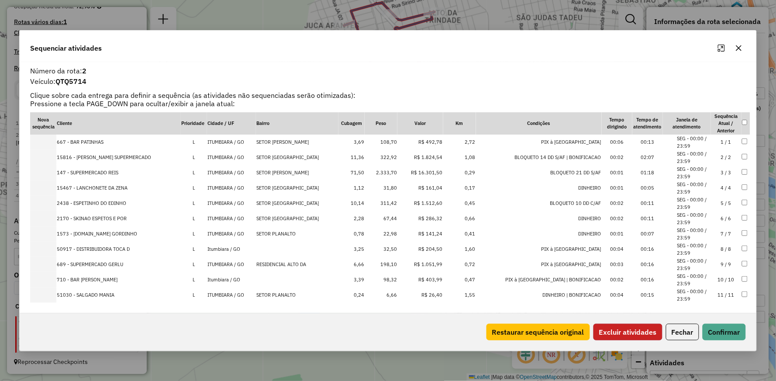
click at [651, 331] on button "Excluir atividades" at bounding box center [627, 331] width 69 height 17
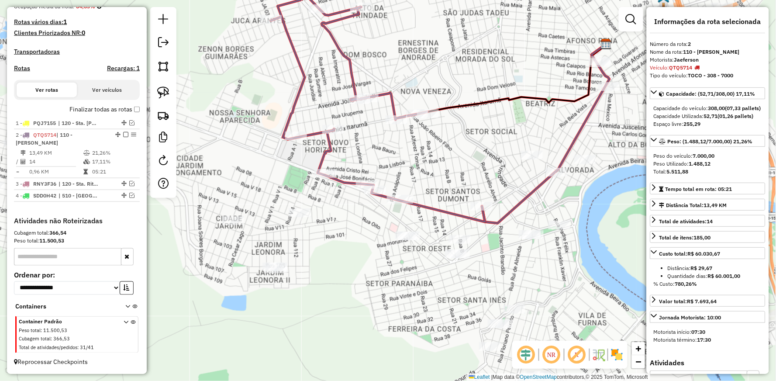
drag, startPoint x: 522, startPoint y: 177, endPoint x: 448, endPoint y: 172, distance: 73.5
click at [448, 172] on div "Janela de atendimento Grade de atendimento Capacidade Transportadoras Veículos …" at bounding box center [388, 190] width 776 height 381
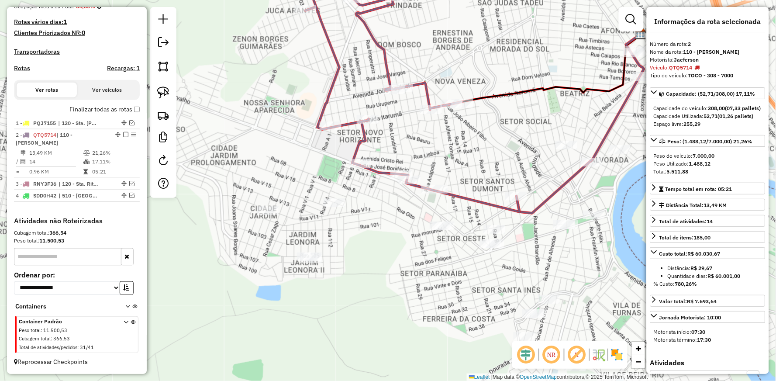
drag, startPoint x: 428, startPoint y: 192, endPoint x: 505, endPoint y: 176, distance: 78.6
click at [501, 178] on div "Janela de atendimento Grade de atendimento Capacidade Transportadoras Veículos …" at bounding box center [388, 190] width 776 height 381
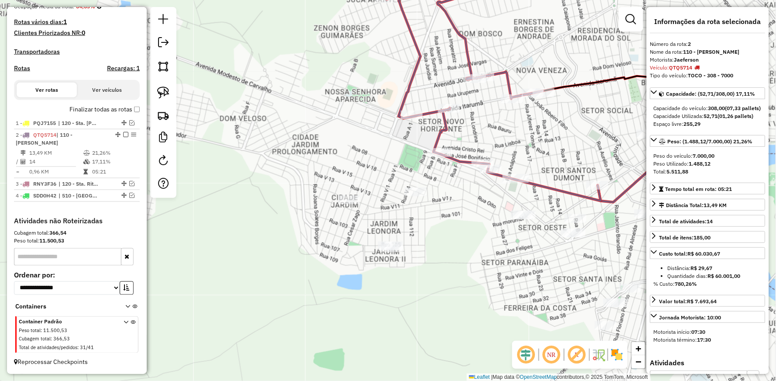
drag, startPoint x: 365, startPoint y: 159, endPoint x: 491, endPoint y: 151, distance: 126.9
click at [491, 151] on div "Janela de atendimento Grade de atendimento Capacidade Transportadoras Veículos …" at bounding box center [388, 190] width 776 height 381
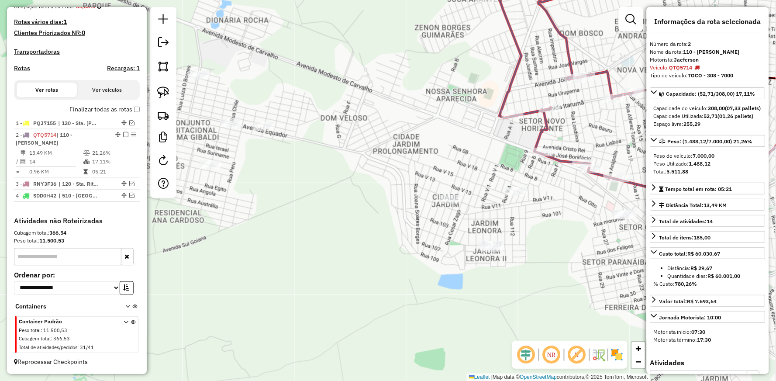
drag, startPoint x: 364, startPoint y: 148, endPoint x: 463, endPoint y: 160, distance: 99.7
click at [463, 160] on div "Janela de atendimento Grade de atendimento Capacidade Transportadoras Veículos …" at bounding box center [388, 190] width 776 height 381
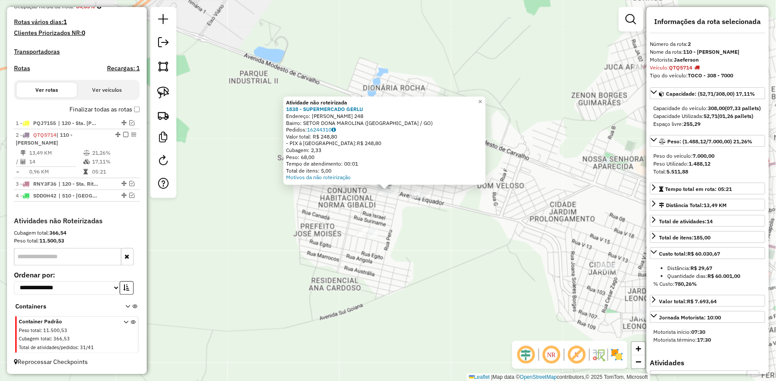
click at [447, 213] on div "Atividade não roteirizada 1838 - SUPERMERCADO GERLU Endereço: OROSINDO [PERSON_…" at bounding box center [388, 190] width 776 height 381
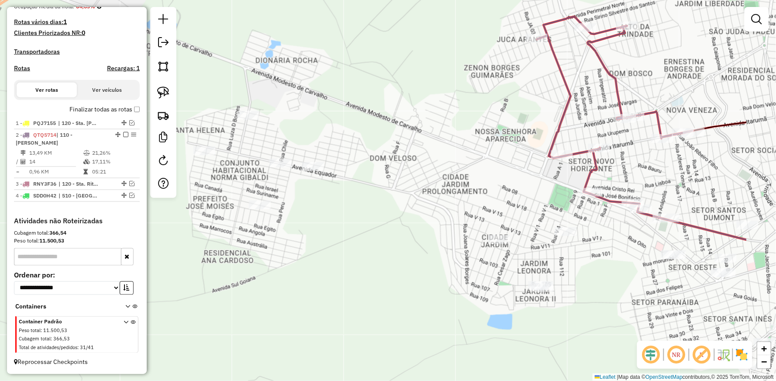
drag, startPoint x: 553, startPoint y: 240, endPoint x: 451, endPoint y: 215, distance: 105.2
click at [467, 218] on div "Janela de atendimento Grade de atendimento Capacidade Transportadoras Veículos …" at bounding box center [388, 190] width 776 height 381
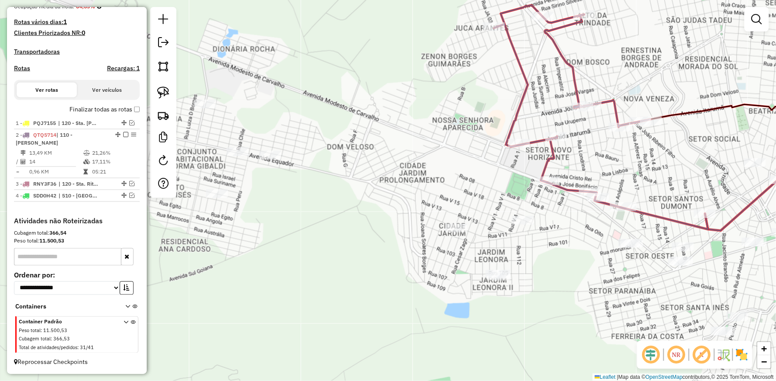
drag, startPoint x: 596, startPoint y: 251, endPoint x: 440, endPoint y: 206, distance: 162.5
click at [474, 216] on div "Janela de atendimento Grade de atendimento Capacidade Transportadoras Veículos …" at bounding box center [388, 190] width 776 height 381
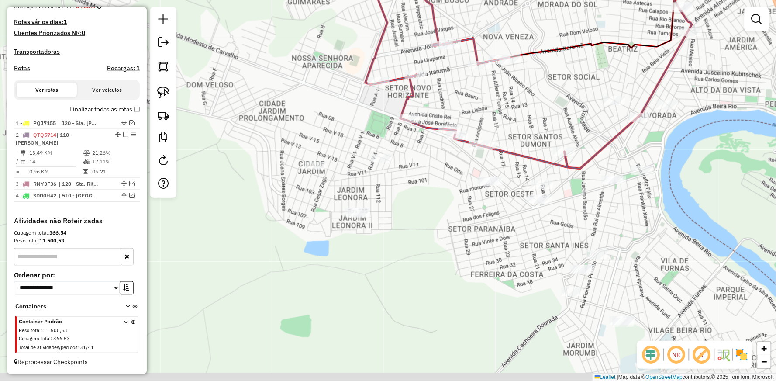
drag, startPoint x: 526, startPoint y: 137, endPoint x: 520, endPoint y: 132, distance: 8.0
click at [520, 132] on div "Janela de atendimento Grade de atendimento Capacidade Transportadoras Veículos …" at bounding box center [388, 190] width 776 height 381
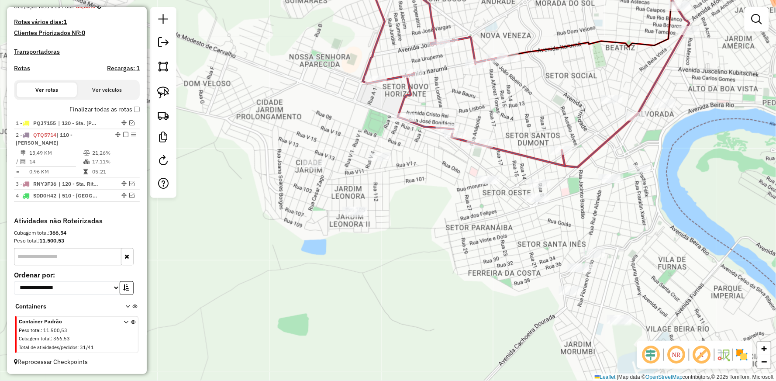
drag, startPoint x: 591, startPoint y: 223, endPoint x: 534, endPoint y: 208, distance: 58.3
click at [534, 209] on div "Janela de atendimento Grade de atendimento Capacidade Transportadoras Veículos …" at bounding box center [388, 190] width 776 height 381
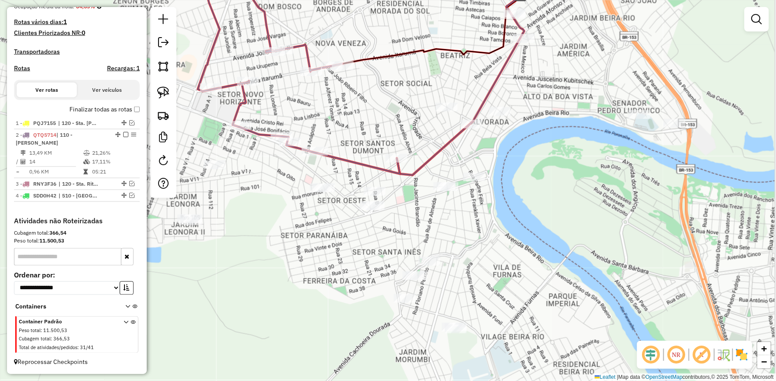
drag, startPoint x: 502, startPoint y: 152, endPoint x: 468, endPoint y: 174, distance: 40.4
click at [468, 174] on div "Janela de atendimento Grade de atendimento Capacidade Transportadoras Veículos …" at bounding box center [388, 190] width 776 height 381
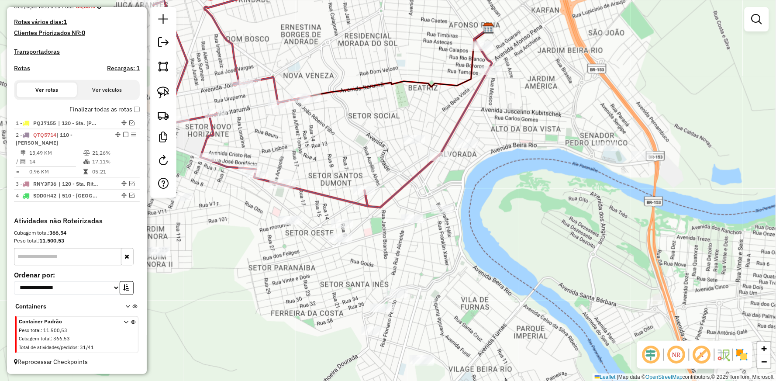
drag, startPoint x: 487, startPoint y: 85, endPoint x: 477, endPoint y: 136, distance: 51.6
click at [477, 136] on div "Janela de atendimento Grade de atendimento Capacidade Transportadoras Veículos …" at bounding box center [388, 190] width 776 height 381
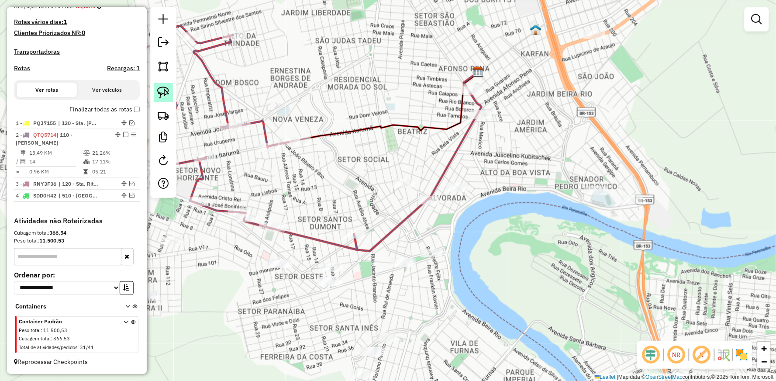
click at [162, 96] on img at bounding box center [163, 92] width 12 height 12
drag, startPoint x: 308, startPoint y: 153, endPoint x: 306, endPoint y: 162, distance: 8.9
click at [306, 162] on div "Janela de atendimento Grade de atendimento Capacidade Transportadoras Veículos …" at bounding box center [388, 190] width 776 height 381
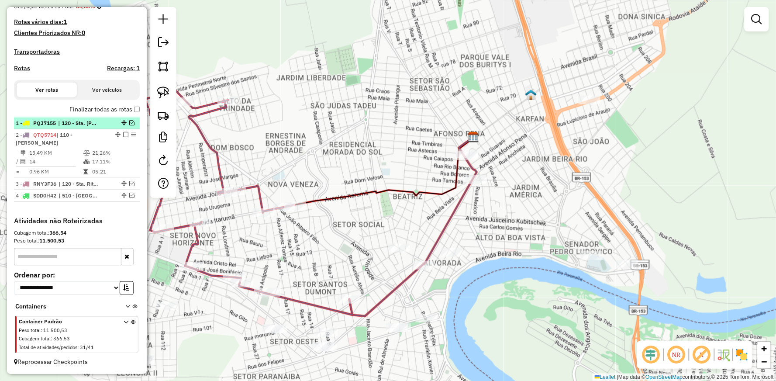
click at [129, 121] on em at bounding box center [131, 122] width 5 height 5
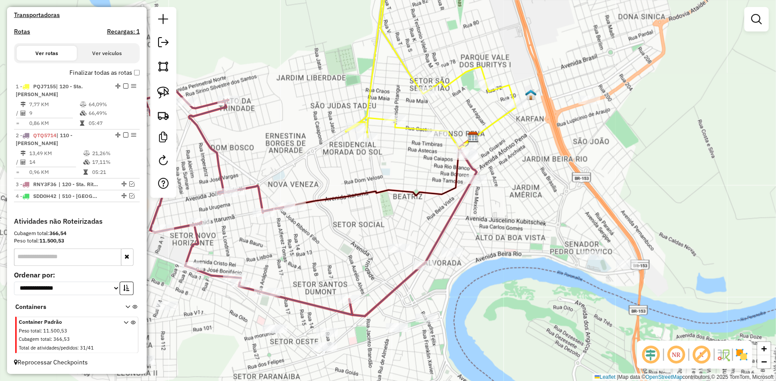
click at [500, 115] on icon at bounding box center [490, 124] width 52 height 41
select select "**********"
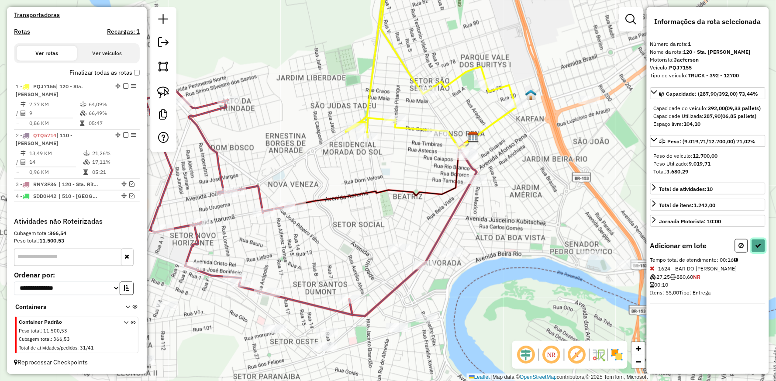
click at [761, 248] on icon at bounding box center [758, 245] width 6 height 6
select select "**********"
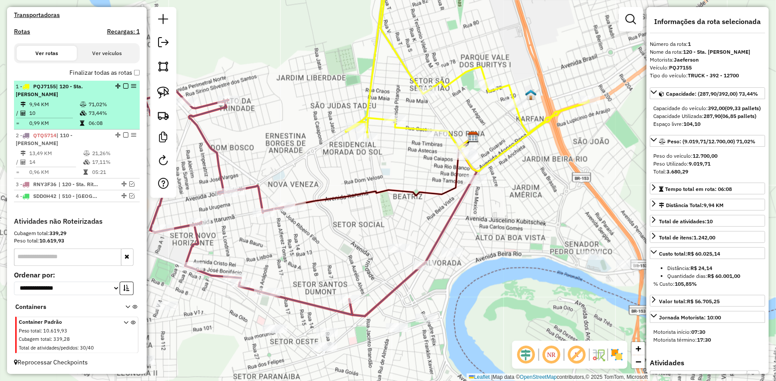
click at [124, 89] on em at bounding box center [125, 85] width 5 height 5
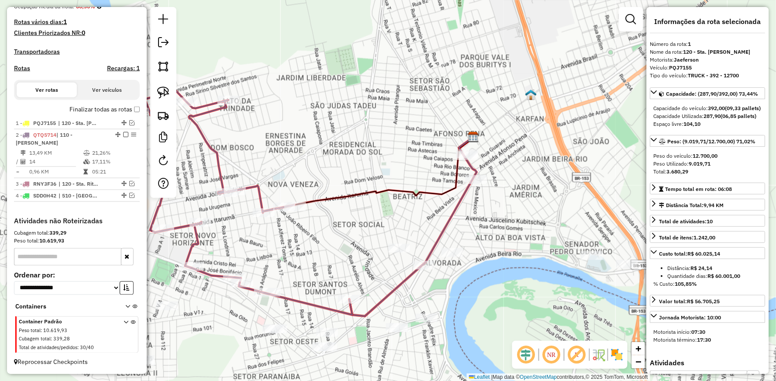
scroll to position [235, 0]
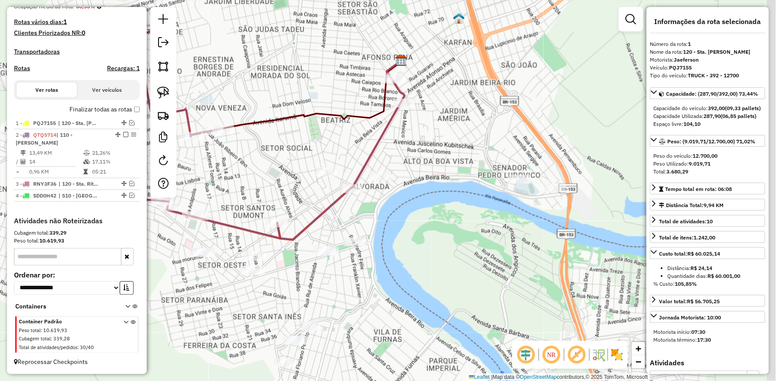
drag, startPoint x: 381, startPoint y: 153, endPoint x: 286, endPoint y: 71, distance: 124.7
click at [302, 73] on div "Janela de atendimento Grade de atendimento Capacidade Transportadoras Veículos …" at bounding box center [388, 190] width 776 height 381
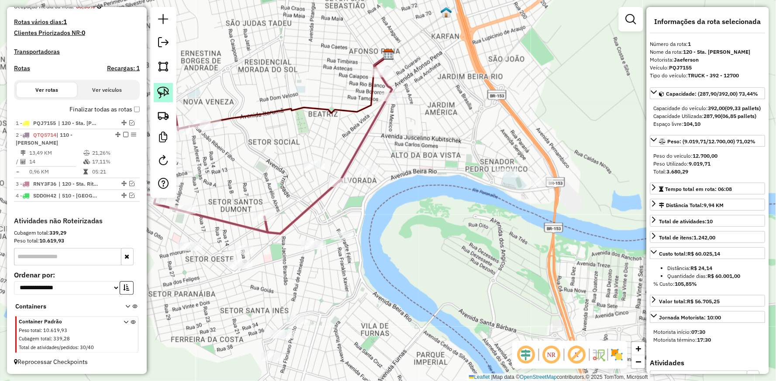
click at [163, 89] on img at bounding box center [163, 92] width 12 height 12
drag, startPoint x: 418, startPoint y: 119, endPoint x: 359, endPoint y: 40, distance: 98.8
click at [390, 40] on hb-app "Aguarde... Pop-up bloqueado! Seu navegador bloqueou automáticamente a abertura …" at bounding box center [388, 190] width 776 height 381
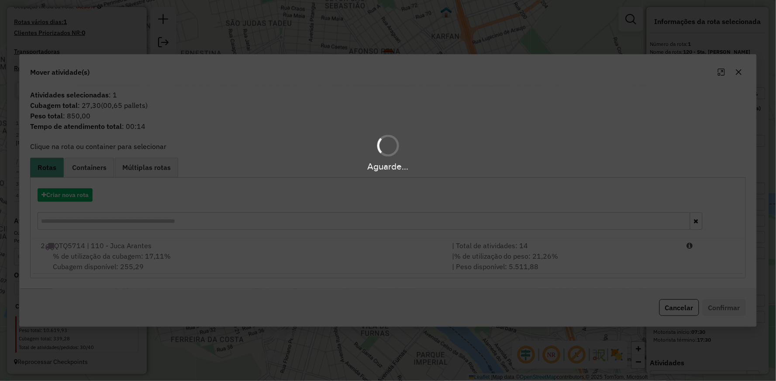
drag, startPoint x: 447, startPoint y: 67, endPoint x: 453, endPoint y: 70, distance: 6.8
click at [453, 70] on div "Aguarde..." at bounding box center [388, 190] width 776 height 381
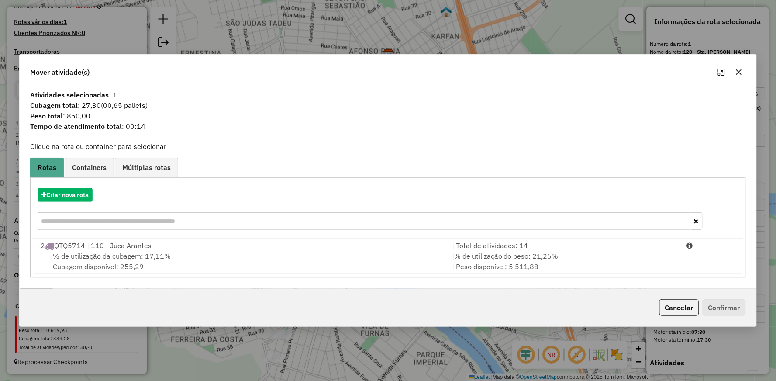
click at [739, 70] on icon "button" at bounding box center [738, 72] width 7 height 7
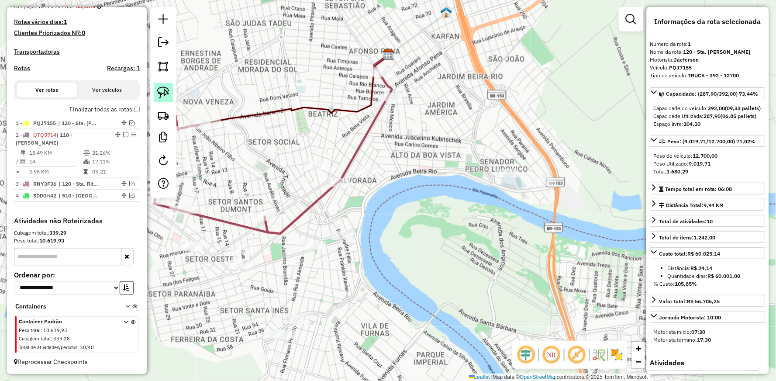
click at [163, 89] on img at bounding box center [163, 92] width 12 height 12
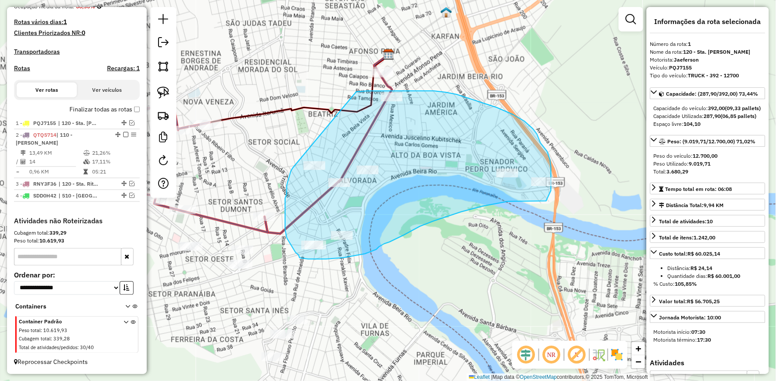
drag, startPoint x: 356, startPoint y: 92, endPoint x: 292, endPoint y: 168, distance: 99.5
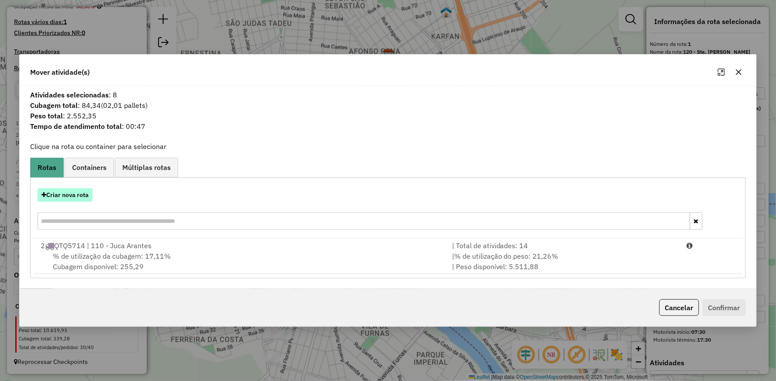
click at [55, 193] on button "Criar nova rota" at bounding box center [65, 195] width 55 height 14
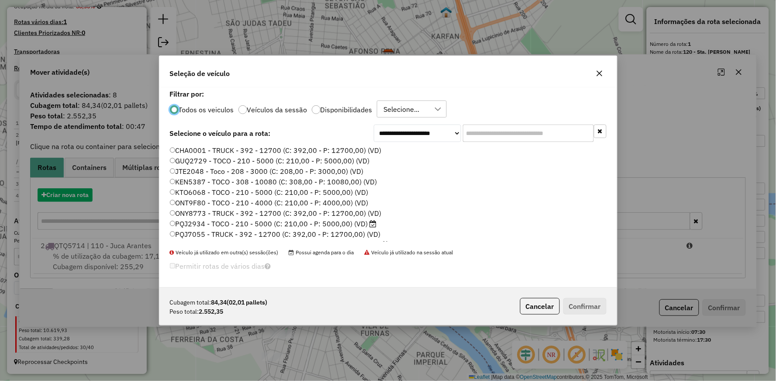
scroll to position [5, 2]
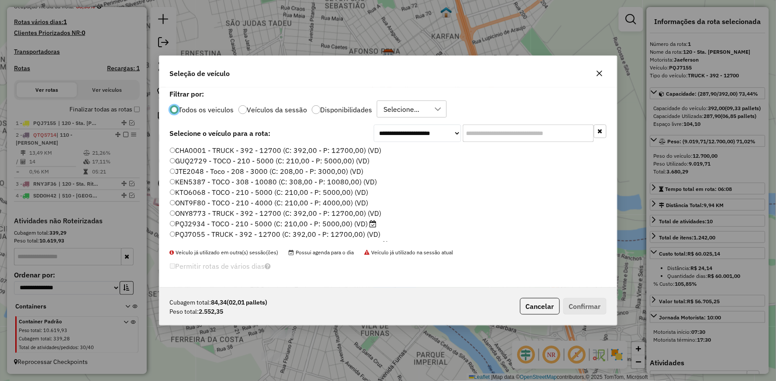
click at [199, 220] on label "PQJ2934 - TOCO - 210 - 5000 (C: 210,00 - P: 5000,00) (VD)" at bounding box center [273, 223] width 207 height 10
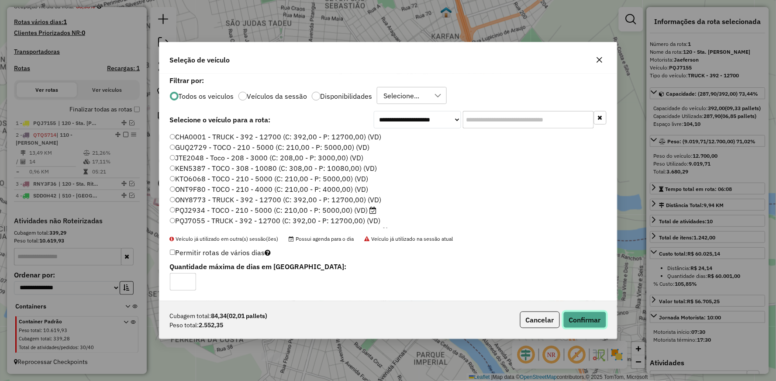
click at [587, 316] on button "Confirmar" at bounding box center [584, 319] width 43 height 17
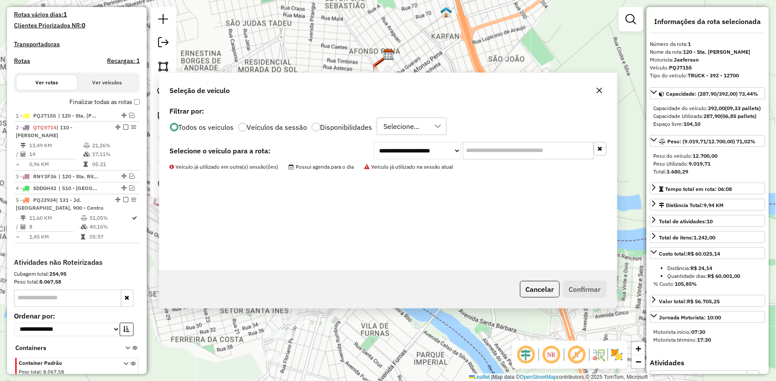
scroll to position [284, 0]
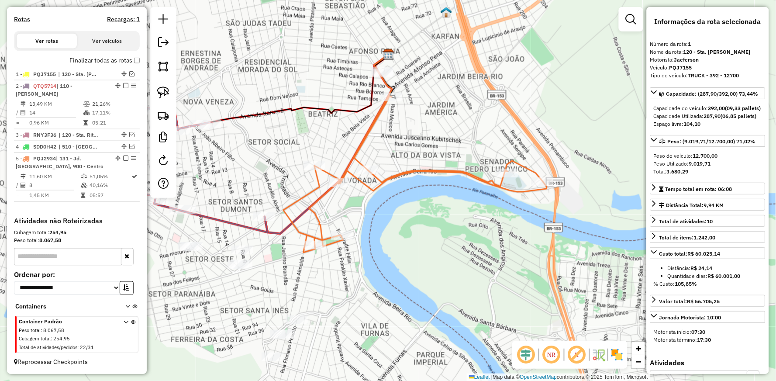
click at [426, 168] on icon at bounding box center [414, 174] width 263 height 156
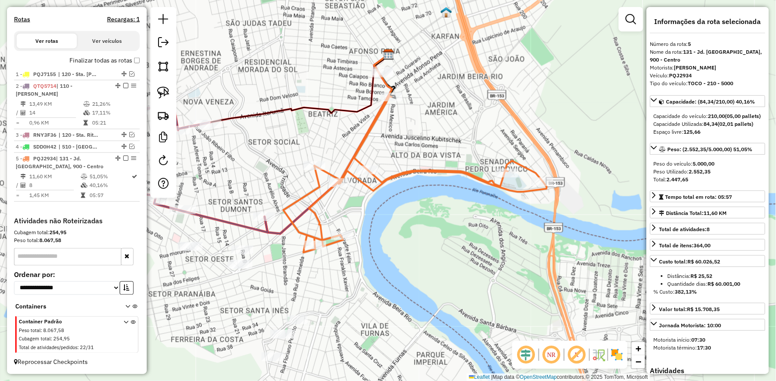
click at [426, 168] on icon at bounding box center [414, 174] width 263 height 156
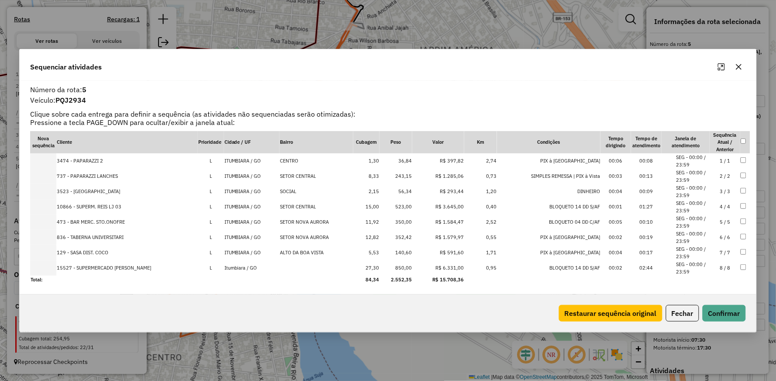
click at [742, 66] on icon "button" at bounding box center [738, 66] width 7 height 7
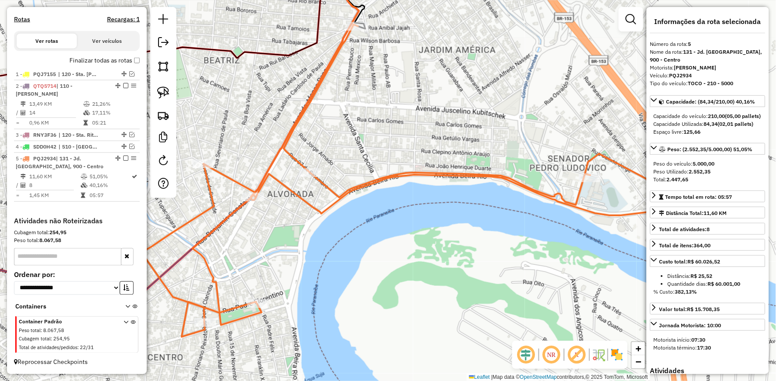
drag, startPoint x: 309, startPoint y: 207, endPoint x: 385, endPoint y: 195, distance: 77.0
click at [385, 195] on icon at bounding box center [404, 180] width 526 height 312
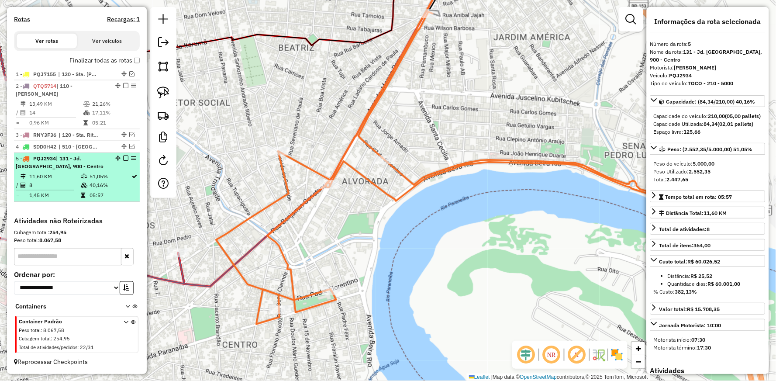
click at [123, 158] on em at bounding box center [125, 157] width 5 height 5
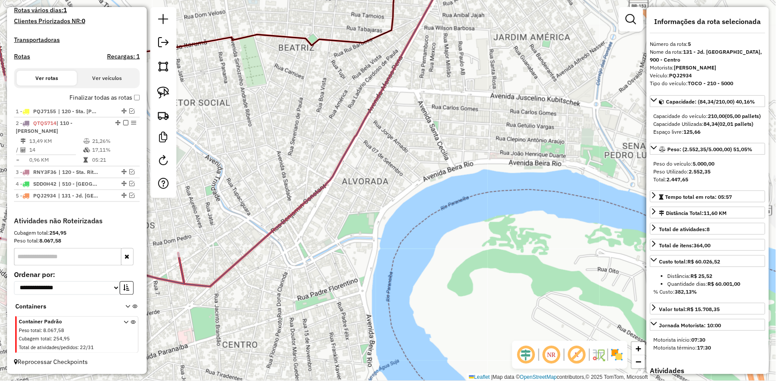
drag, startPoint x: 262, startPoint y: 151, endPoint x: 459, endPoint y: 153, distance: 197.3
click at [439, 153] on div "Janela de atendimento Grade de atendimento Capacidade Transportadoras Veículos …" at bounding box center [388, 190] width 776 height 381
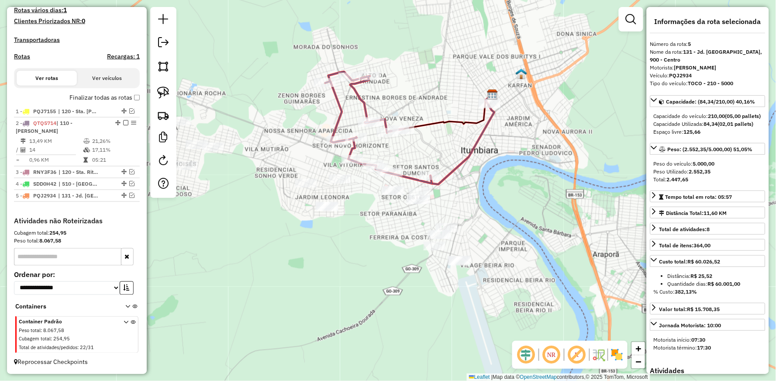
click at [358, 97] on icon at bounding box center [378, 128] width 107 height 112
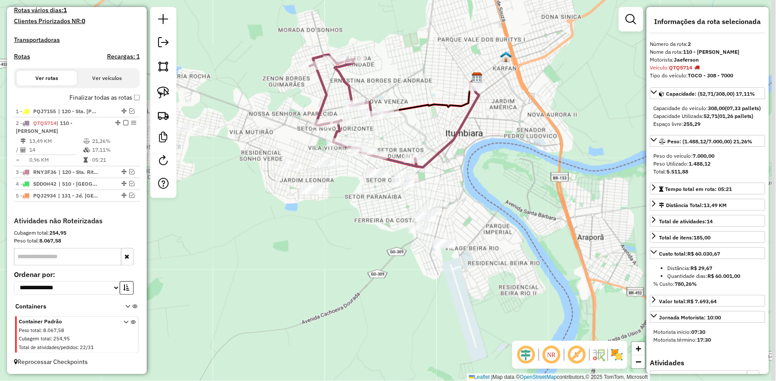
drag, startPoint x: 313, startPoint y: 168, endPoint x: 297, endPoint y: 151, distance: 22.9
click at [297, 151] on div "Janela de atendimento Grade de atendimento Capacidade Transportadoras Veículos …" at bounding box center [388, 190] width 776 height 381
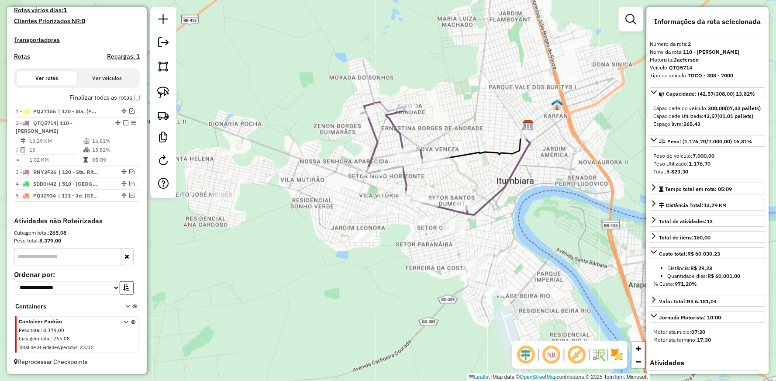
click at [440, 206] on icon at bounding box center [414, 158] width 107 height 112
click at [479, 206] on icon at bounding box center [498, 169] width 64 height 89
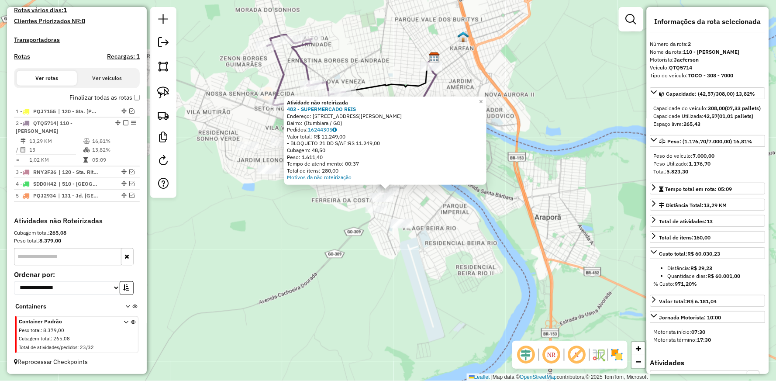
click at [297, 231] on div "Atividade não roteirizada 483 - SUPERMERCADO REIS Endereço: [STREET_ADDRESS][PE…" at bounding box center [388, 190] width 776 height 381
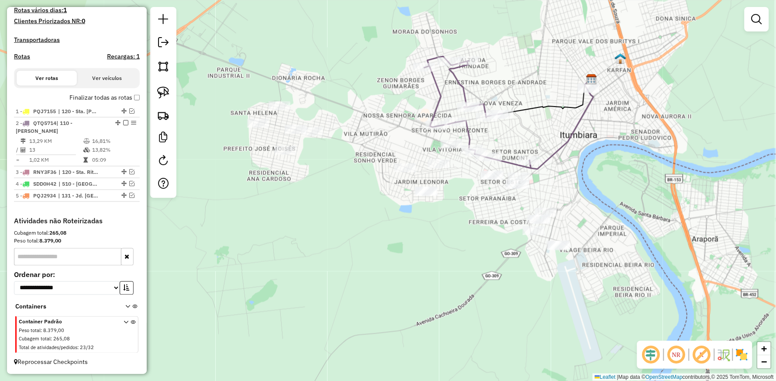
drag, startPoint x: 285, startPoint y: 234, endPoint x: 455, endPoint y: 258, distance: 171.6
click at [455, 258] on div "Janela de atendimento Grade de atendimento Capacidade Transportadoras Veículos …" at bounding box center [388, 190] width 776 height 381
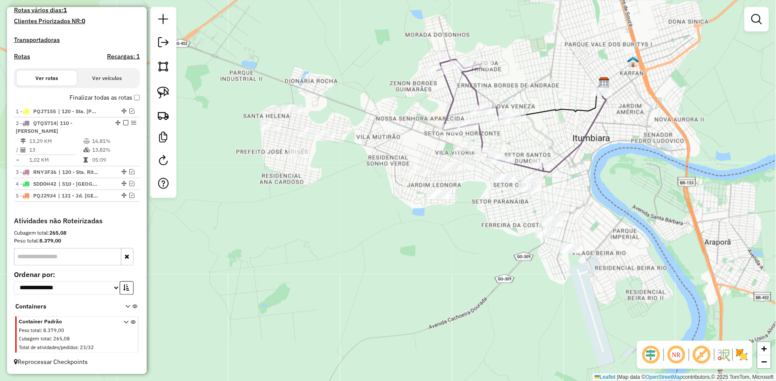
click at [447, 105] on icon at bounding box center [490, 115] width 107 height 112
select select "**********"
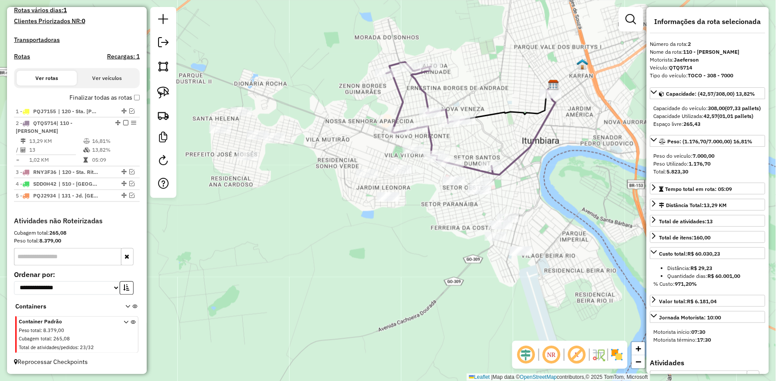
drag, startPoint x: 463, startPoint y: 223, endPoint x: 381, endPoint y: 226, distance: 81.7
click at [381, 226] on div "Janela de atendimento Grade de atendimento Capacidade Transportadoras Veículos …" at bounding box center [388, 190] width 776 height 381
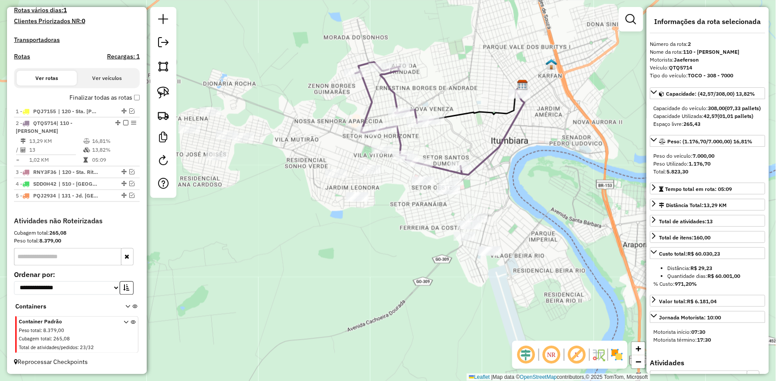
click at [368, 107] on icon at bounding box center [408, 118] width 107 height 112
click at [367, 106] on icon at bounding box center [408, 118] width 107 height 112
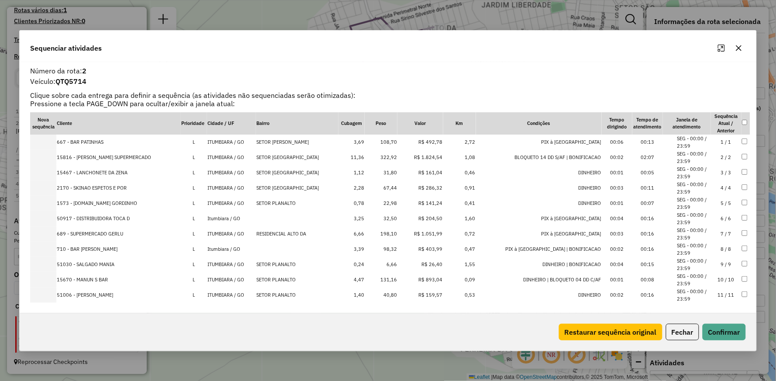
click at [404, 88] on div "Número da rota: 2 Veículo: QTQ5714 Clique sobre cada entrega para definir a seq…" at bounding box center [387, 183] width 725 height 237
click at [742, 49] on button "button" at bounding box center [739, 48] width 14 height 14
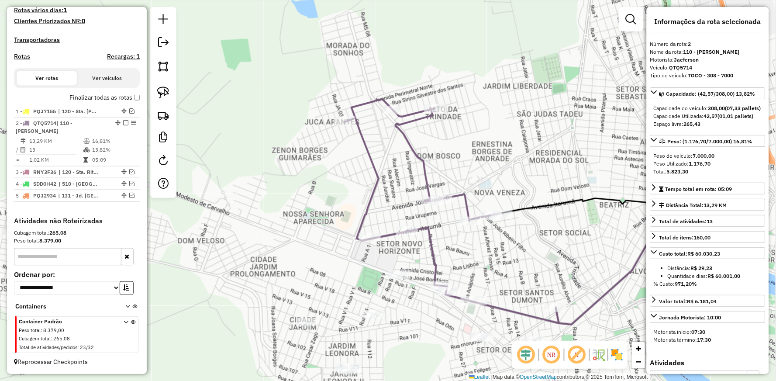
drag, startPoint x: 431, startPoint y: 55, endPoint x: 432, endPoint y: 192, distance: 137.9
click at [432, 192] on div "Janela de atendimento Grade de atendimento Capacidade Transportadoras Veículos …" at bounding box center [388, 190] width 776 height 381
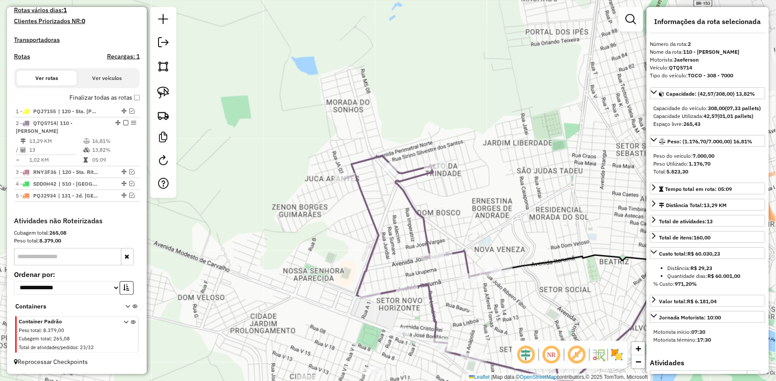
drag, startPoint x: 406, startPoint y: 263, endPoint x: 368, endPoint y: 182, distance: 89.0
click at [368, 187] on div "Janela de atendimento Grade de atendimento Capacidade Transportadoras Veículos …" at bounding box center [388, 190] width 776 height 381
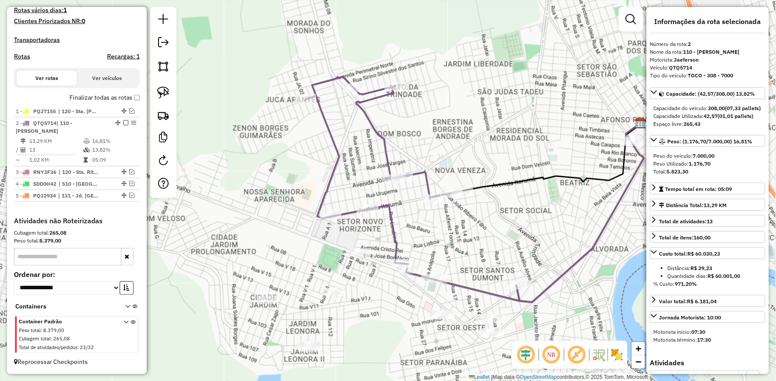
click at [454, 282] on icon at bounding box center [413, 189] width 214 height 224
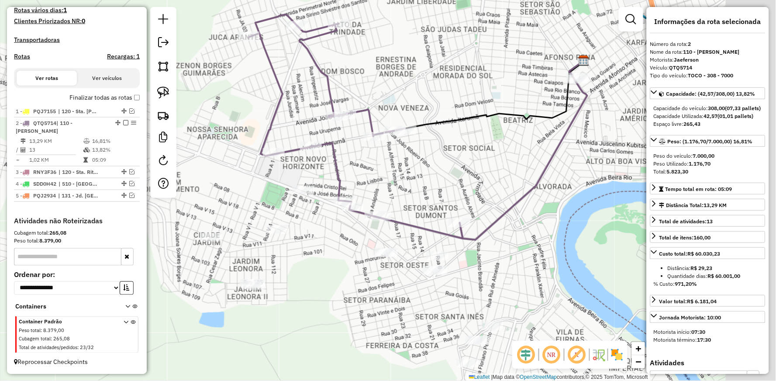
drag, startPoint x: 509, startPoint y: 333, endPoint x: 442, endPoint y: 259, distance: 99.8
click at [443, 261] on div "Janela de atendimento Grade de atendimento Capacidade Transportadoras Veículos …" at bounding box center [388, 190] width 776 height 381
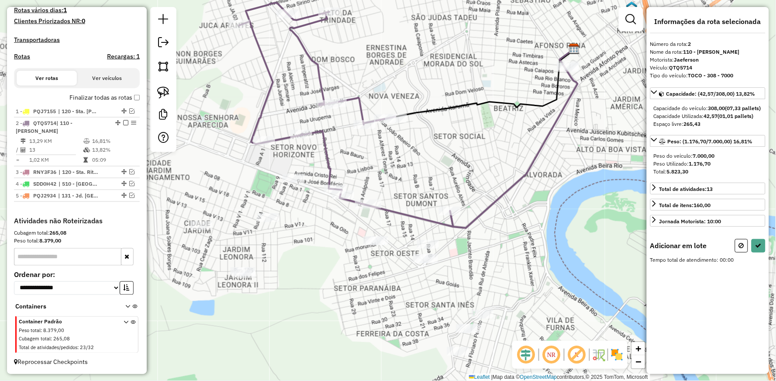
drag, startPoint x: 160, startPoint y: 89, endPoint x: 173, endPoint y: 103, distance: 18.8
click at [160, 89] on img at bounding box center [163, 92] width 12 height 12
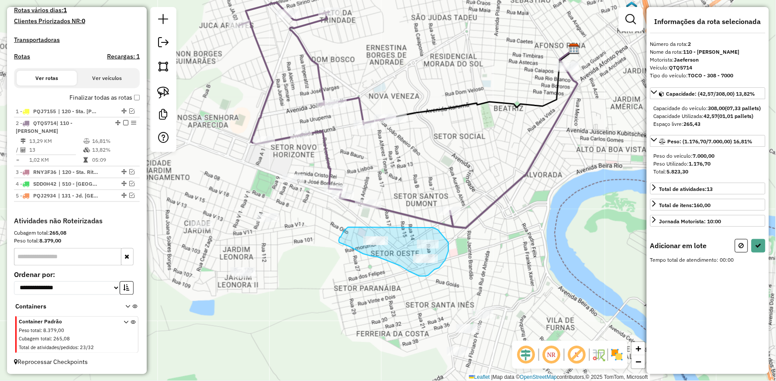
drag, startPoint x: 438, startPoint y: 230, endPoint x: 348, endPoint y: 227, distance: 90.0
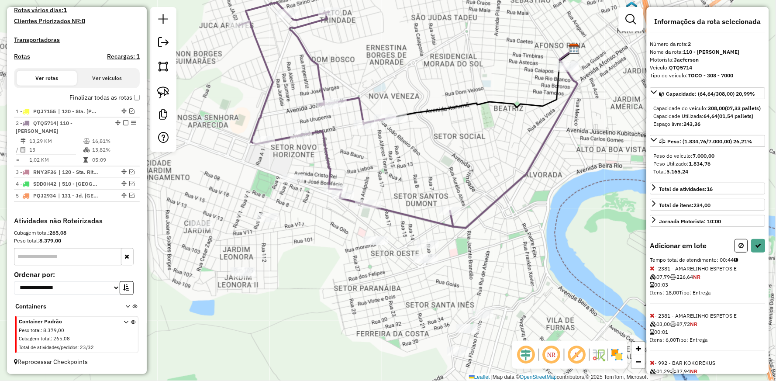
select select "**********"
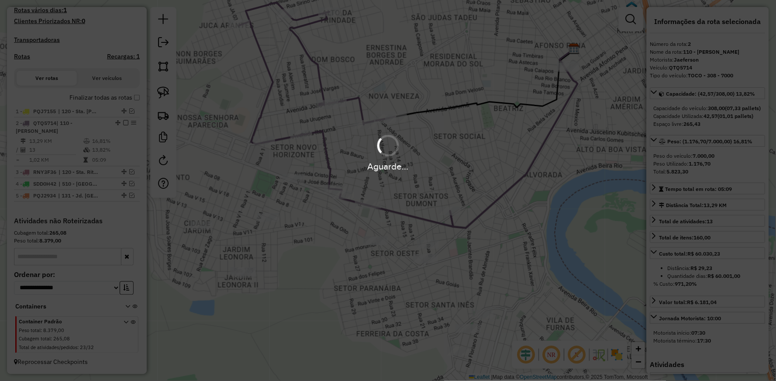
click at [267, 216] on div "Aguarde..." at bounding box center [388, 190] width 776 height 381
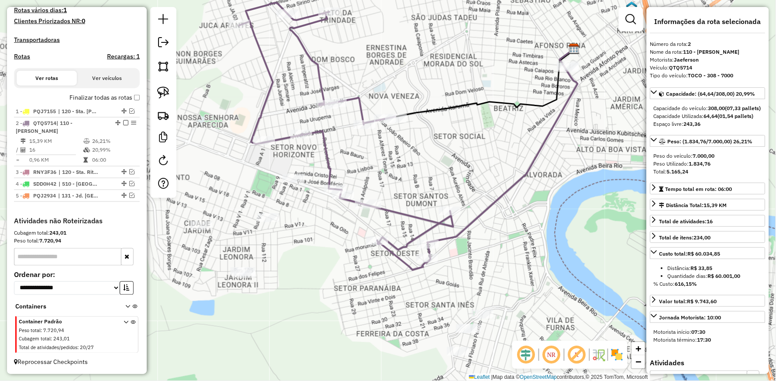
click at [382, 206] on icon at bounding box center [346, 136] width 214 height 267
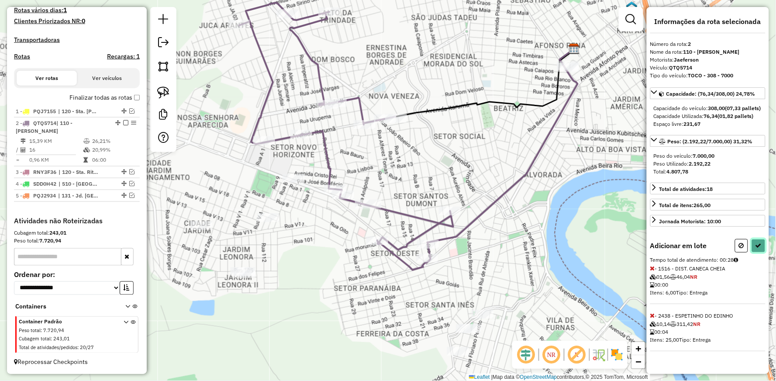
click at [756, 248] on icon at bounding box center [758, 245] width 6 height 6
select select "**********"
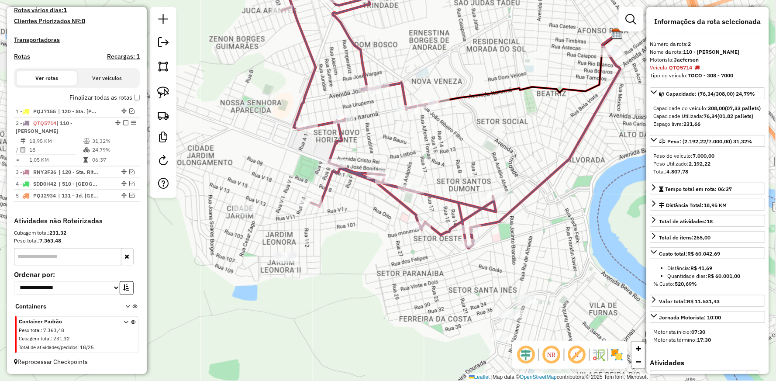
drag, startPoint x: 340, startPoint y: 147, endPoint x: 383, endPoint y: 132, distance: 45.3
click at [383, 132] on div "Janela de atendimento Grade de atendimento Capacidade Transportadoras Veículos …" at bounding box center [388, 190] width 776 height 381
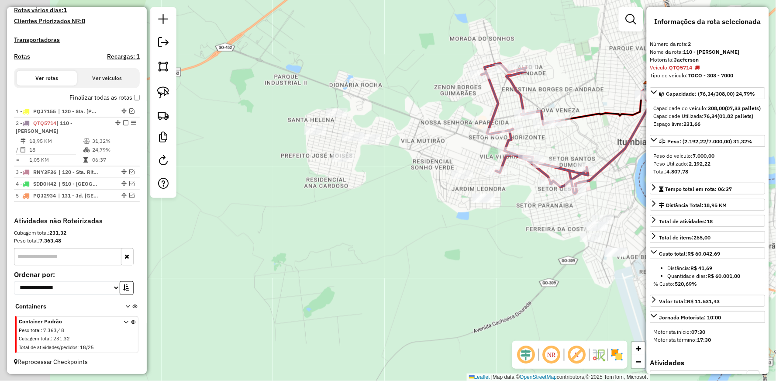
drag, startPoint x: 389, startPoint y: 143, endPoint x: 434, endPoint y: 143, distance: 45.4
click at [434, 143] on div "Janela de atendimento Grade de atendimento Capacidade Transportadoras Veículos …" at bounding box center [388, 190] width 776 height 381
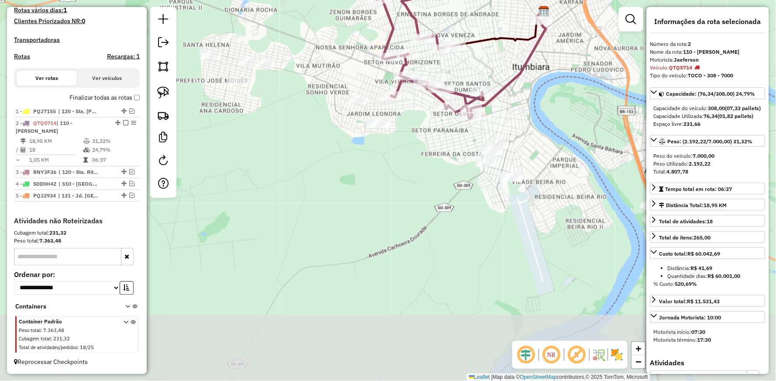
drag, startPoint x: 509, startPoint y: 212, endPoint x: 379, endPoint y: 140, distance: 149.1
click at [380, 141] on div "Janela de atendimento Grade de atendimento Capacidade Transportadoras Veículos …" at bounding box center [388, 190] width 776 height 381
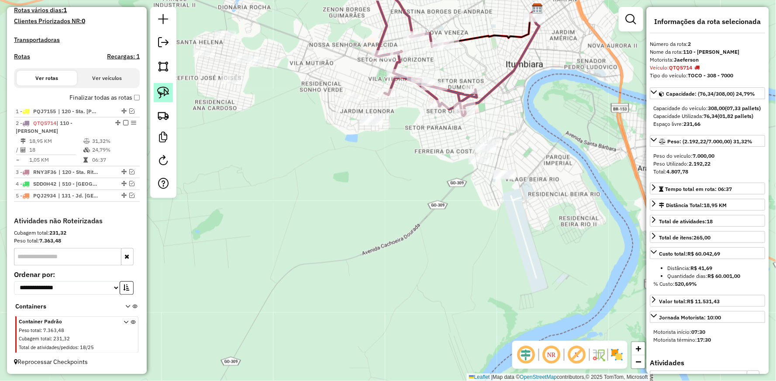
click at [164, 93] on img at bounding box center [163, 92] width 12 height 12
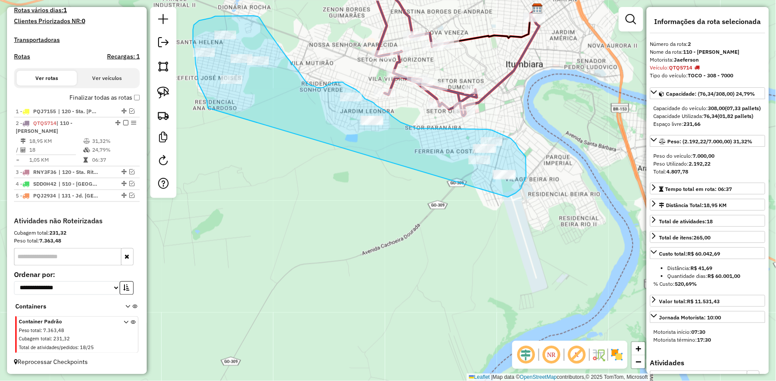
drag, startPoint x: 208, startPoint y: 107, endPoint x: 508, endPoint y: 197, distance: 313.1
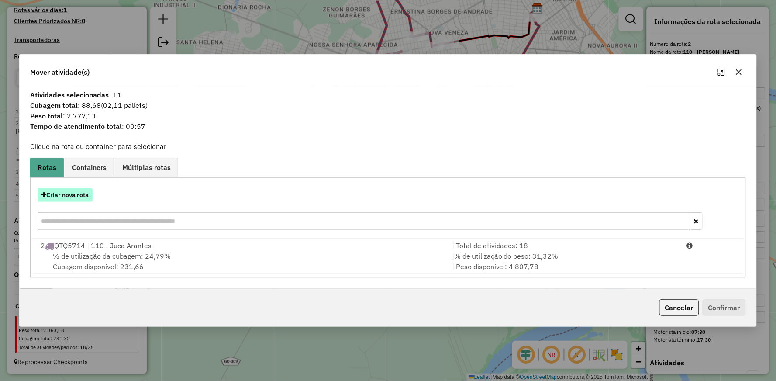
click at [55, 194] on button "Criar nova rota" at bounding box center [65, 195] width 55 height 14
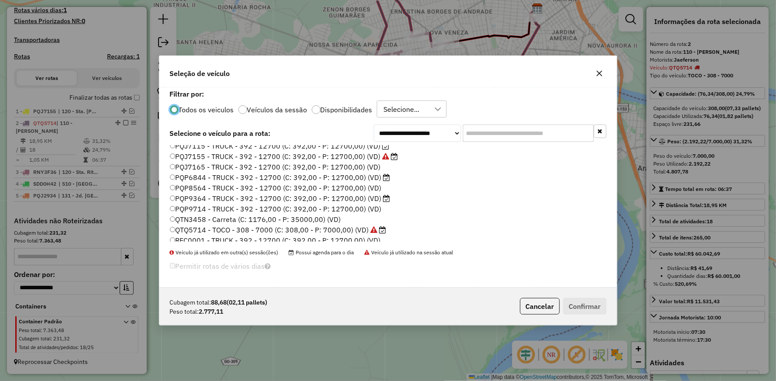
scroll to position [166, 0]
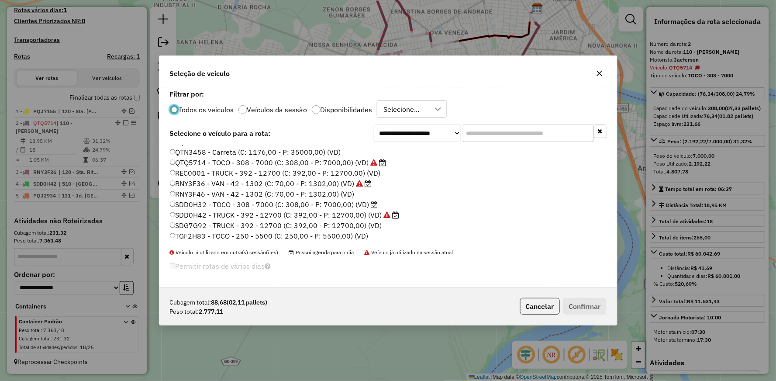
click at [198, 206] on label "SDD0H32 - TOCO - 308 - 7000 (C: 308,00 - P: 7000,00) (VD)" at bounding box center [274, 204] width 208 height 10
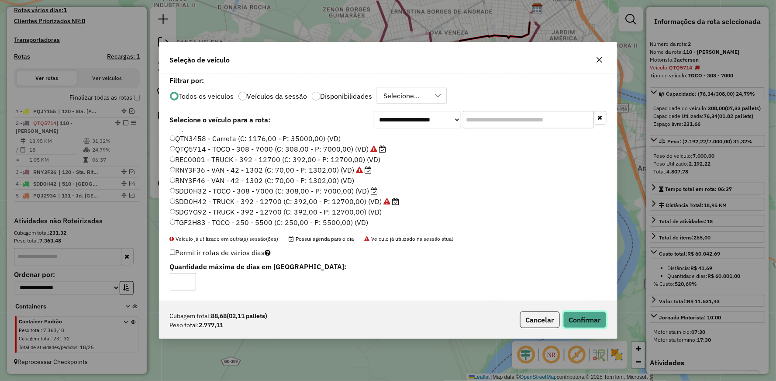
click at [596, 318] on button "Confirmar" at bounding box center [584, 319] width 43 height 17
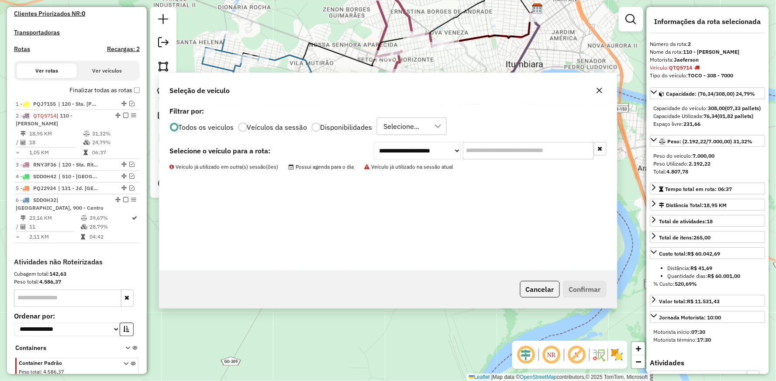
scroll to position [296, 0]
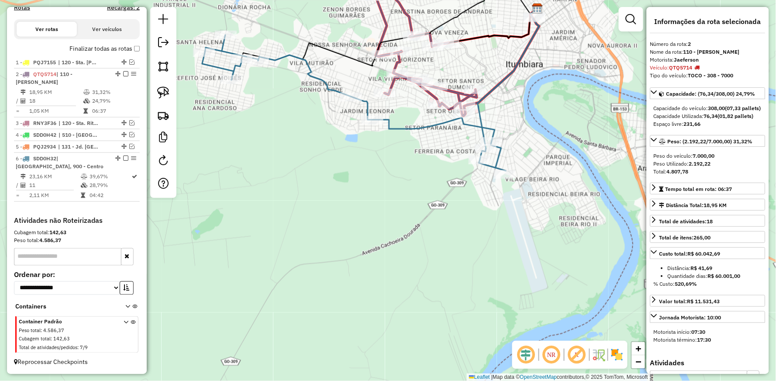
click at [416, 128] on icon at bounding box center [354, 103] width 304 height 136
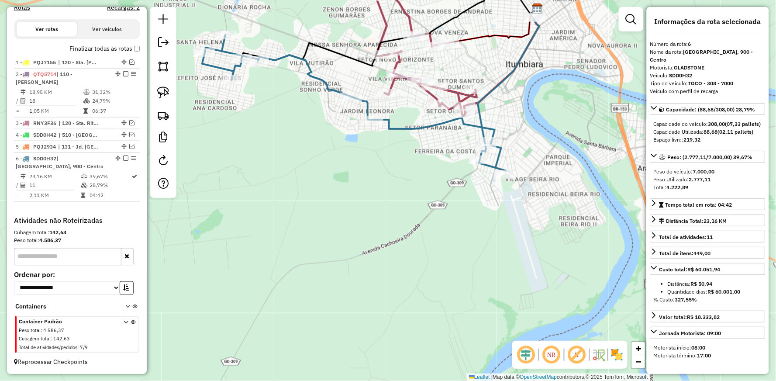
click at [416, 128] on icon at bounding box center [354, 103] width 304 height 136
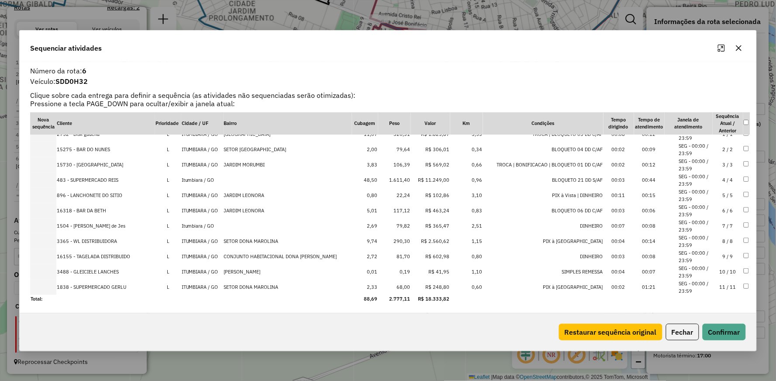
scroll to position [0, 0]
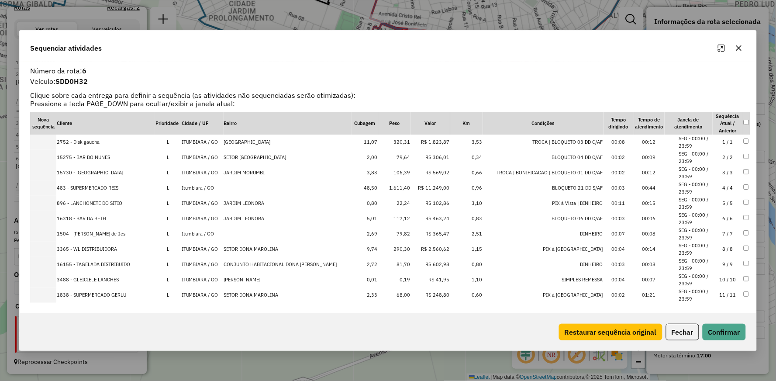
click at [739, 47] on icon "button" at bounding box center [738, 48] width 6 height 6
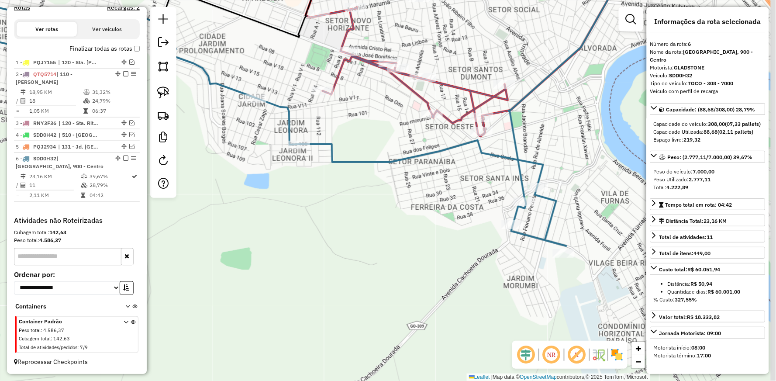
drag, startPoint x: 441, startPoint y: 192, endPoint x: 364, endPoint y: 258, distance: 100.9
click at [365, 259] on div "Janela de atendimento Grade de atendimento Capacidade Transportadoras Veículos …" at bounding box center [388, 190] width 776 height 381
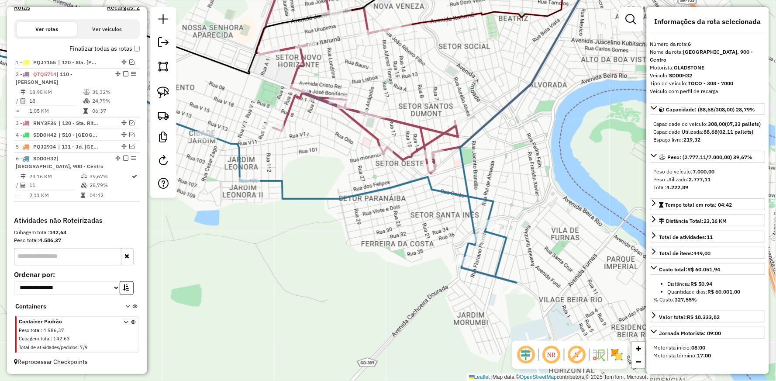
click at [326, 196] on icon at bounding box center [219, 146] width 594 height 271
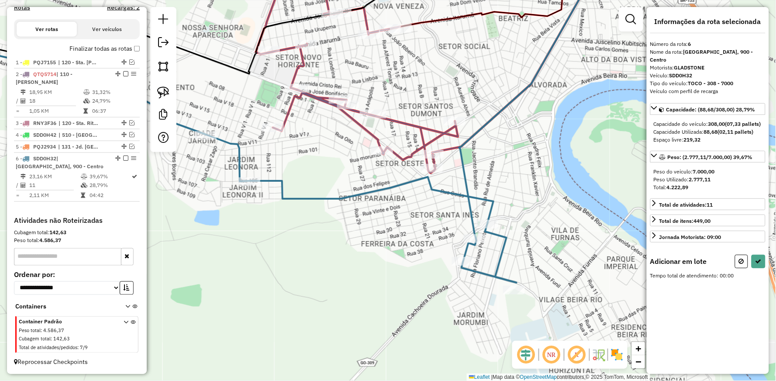
drag, startPoint x: 164, startPoint y: 92, endPoint x: 189, endPoint y: 97, distance: 25.0
click at [164, 92] on img at bounding box center [163, 92] width 12 height 12
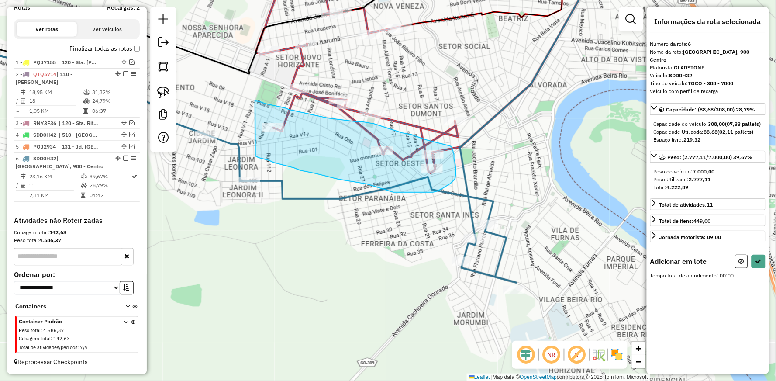
drag, startPoint x: 255, startPoint y: 101, endPoint x: 255, endPoint y: 156, distance: 55.0
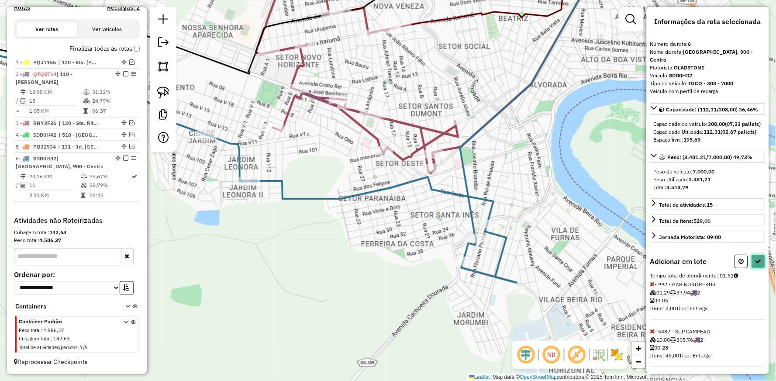
click at [756, 264] on icon at bounding box center [758, 261] width 6 height 6
select select "**********"
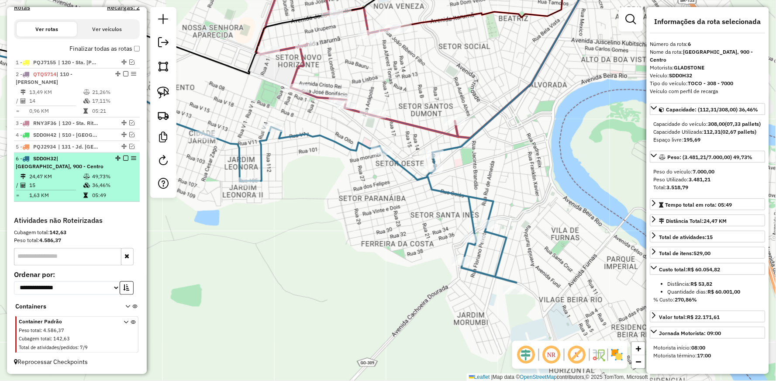
click at [123, 157] on em at bounding box center [125, 157] width 5 height 5
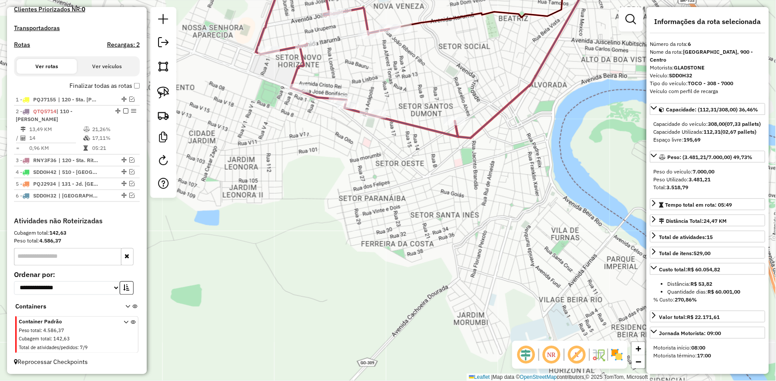
click at [395, 119] on icon at bounding box center [357, 49] width 202 height 175
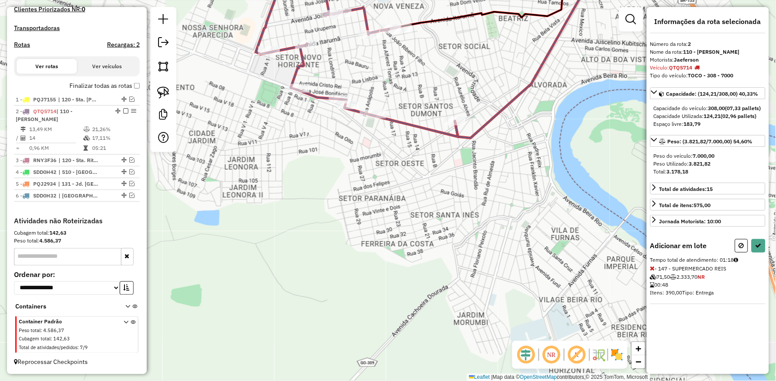
select select "**********"
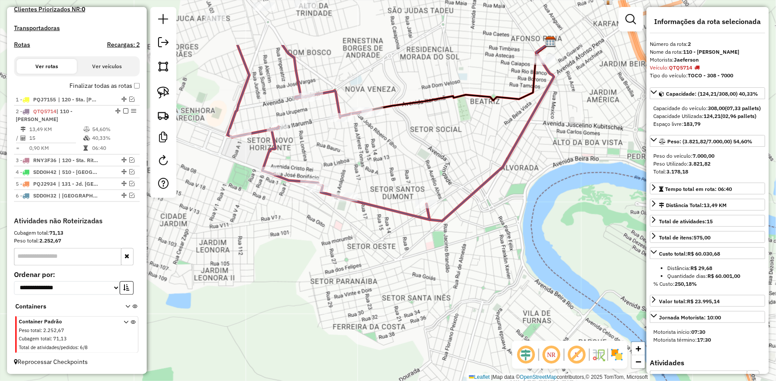
drag, startPoint x: 421, startPoint y: 86, endPoint x: 395, endPoint y: 190, distance: 107.0
click at [395, 190] on div "Janela de atendimento Grade de atendimento Capacidade Transportadoras Veículos …" at bounding box center [388, 190] width 776 height 381
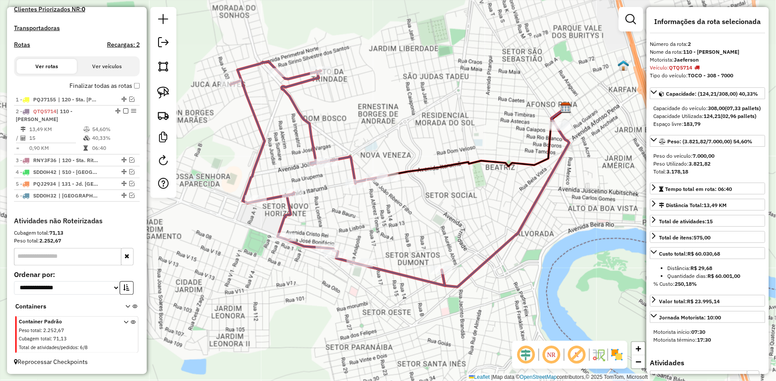
drag, startPoint x: 402, startPoint y: 202, endPoint x: 412, endPoint y: 243, distance: 42.3
click at [412, 243] on div "Janela de atendimento Grade de atendimento Capacidade Transportadoras Veículos …" at bounding box center [388, 190] width 776 height 381
click at [166, 93] on img at bounding box center [163, 92] width 12 height 12
drag, startPoint x: 542, startPoint y: 90, endPoint x: 534, endPoint y: 129, distance: 39.7
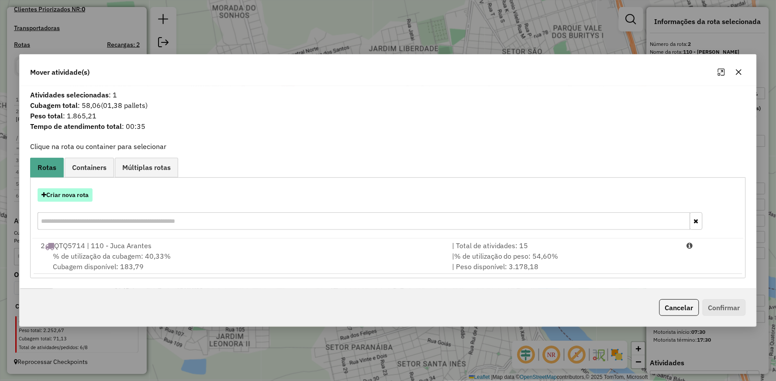
click at [58, 190] on button "Criar nova rota" at bounding box center [65, 195] width 55 height 14
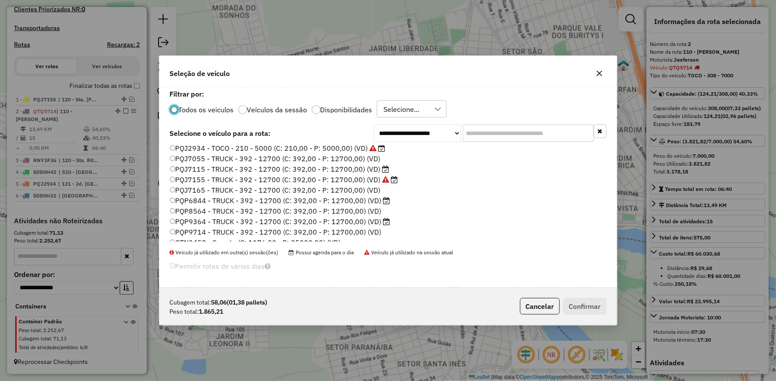
scroll to position [97, 0]
click at [203, 177] on label "PQP6844 - TRUCK - 392 - 12700 (C: 392,00 - P: 12700,00) (VD)" at bounding box center [280, 179] width 220 height 10
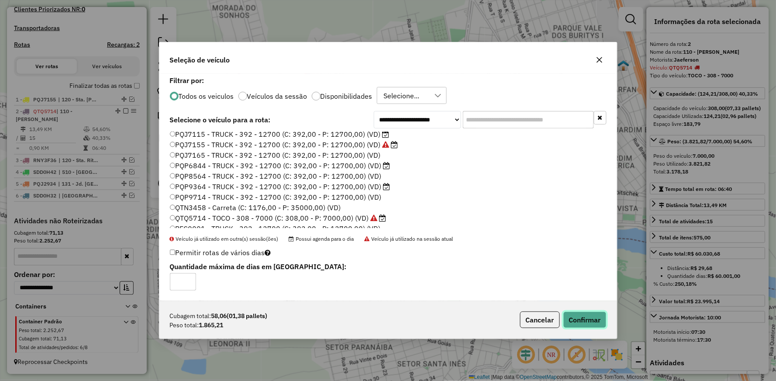
click at [582, 312] on button "Confirmar" at bounding box center [584, 319] width 43 height 17
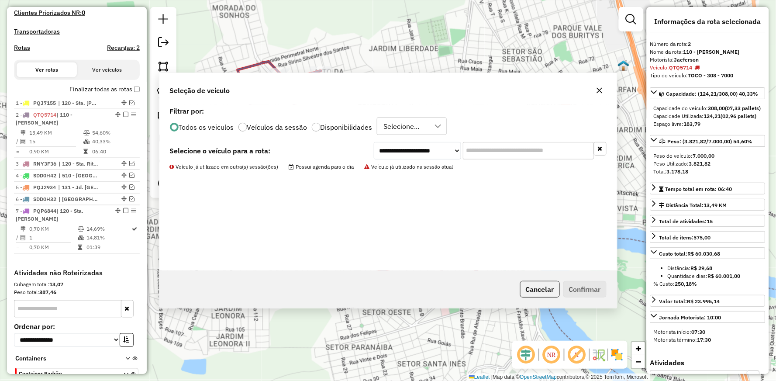
scroll to position [310, 0]
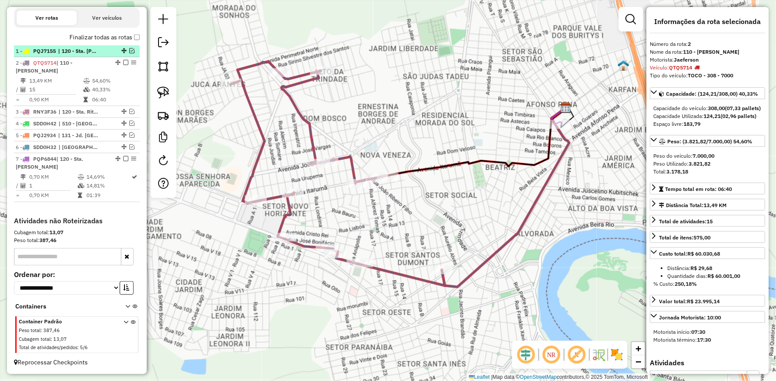
click at [129, 53] on em at bounding box center [131, 50] width 5 height 5
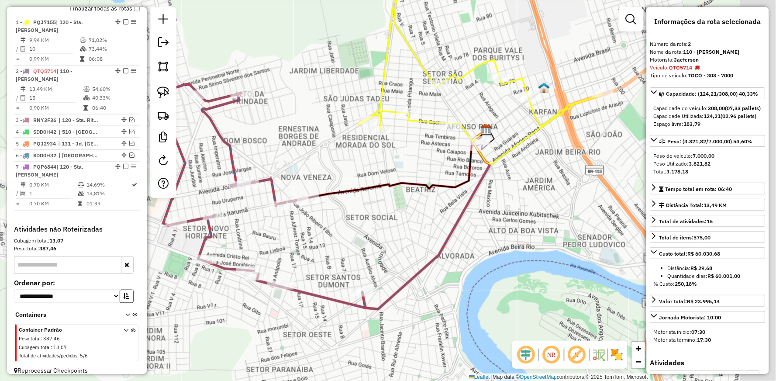
drag, startPoint x: 499, startPoint y: 155, endPoint x: 407, endPoint y: 177, distance: 94.6
click at [408, 179] on div "Janela de atendimento Grade de atendimento Capacidade Transportadoras Veículos …" at bounding box center [388, 190] width 776 height 381
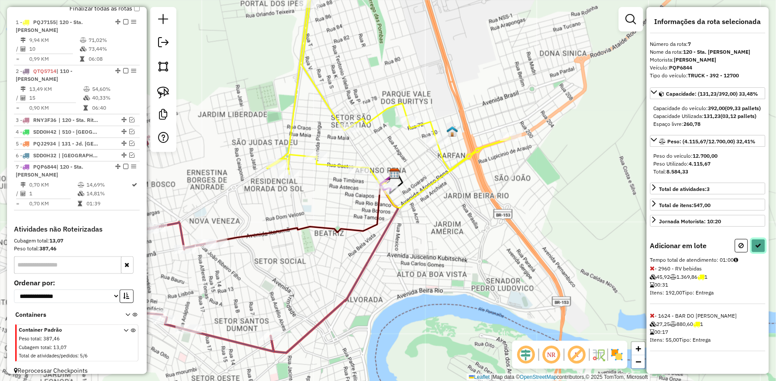
click at [758, 248] on icon at bounding box center [758, 245] width 6 height 6
select select "**********"
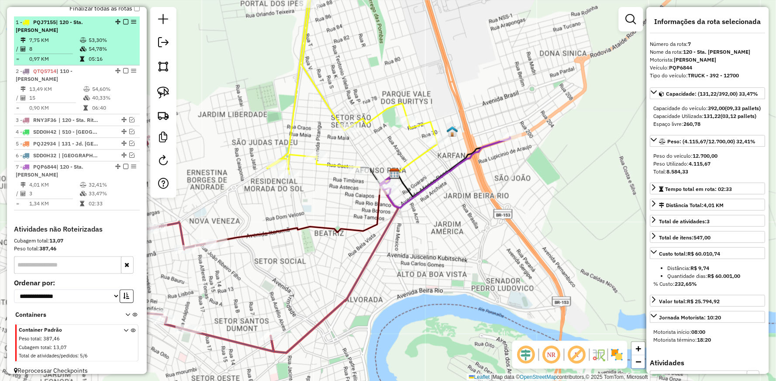
click at [99, 36] on td "53,30%" at bounding box center [112, 40] width 48 height 9
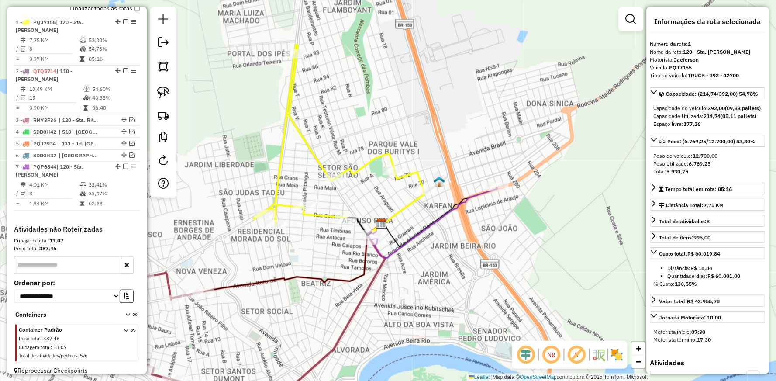
click at [292, 81] on icon at bounding box center [338, 135] width 169 height 180
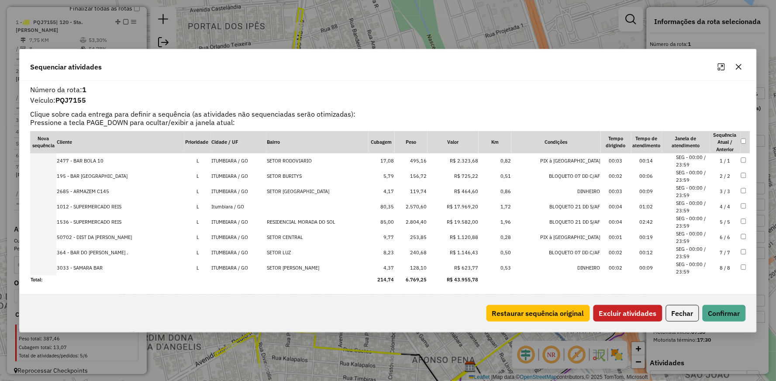
click at [626, 314] on button "Excluir atividades" at bounding box center [627, 313] width 69 height 17
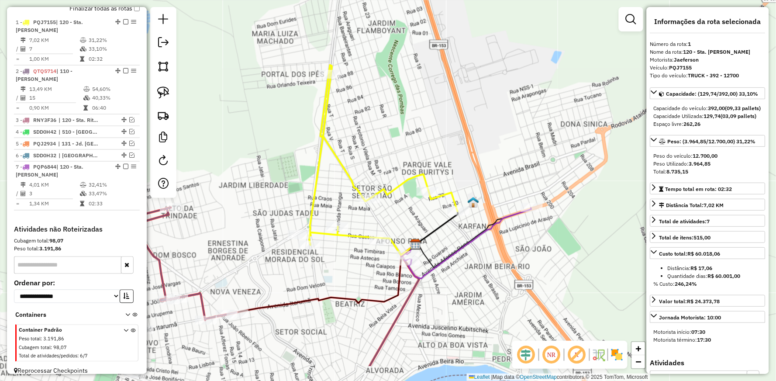
drag, startPoint x: 326, startPoint y: 220, endPoint x: 319, endPoint y: 186, distance: 35.5
click at [320, 190] on div "Janela de atendimento Grade de atendimento Capacidade Transportadoras Veículos …" at bounding box center [388, 190] width 776 height 381
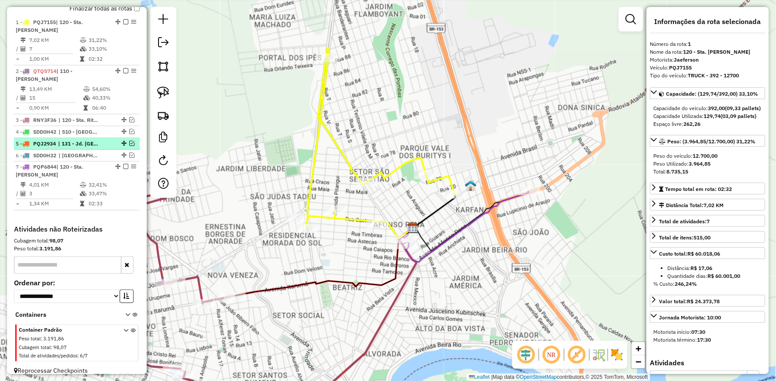
click at [129, 141] on em at bounding box center [131, 143] width 5 height 5
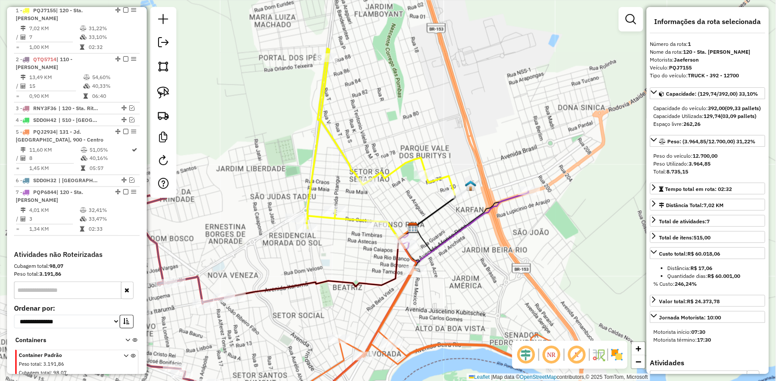
click at [402, 280] on icon at bounding box center [374, 323] width 83 height 191
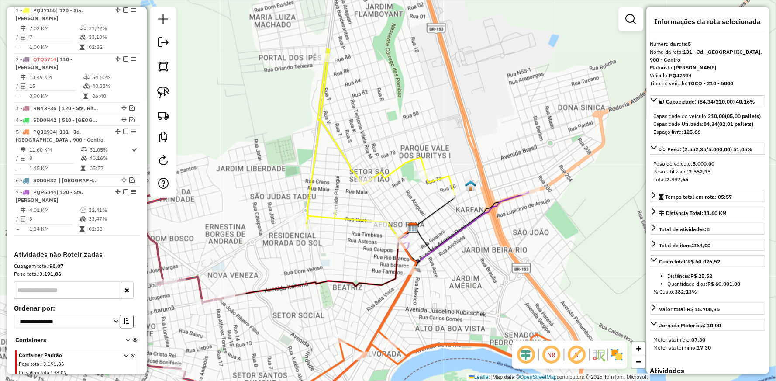
scroll to position [377, 0]
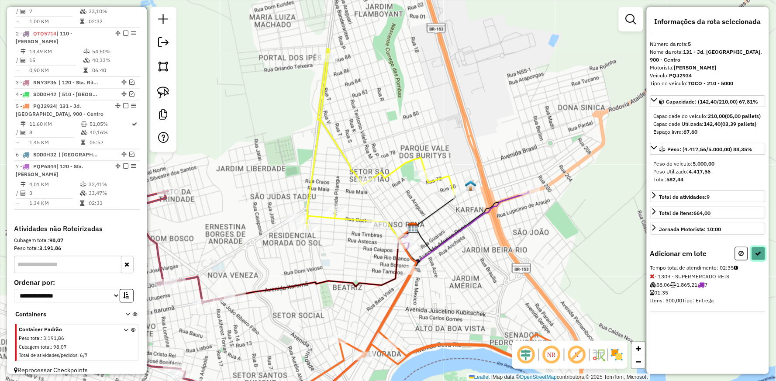
click at [759, 254] on icon at bounding box center [758, 253] width 6 height 6
select select "**********"
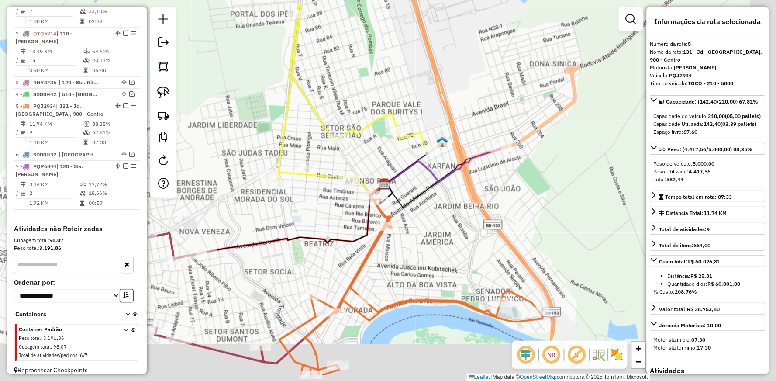
drag, startPoint x: 435, startPoint y: 302, endPoint x: 390, endPoint y: 218, distance: 94.7
click at [390, 218] on div "Janela de atendimento Grade de atendimento Capacidade Transportadoras Veículos …" at bounding box center [388, 190] width 776 height 381
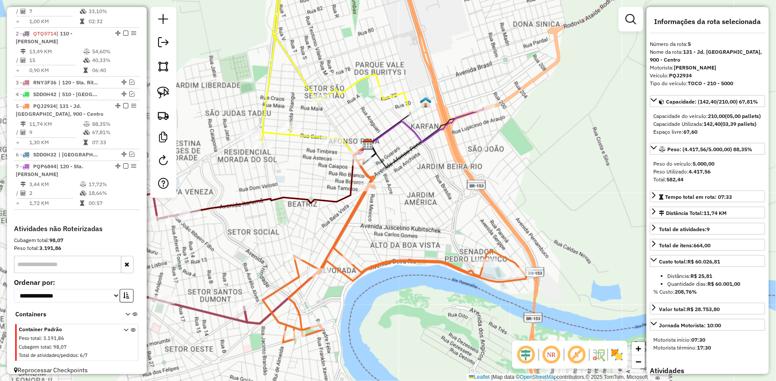
click at [356, 202] on icon at bounding box center [394, 250] width 263 height 184
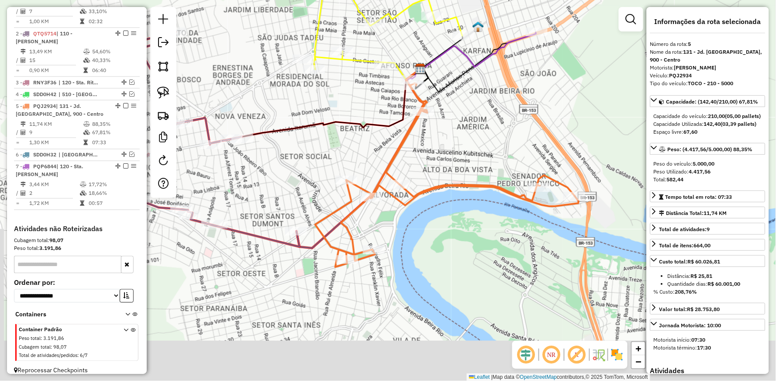
drag, startPoint x: 258, startPoint y: 343, endPoint x: 316, endPoint y: 259, distance: 102.4
click at [316, 259] on div "Janela de atendimento Grade de atendimento Capacidade Transportadoras Veículos …" at bounding box center [388, 190] width 776 height 381
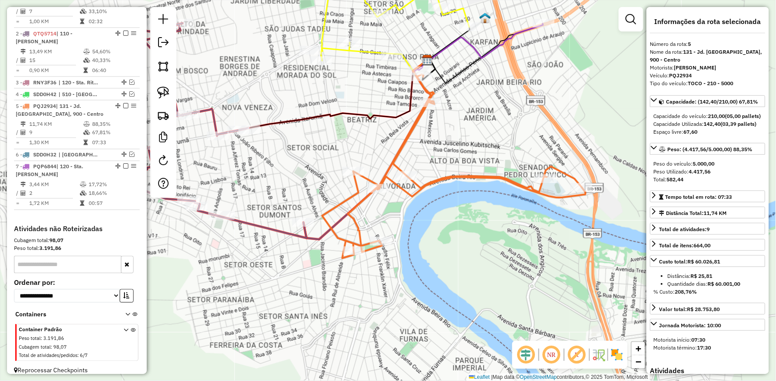
click at [285, 229] on icon at bounding box center [200, 126] width 214 height 224
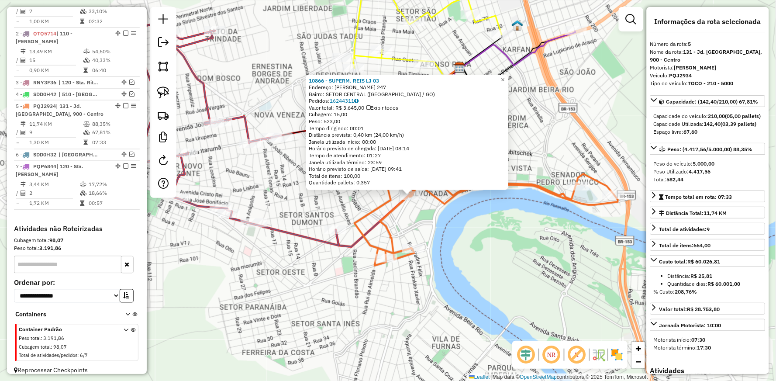
drag, startPoint x: 277, startPoint y: 201, endPoint x: 384, endPoint y: 213, distance: 108.0
click at [384, 213] on div "10866 - SUPERM. REIS LJ 03 Endereço: [PERSON_NAME] 247 Bairro: SETOR CENTRAL ([…" at bounding box center [388, 190] width 776 height 381
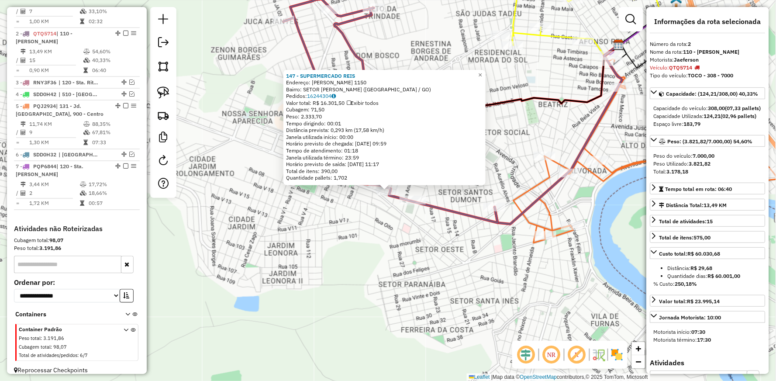
click at [340, 241] on div "147 - SUPERMERCADO REIS Endereço: [PERSON_NAME] 1150 Bairro: SETOR [PERSON_NAME…" at bounding box center [388, 190] width 776 height 381
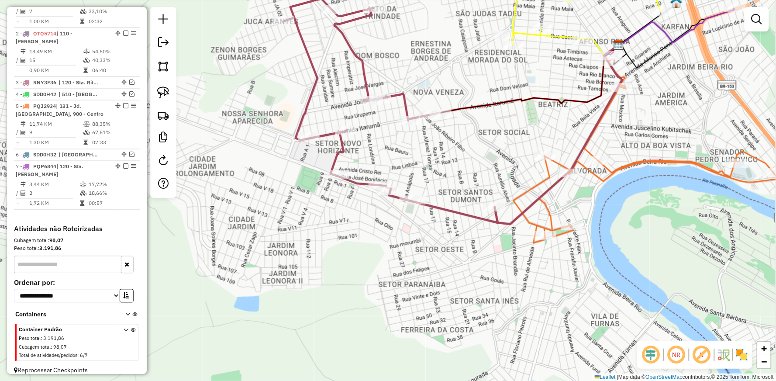
click at [441, 206] on icon at bounding box center [391, 111] width 214 height 224
select select "**********"
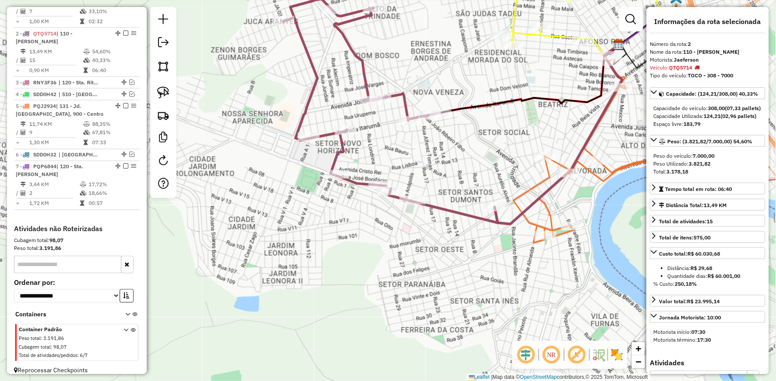
click at [566, 167] on icon at bounding box center [558, 134] width 127 height 179
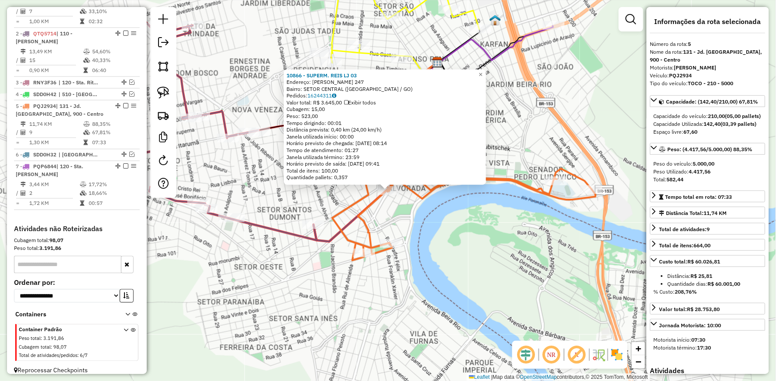
click at [251, 189] on div "10866 - SUPERM. REIS LJ 03 Endereço: [PERSON_NAME] 247 Bairro: SETOR CENTRAL ([…" at bounding box center [388, 190] width 776 height 381
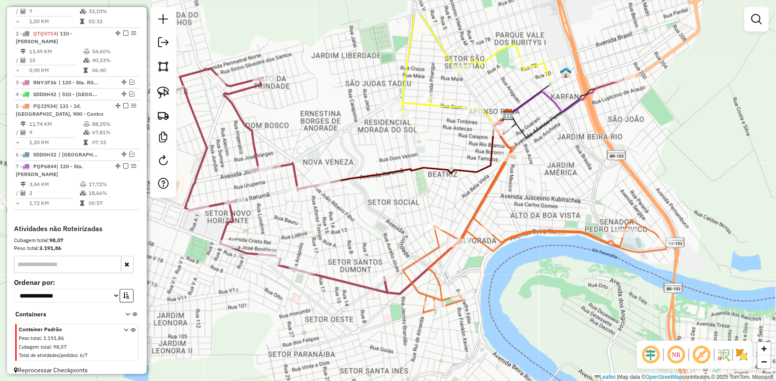
drag, startPoint x: 253, startPoint y: 186, endPoint x: 430, endPoint y: 279, distance: 200.5
click at [438, 285] on div "Janela de atendimento Grade de atendimento Capacidade Transportadoras Veículos …" at bounding box center [388, 190] width 776 height 381
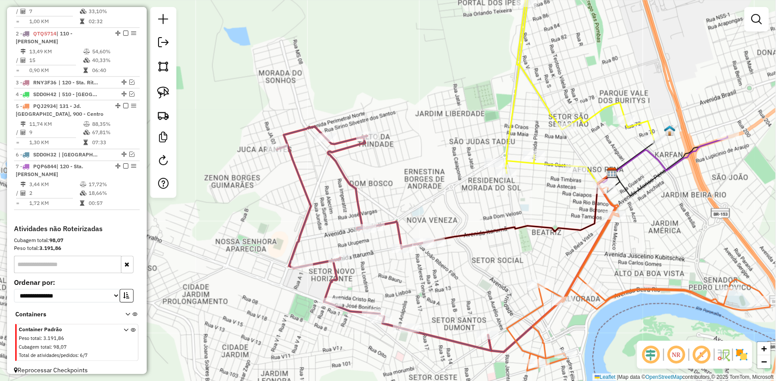
drag, startPoint x: 430, startPoint y: 182, endPoint x: 415, endPoint y: 186, distance: 15.5
click at [415, 186] on div "Janela de atendimento Grade de atendimento Capacidade Transportadoras Veículos …" at bounding box center [388, 190] width 776 height 381
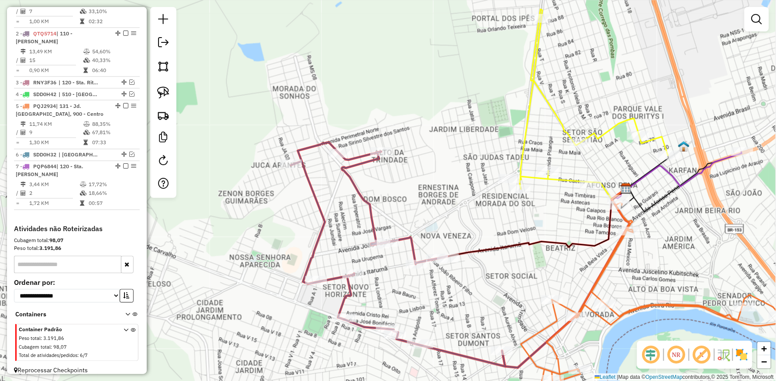
drag, startPoint x: 469, startPoint y: 194, endPoint x: 496, endPoint y: 206, distance: 29.7
click at [496, 206] on div "Janela de atendimento Grade de atendimento Capacidade Transportadoras Veículos …" at bounding box center [388, 190] width 776 height 381
click at [167, 92] on img at bounding box center [163, 92] width 12 height 12
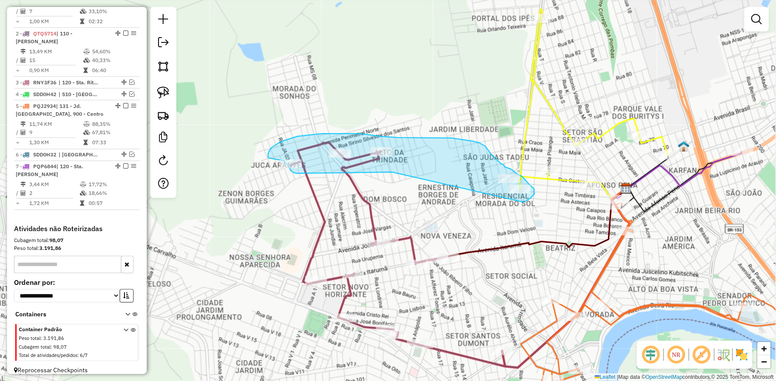
drag, startPoint x: 364, startPoint y: 172, endPoint x: 524, endPoint y: 202, distance: 162.6
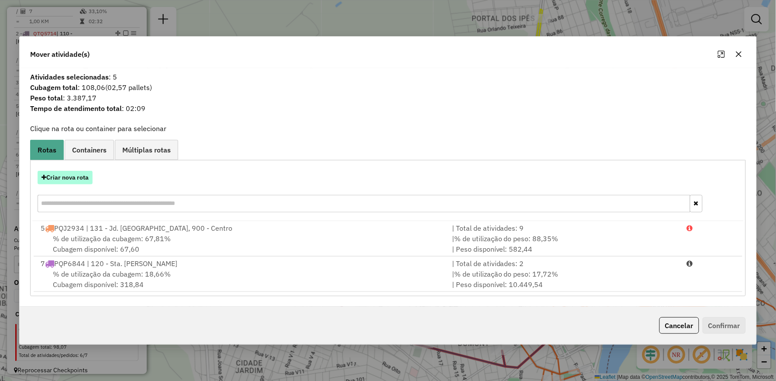
click at [68, 175] on button "Criar nova rota" at bounding box center [65, 178] width 55 height 14
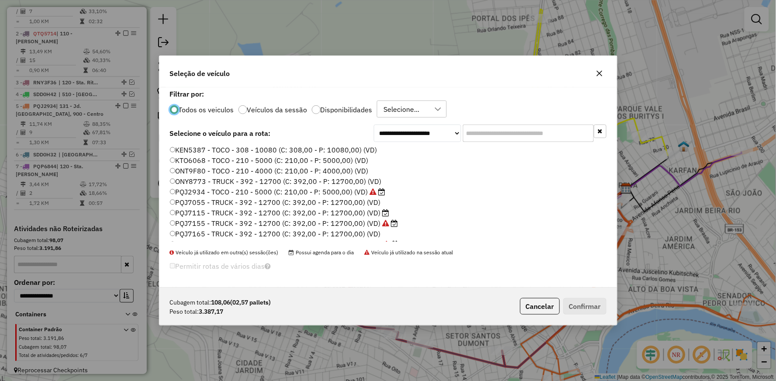
scroll to position [48, 0]
click at [202, 196] on label "PQJ7115 - TRUCK - 392 - 12700 (C: 392,00 - P: 12700,00) (VD)" at bounding box center [280, 196] width 220 height 10
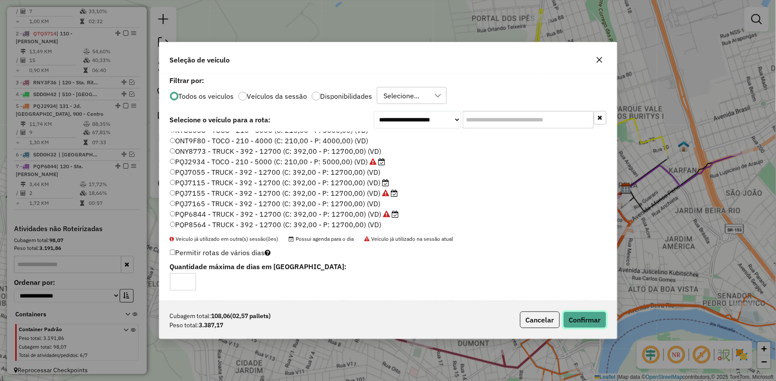
click at [593, 322] on button "Confirmar" at bounding box center [584, 319] width 43 height 17
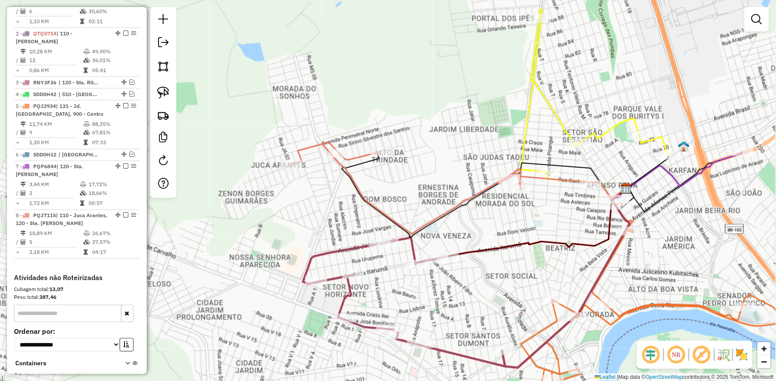
scroll to position [286, 0]
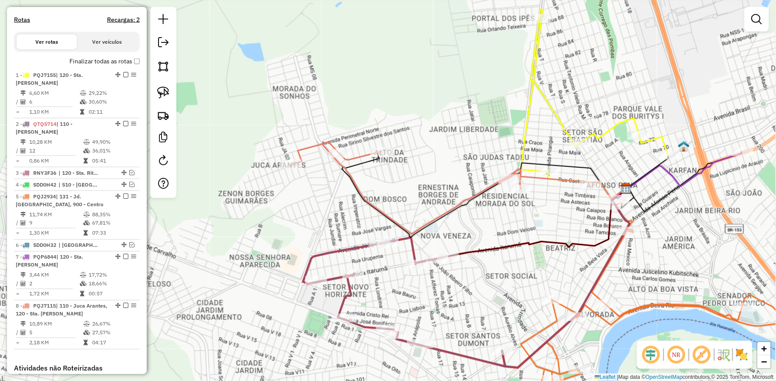
click at [311, 144] on icon at bounding box center [406, 188] width 230 height 92
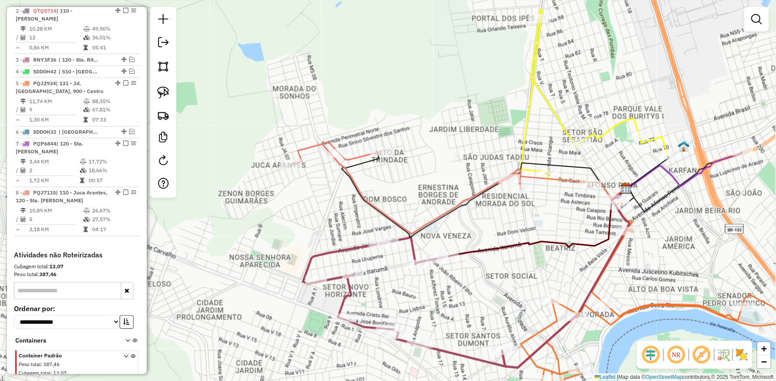
select select "**********"
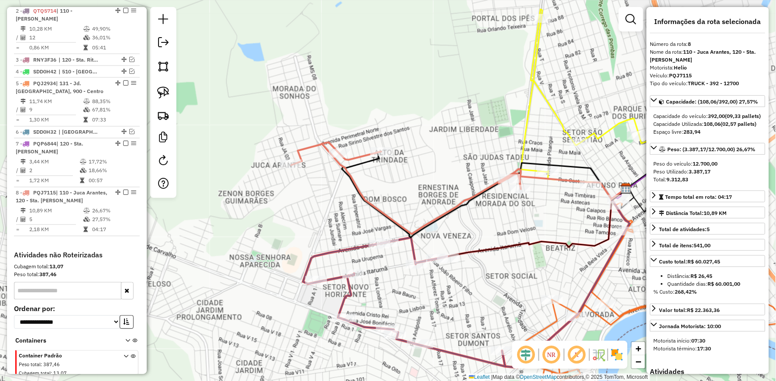
scroll to position [425, 0]
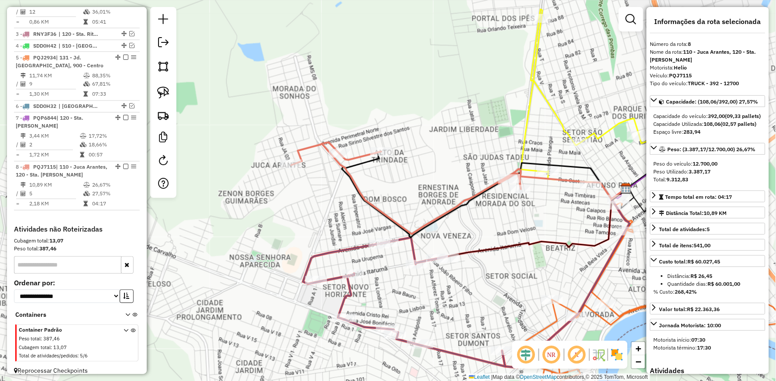
click at [342, 248] on icon at bounding box center [404, 301] width 202 height 129
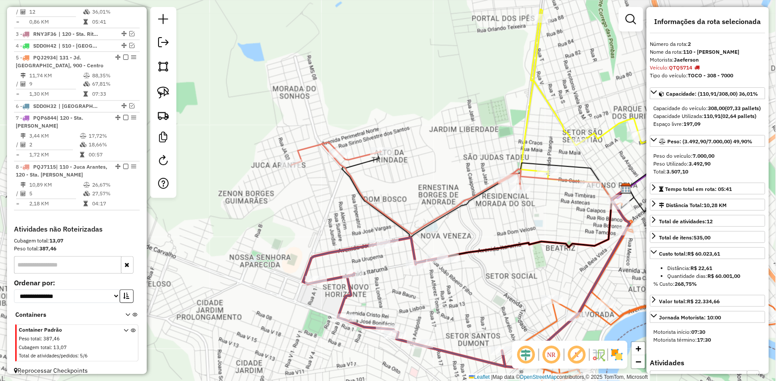
scroll to position [397, 0]
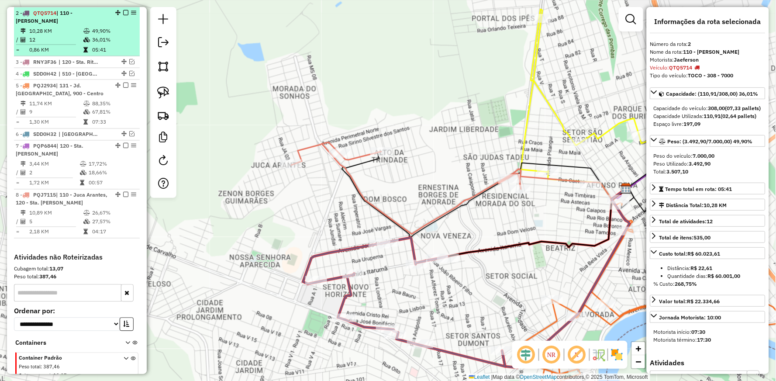
click at [124, 10] on em at bounding box center [125, 12] width 5 height 5
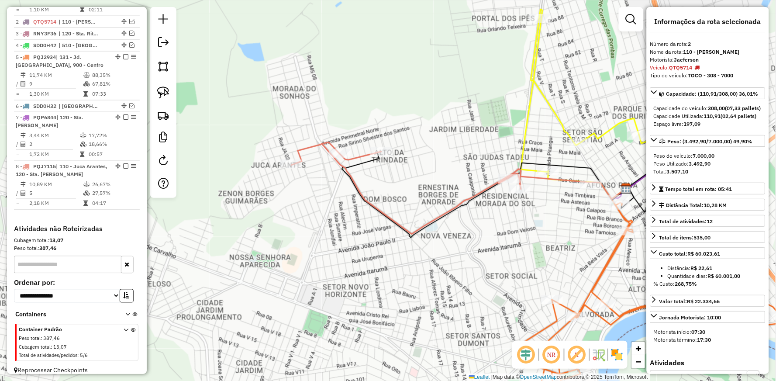
click at [358, 150] on div "Janela de atendimento Grade de atendimento Capacidade Transportadoras Veículos …" at bounding box center [388, 190] width 776 height 381
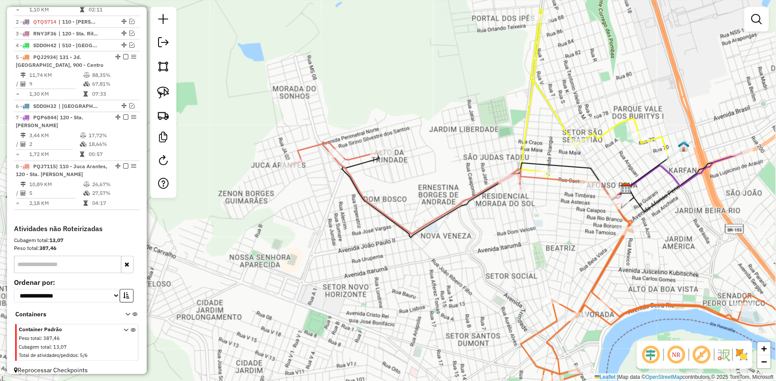
click at [360, 154] on icon at bounding box center [406, 188] width 230 height 92
select select "**********"
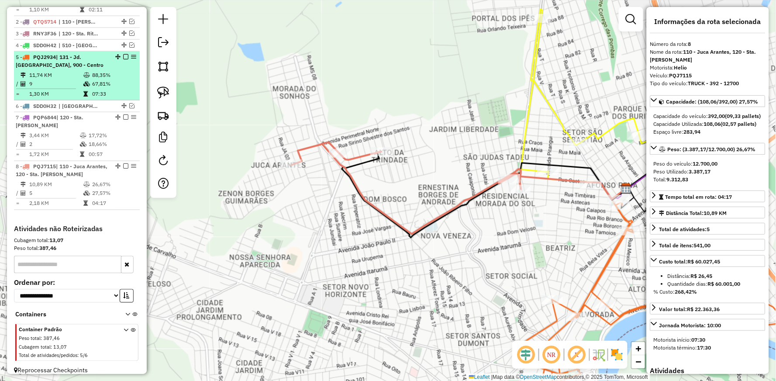
click at [100, 75] on td "88,35%" at bounding box center [114, 75] width 44 height 9
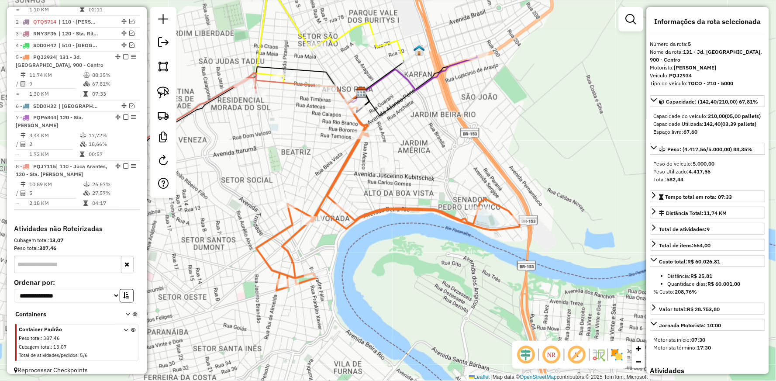
click at [373, 206] on icon at bounding box center [387, 199] width 263 height 184
click at [129, 103] on em at bounding box center [131, 105] width 5 height 5
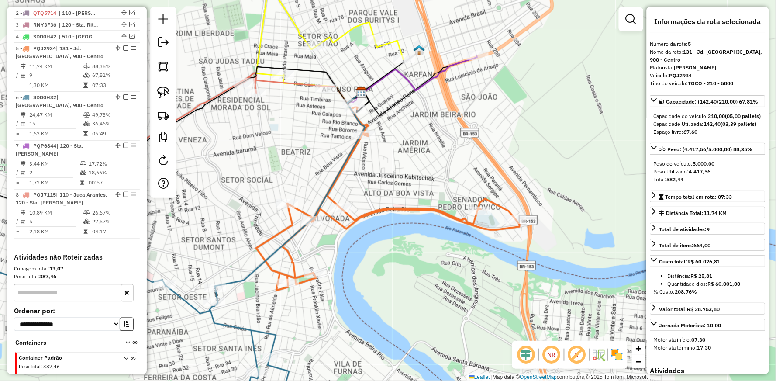
click at [237, 278] on icon at bounding box center [290, 190] width 150 height 195
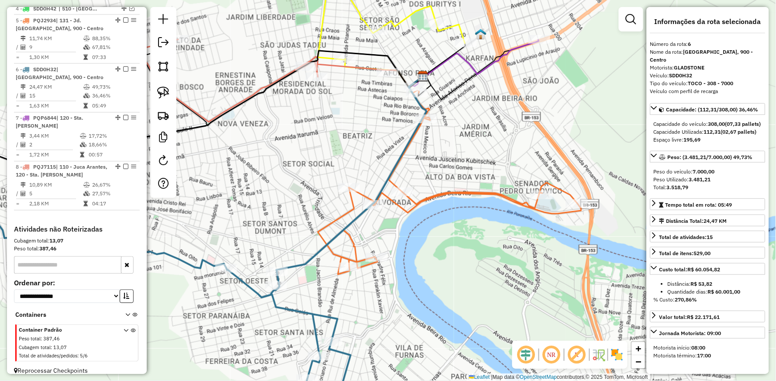
drag, startPoint x: 202, startPoint y: 247, endPoint x: 398, endPoint y: 178, distance: 208.1
click at [398, 178] on div "Janela de atendimento Grade de atendimento Capacidade Transportadoras Veículos …" at bounding box center [388, 190] width 776 height 381
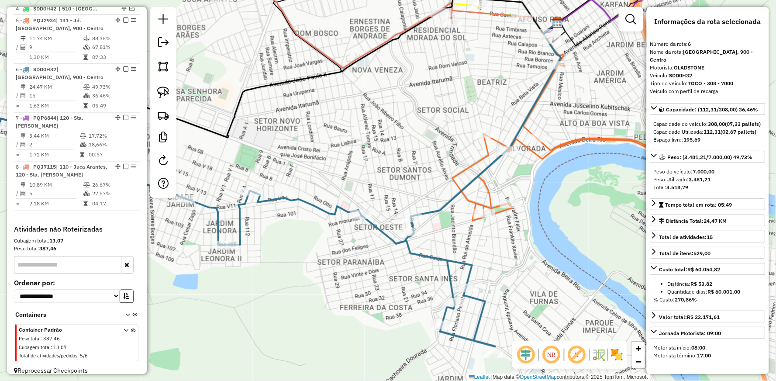
click at [306, 202] on icon at bounding box center [208, 210] width 573 height 271
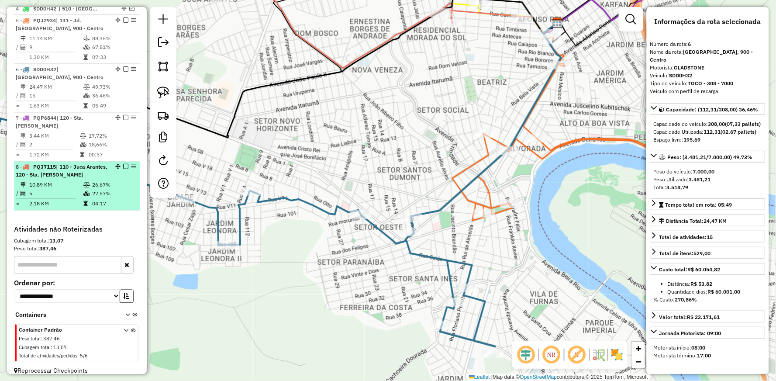
click at [79, 181] on td "10,89 KM" at bounding box center [56, 185] width 54 height 9
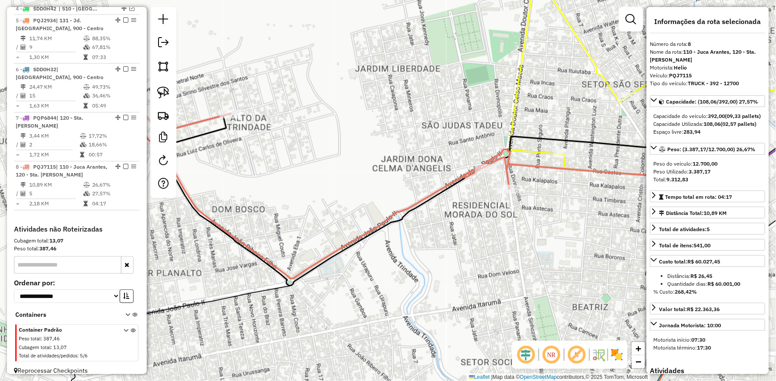
click at [517, 62] on icon at bounding box center [657, 68] width 294 height 213
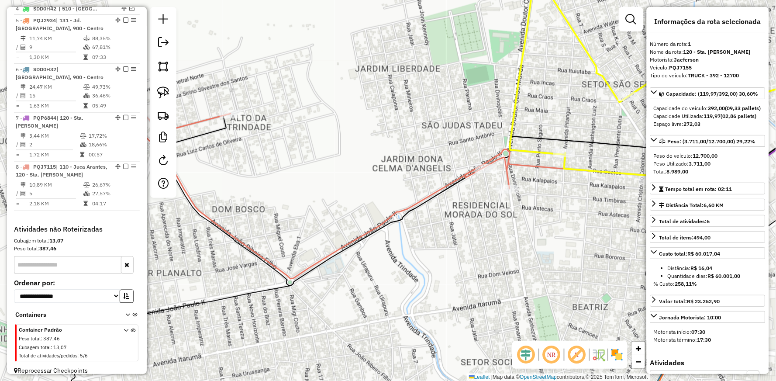
scroll to position [356, 0]
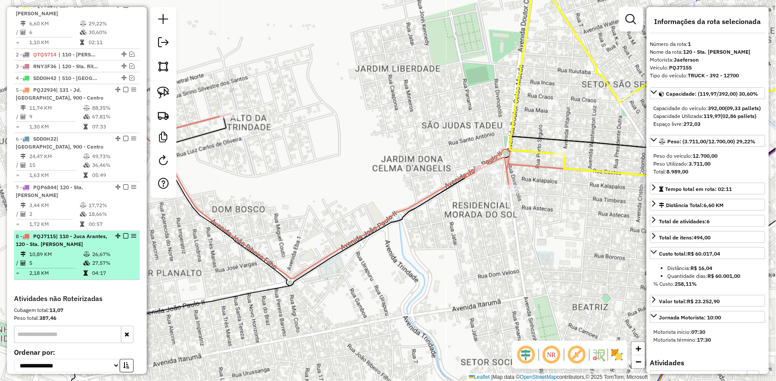
click at [124, 234] on em at bounding box center [125, 236] width 5 height 5
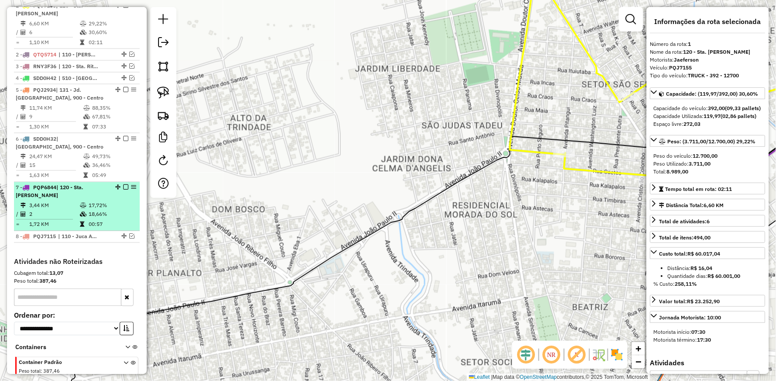
click at [85, 201] on td at bounding box center [83, 205] width 9 height 9
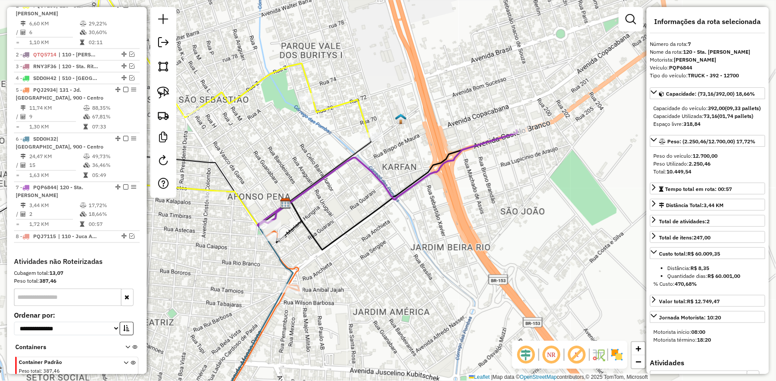
click at [453, 156] on icon at bounding box center [393, 176] width 248 height 92
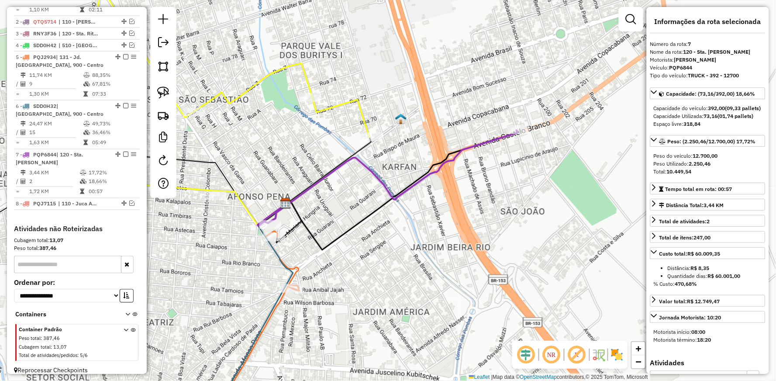
click at [312, 177] on div "Janela de atendimento Grade de atendimento Capacidade Transportadoras Veículos …" at bounding box center [388, 190] width 776 height 381
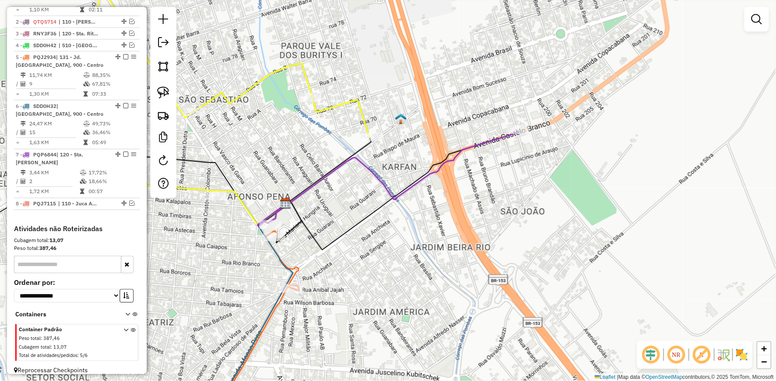
click at [318, 181] on icon at bounding box center [393, 176] width 248 height 92
select select "**********"
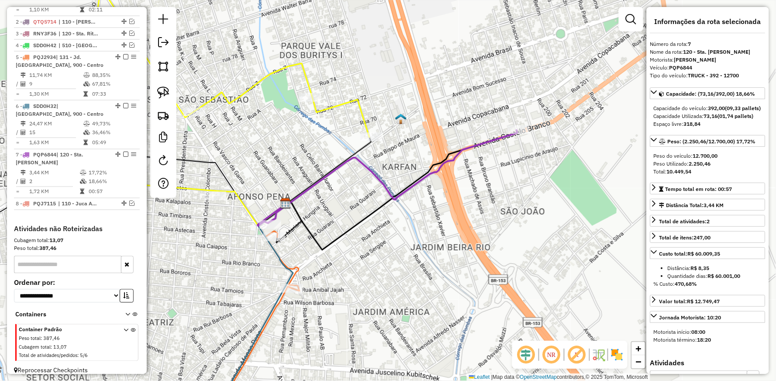
click at [380, 177] on icon at bounding box center [393, 176] width 248 height 92
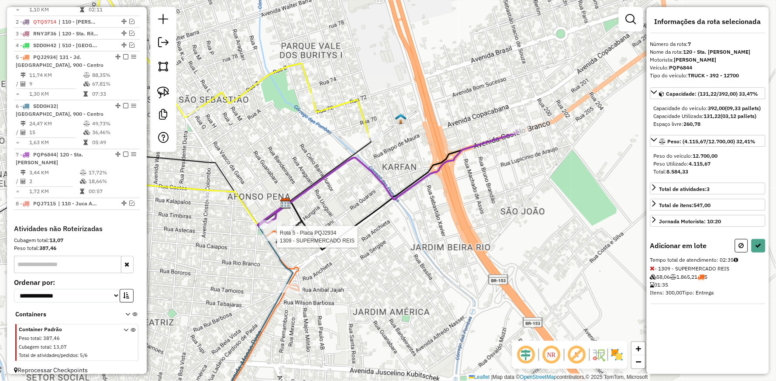
select select "**********"
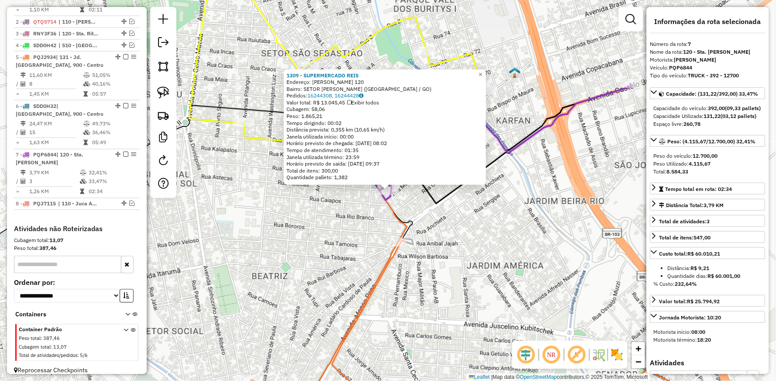
click at [261, 247] on div "1309 - SUPERMERCADO REIS Endereço: [PERSON_NAME] 120 Bairro: SETOR [PERSON_NAME…" at bounding box center [388, 190] width 776 height 381
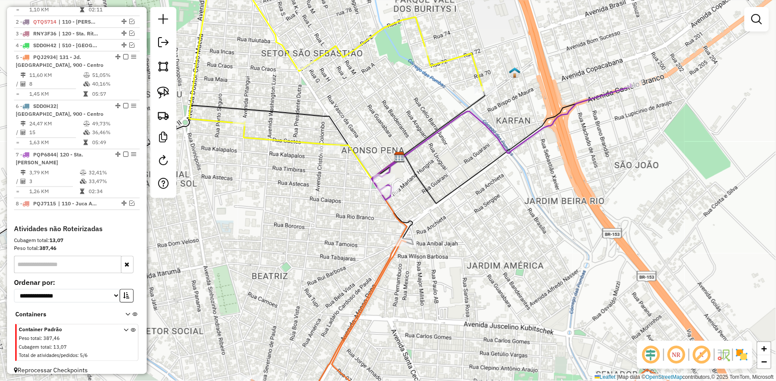
click at [285, 138] on icon at bounding box center [336, 53] width 294 height 182
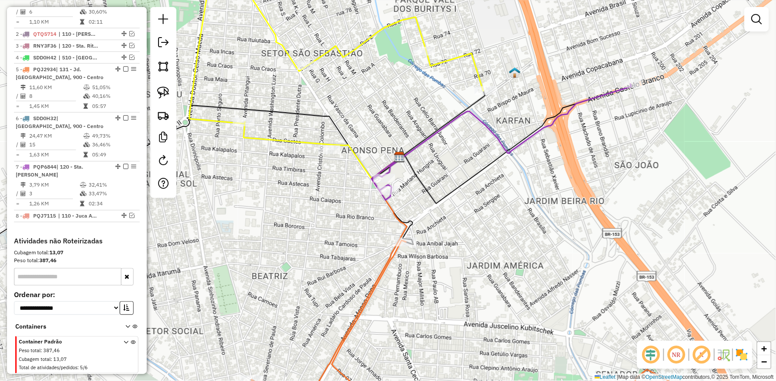
select select "**********"
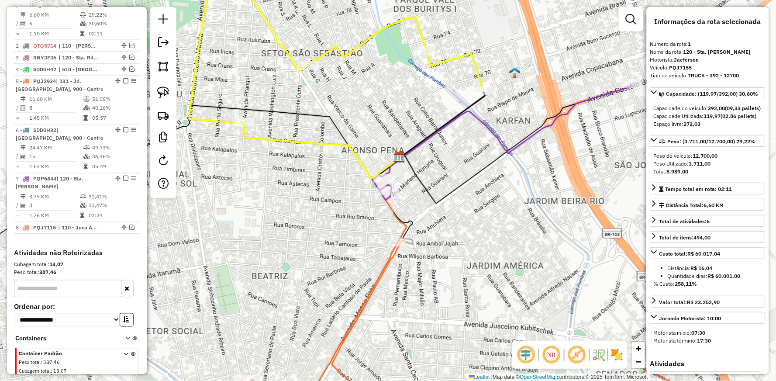
scroll to position [356, 0]
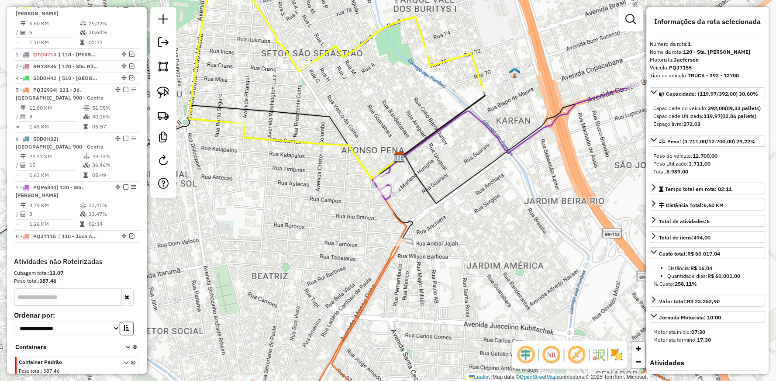
click at [273, 137] on icon at bounding box center [336, 53] width 294 height 182
click at [299, 138] on icon at bounding box center [336, 53] width 294 height 182
click at [524, 140] on icon at bounding box center [501, 142] width 259 height 116
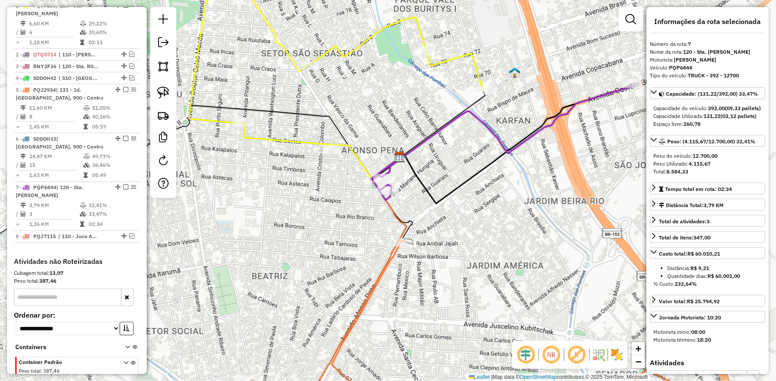
scroll to position [388, 0]
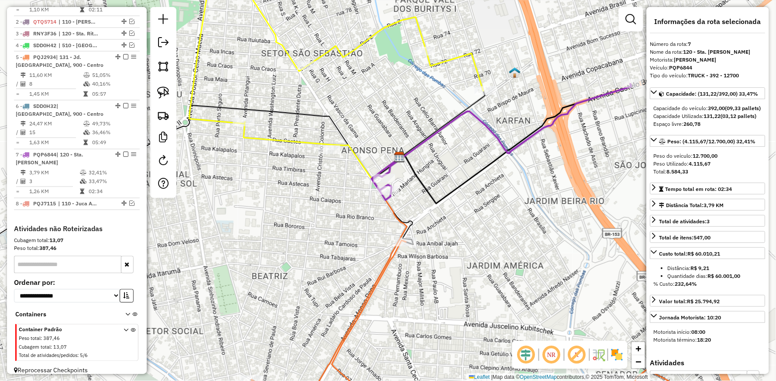
click at [343, 144] on icon at bounding box center [365, 161] width 70 height 34
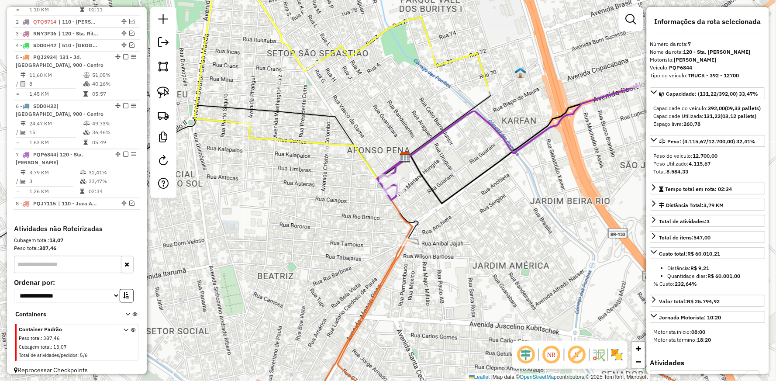
click at [348, 144] on icon at bounding box center [370, 161] width 70 height 34
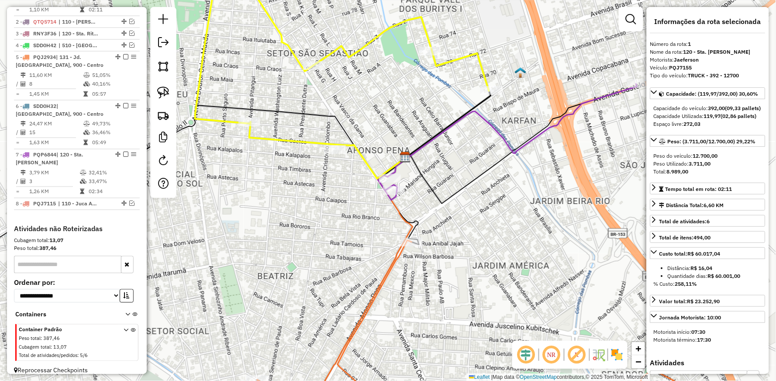
scroll to position [356, 0]
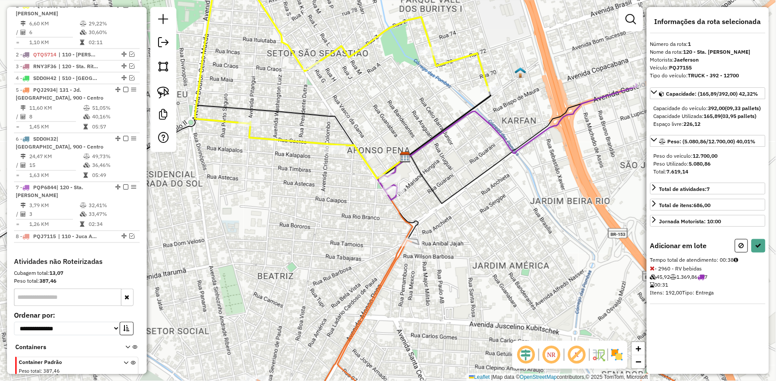
select select "**********"
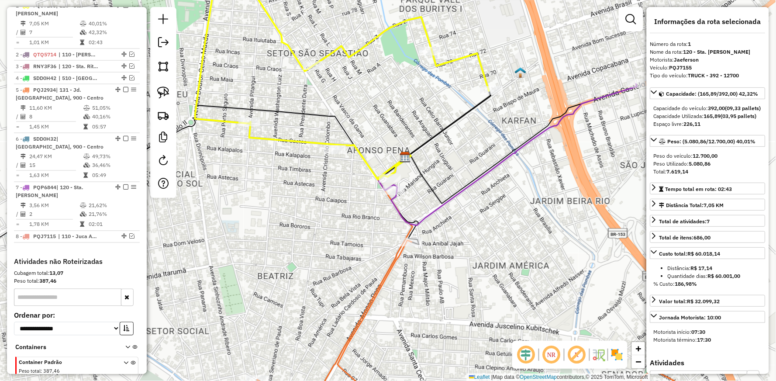
click at [479, 175] on icon at bounding box center [514, 154] width 246 height 141
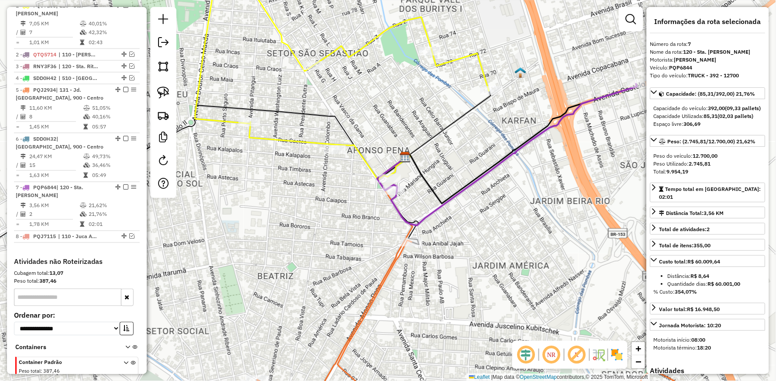
scroll to position [388, 0]
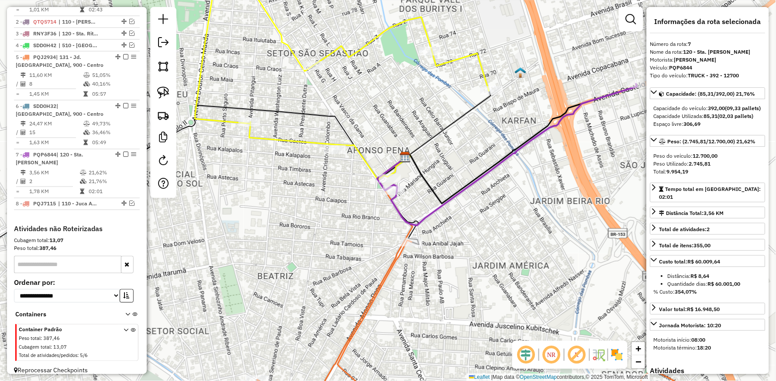
click at [428, 208] on div "Janela de atendimento Grade de atendimento Capacidade Transportadoras Veículos …" at bounding box center [388, 190] width 776 height 381
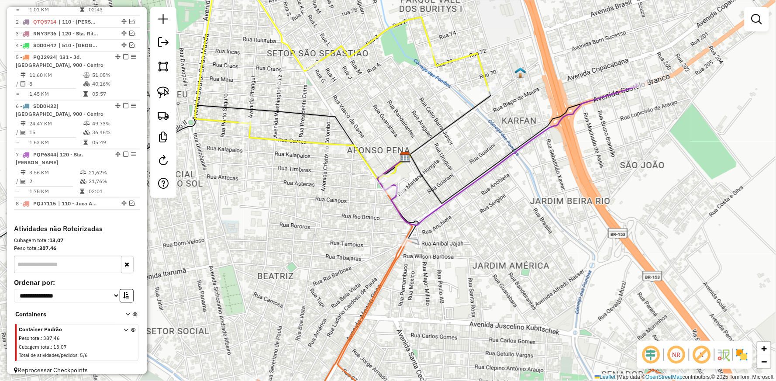
click at [430, 212] on icon at bounding box center [514, 154] width 246 height 141
select select "**********"
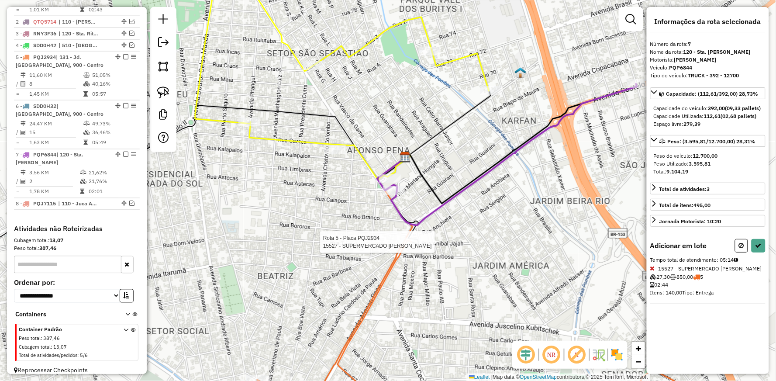
select select "**********"
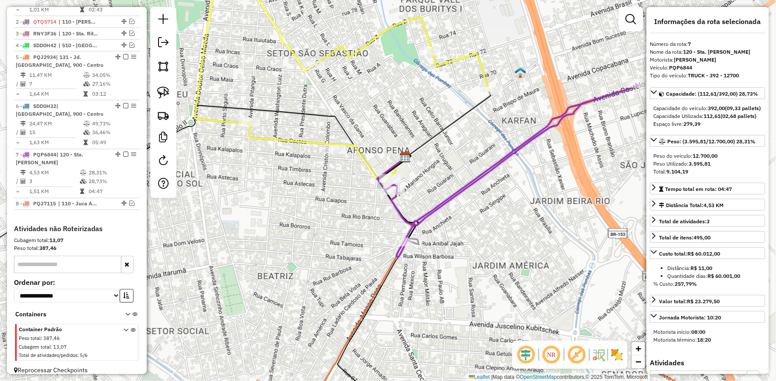
click at [430, 208] on icon at bounding box center [514, 170] width 246 height 173
click at [354, 144] on icon at bounding box center [342, 70] width 294 height 216
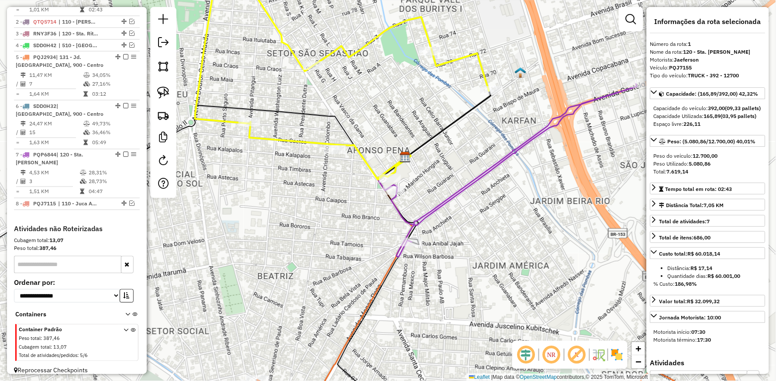
scroll to position [356, 0]
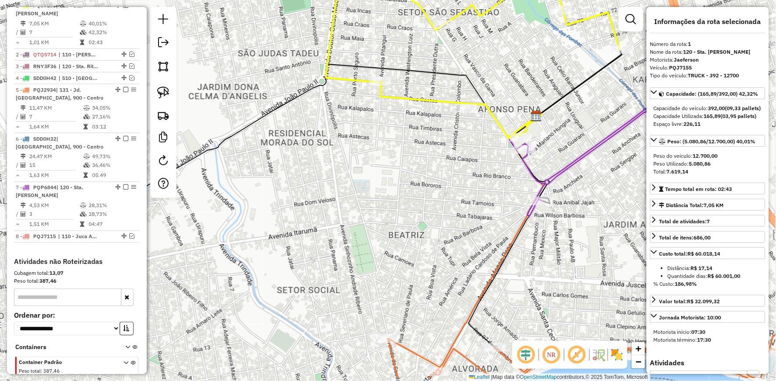
drag, startPoint x: 296, startPoint y: 186, endPoint x: 385, endPoint y: 165, distance: 91.4
click at [385, 165] on div "Janela de atendimento Grade de atendimento Capacidade Transportadoras Veículos …" at bounding box center [388, 190] width 776 height 381
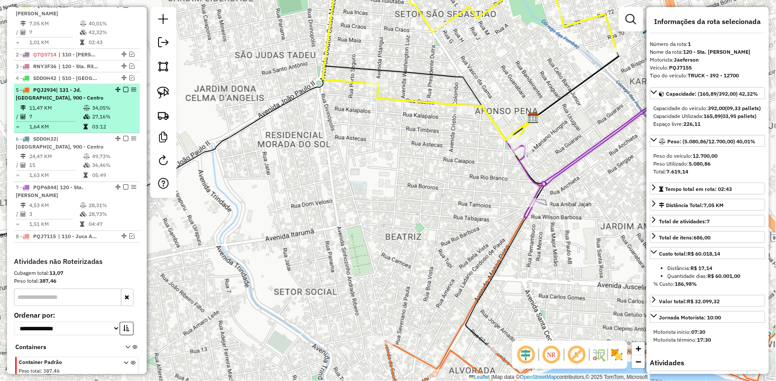
click at [116, 95] on div "5 - PQJ2934 | 131 - Jd. [GEOGRAPHIC_DATA], 900 - Centro" at bounding box center [77, 94] width 122 height 16
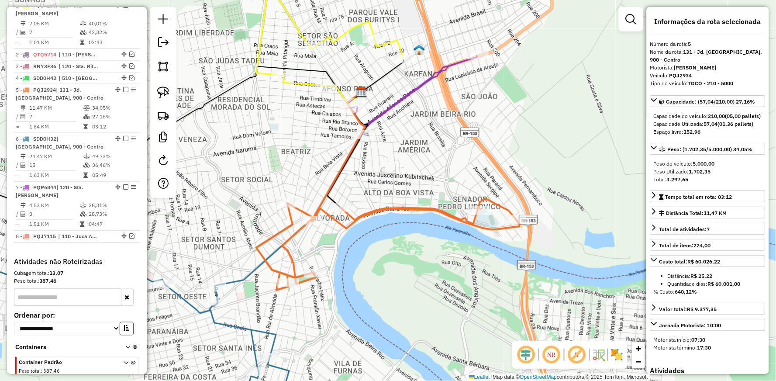
click at [380, 206] on icon at bounding box center [387, 244] width 263 height 92
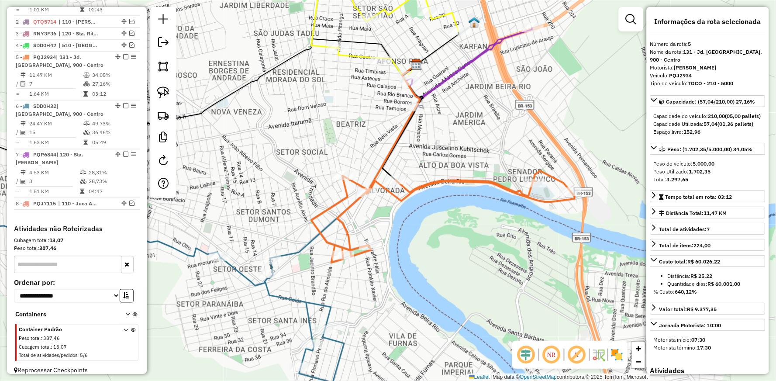
drag, startPoint x: 212, startPoint y: 264, endPoint x: 268, endPoint y: 234, distance: 63.4
click at [268, 234] on div "Janela de atendimento Grade de atendimento Capacidade Transportadoras Veículos …" at bounding box center [388, 190] width 776 height 381
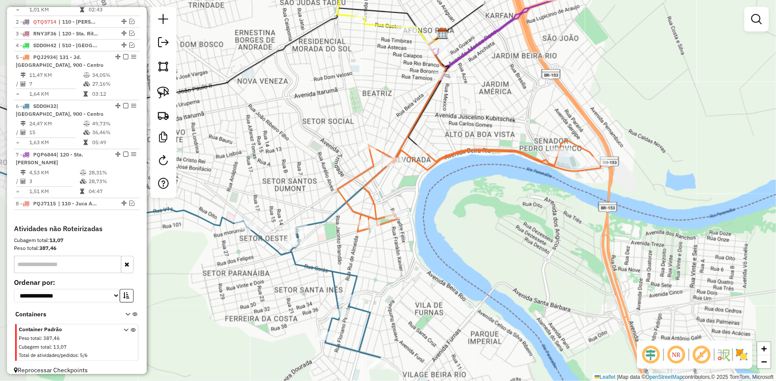
click at [290, 206] on div "Janela de atendimento Grade de atendimento Capacidade Transportadoras Veículos …" at bounding box center [388, 190] width 776 height 381
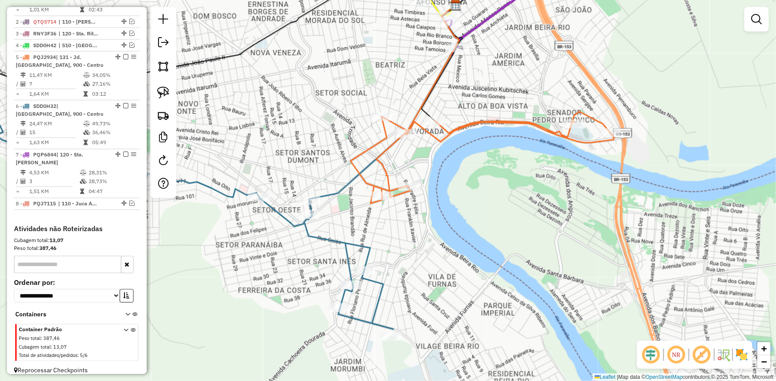
drag, startPoint x: 259, startPoint y: 199, endPoint x: 272, endPoint y: 162, distance: 39.9
click at [272, 162] on div "Janela de atendimento Grade de atendimento Capacidade Transportadoras Veículos …" at bounding box center [388, 190] width 776 height 381
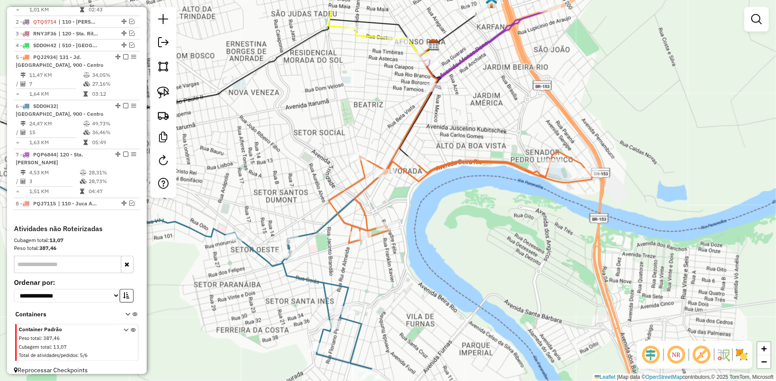
drag, startPoint x: 444, startPoint y: 90, endPoint x: 406, endPoint y: 172, distance: 90.6
click at [406, 172] on div "Janela de atendimento Grade de atendimento Capacidade Transportadoras Veículos …" at bounding box center [388, 190] width 776 height 381
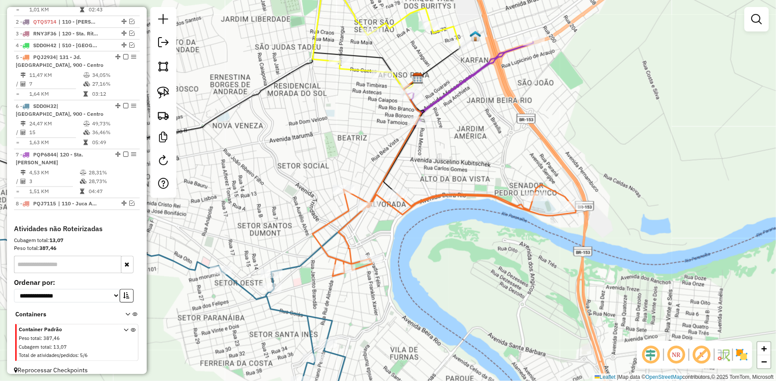
click at [476, 190] on icon at bounding box center [444, 230] width 263 height 92
select select "**********"
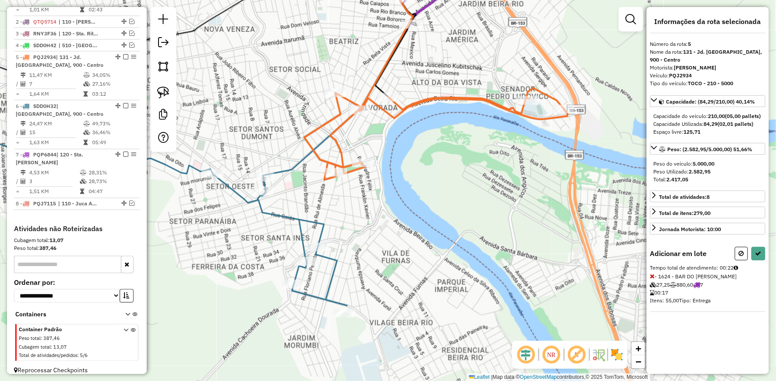
drag, startPoint x: 354, startPoint y: 360, endPoint x: 344, endPoint y: 194, distance: 166.2
click at [344, 195] on div "Janela de atendimento Grade de atendimento Capacidade Transportadoras Veículos …" at bounding box center [388, 190] width 776 height 381
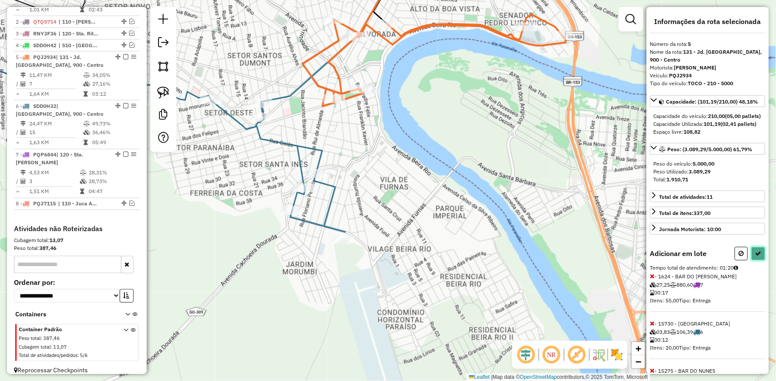
click at [756, 256] on icon at bounding box center [758, 253] width 6 height 6
select select "**********"
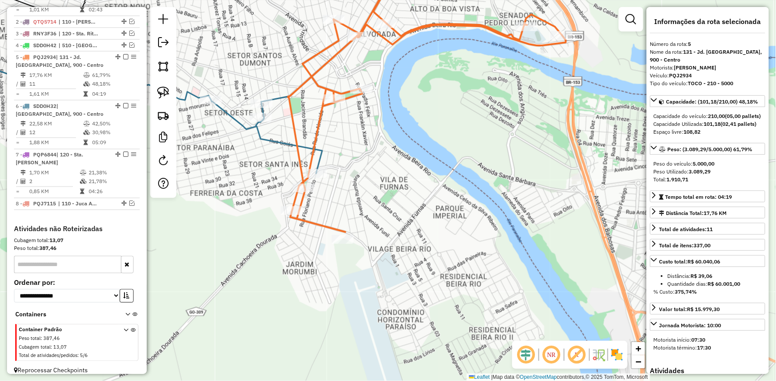
click at [268, 136] on icon at bounding box center [122, 88] width 400 height 170
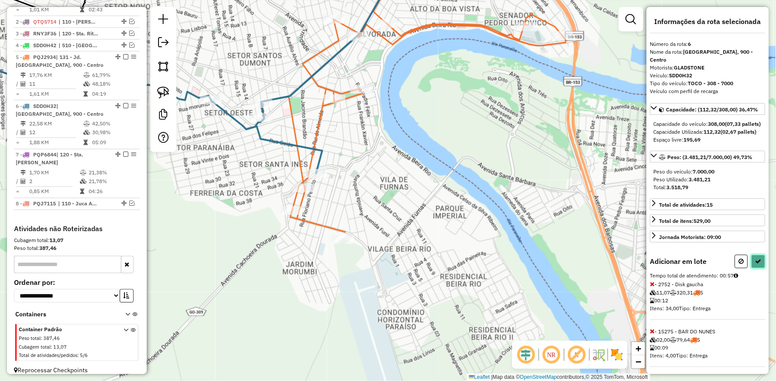
click at [758, 264] on icon at bounding box center [758, 261] width 6 height 6
select select "**********"
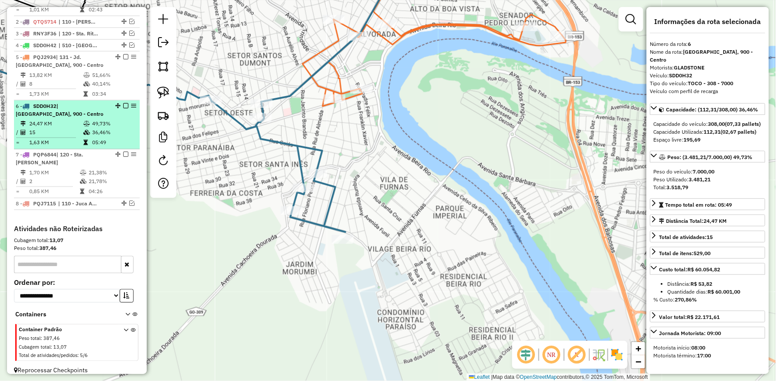
click at [123, 106] on em at bounding box center [125, 105] width 5 height 5
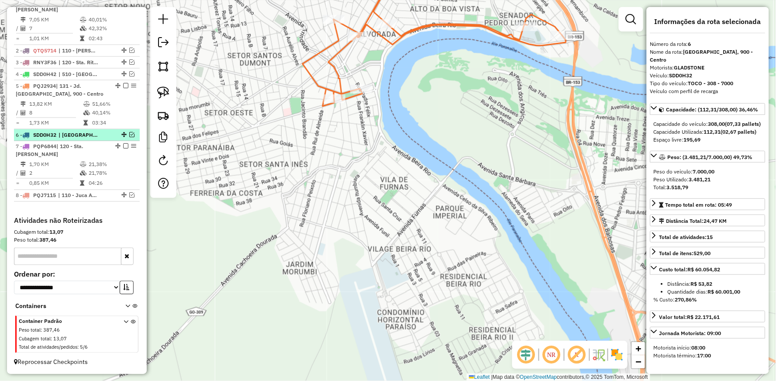
scroll to position [351, 0]
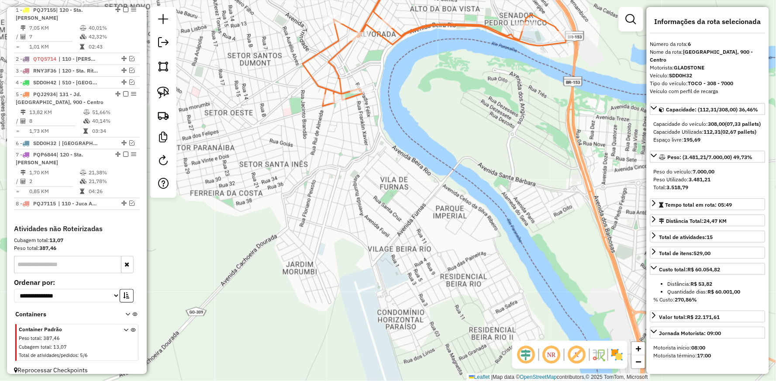
click at [309, 53] on icon at bounding box center [433, 34] width 263 height 144
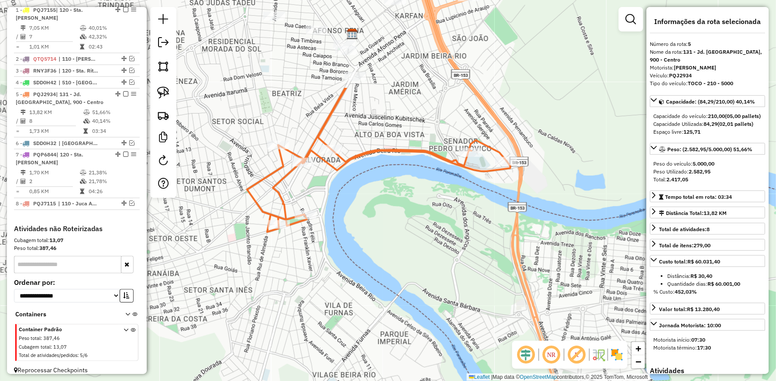
drag, startPoint x: 269, startPoint y: 75, endPoint x: 220, endPoint y: 184, distance: 120.3
click at [220, 184] on div "Janela de atendimento Grade de atendimento Capacidade Transportadoras Veículos …" at bounding box center [388, 190] width 776 height 381
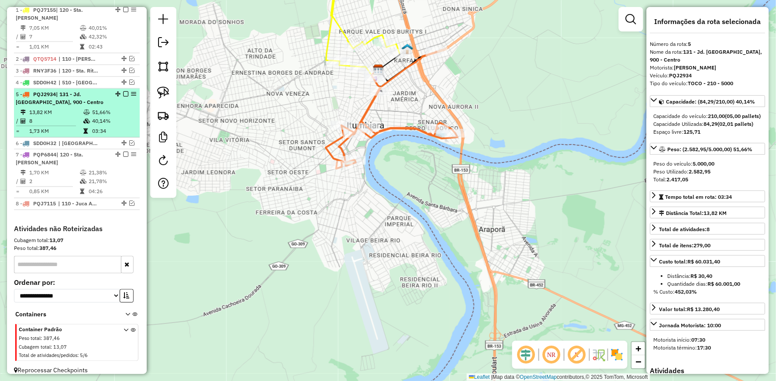
click at [123, 92] on em at bounding box center [125, 93] width 5 height 5
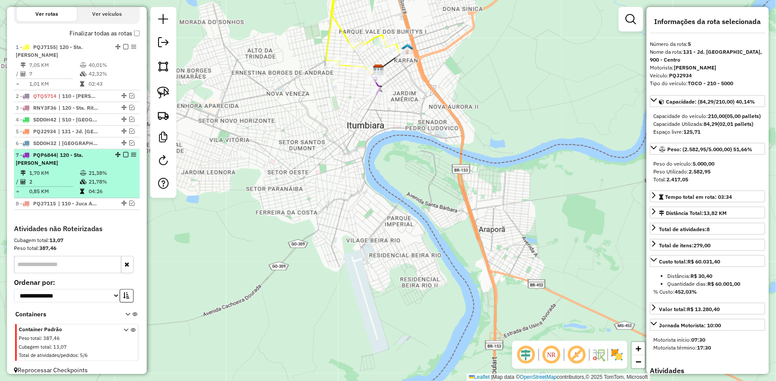
click at [108, 177] on td "21,78%" at bounding box center [112, 181] width 48 height 9
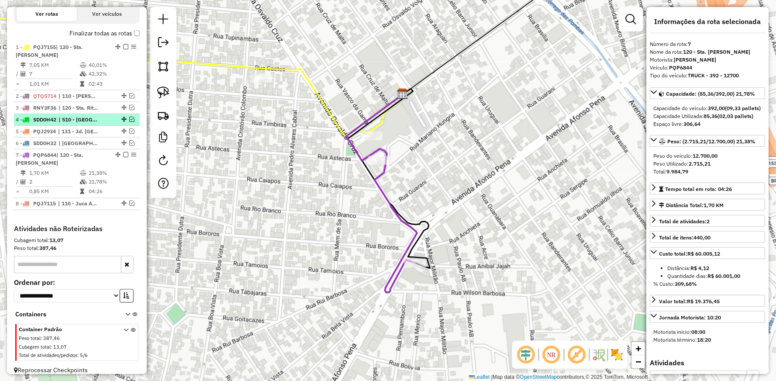
click at [124, 155] on em at bounding box center [125, 154] width 5 height 5
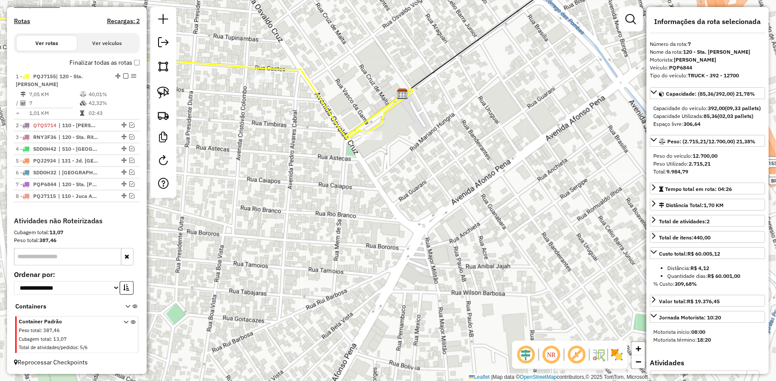
click at [321, 98] on icon at bounding box center [197, 49] width 431 height 175
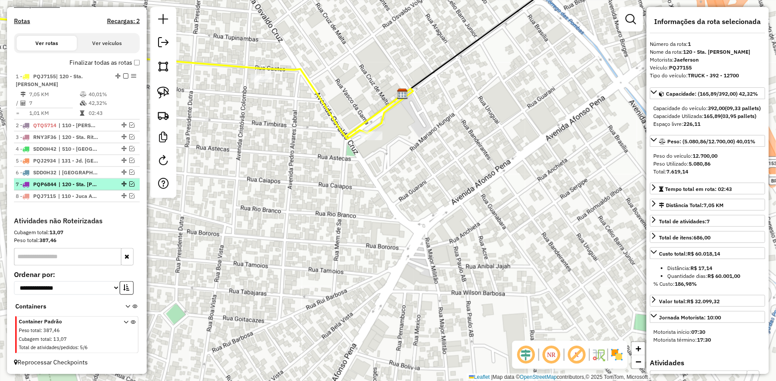
click at [129, 182] on em at bounding box center [131, 183] width 5 height 5
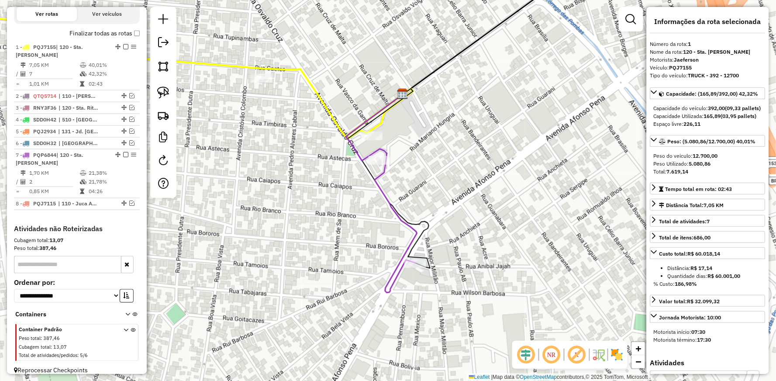
click at [293, 65] on icon at bounding box center [197, 49] width 431 height 175
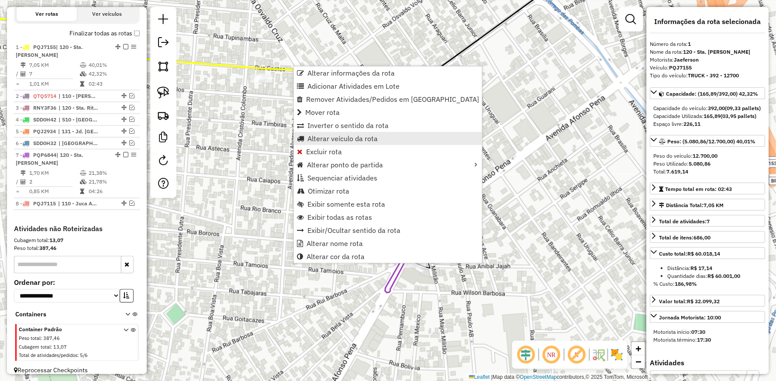
click at [335, 137] on span "Alterar veículo da rota" at bounding box center [342, 138] width 70 height 7
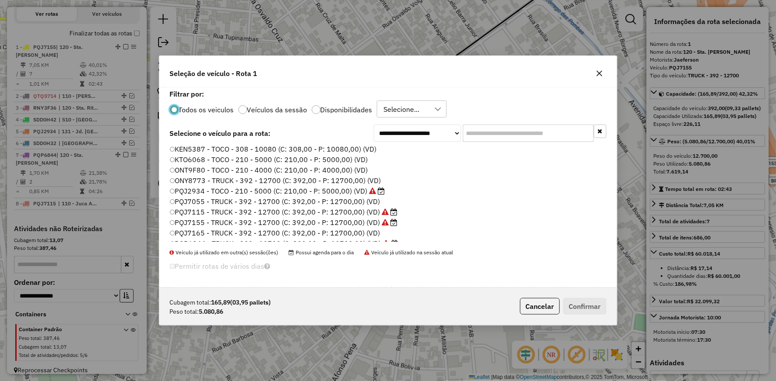
scroll to position [48, 0]
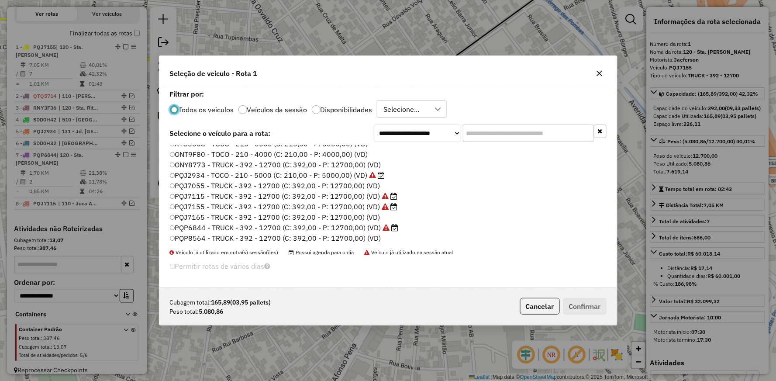
click at [202, 204] on label "PQJ7155 - TRUCK - 392 - 12700 (C: 392,00 - P: 12700,00) (VD)" at bounding box center [284, 206] width 228 height 10
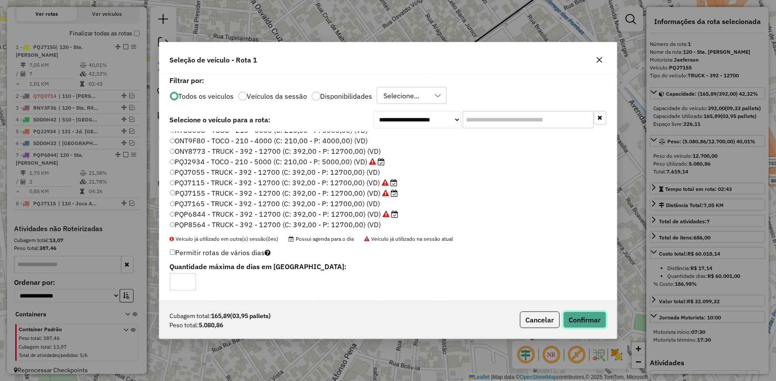
click at [591, 320] on button "Confirmar" at bounding box center [584, 319] width 43 height 17
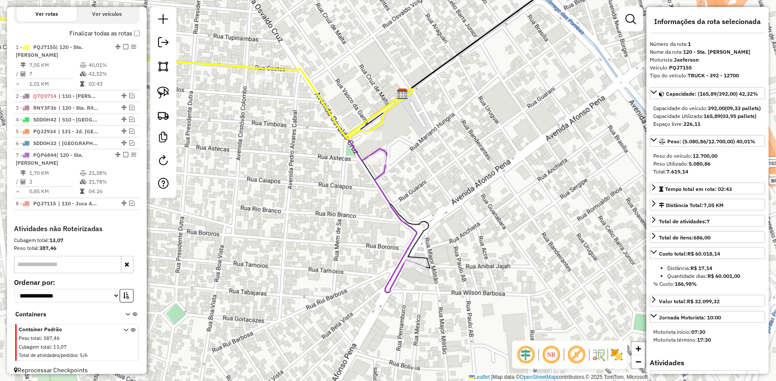
click at [378, 180] on icon at bounding box center [396, 226] width 42 height 131
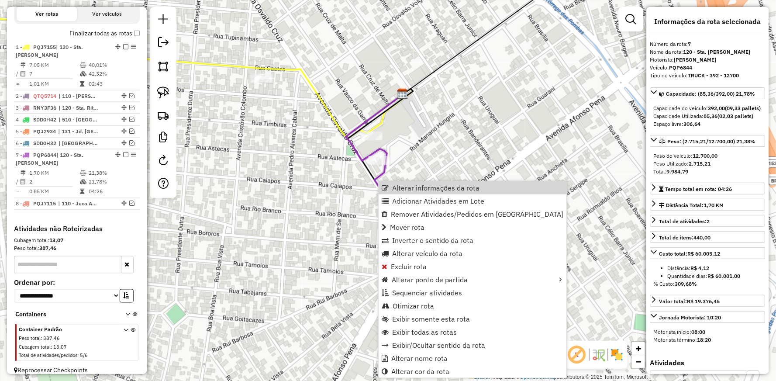
click at [319, 101] on icon at bounding box center [197, 49] width 431 height 175
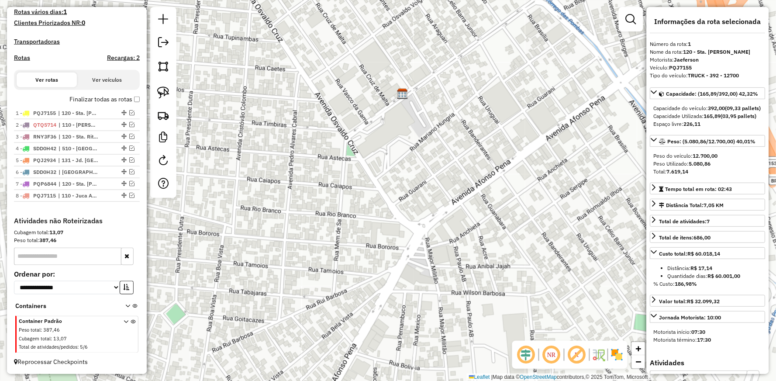
scroll to position [256, 0]
click at [163, 38] on em at bounding box center [163, 42] width 10 height 10
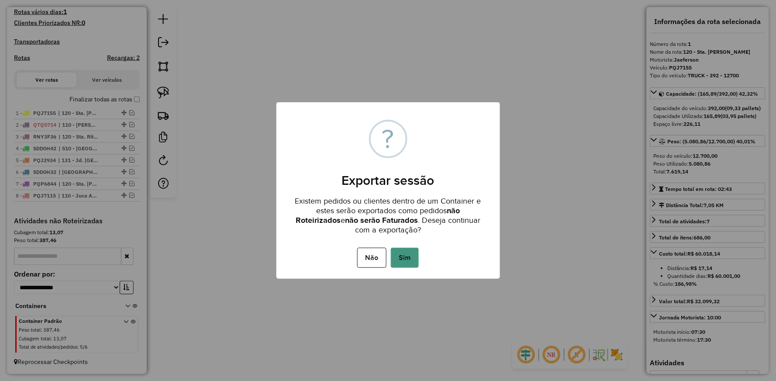
click at [407, 261] on button "Sim" at bounding box center [405, 257] width 28 height 20
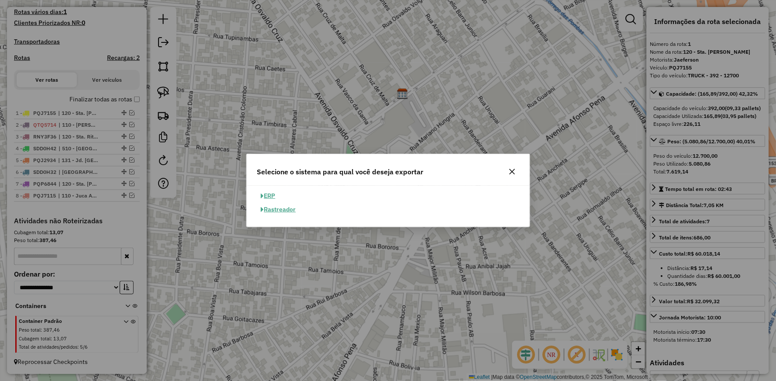
click at [265, 194] on button "ERP" at bounding box center [268, 196] width 22 height 14
select select "**"
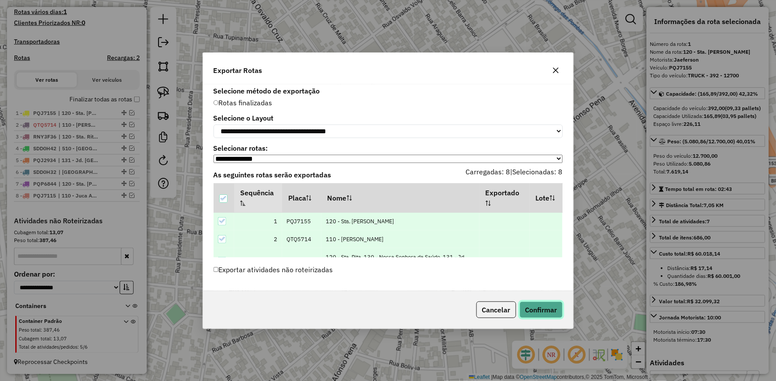
click at [536, 307] on button "Confirmar" at bounding box center [540, 309] width 43 height 17
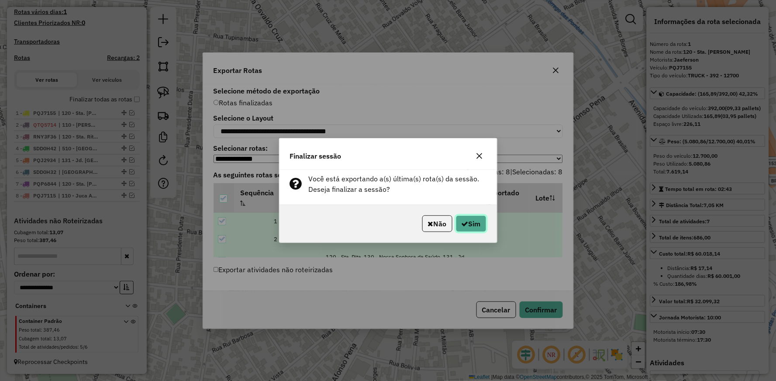
click at [481, 232] on button "Sim" at bounding box center [471, 223] width 31 height 17
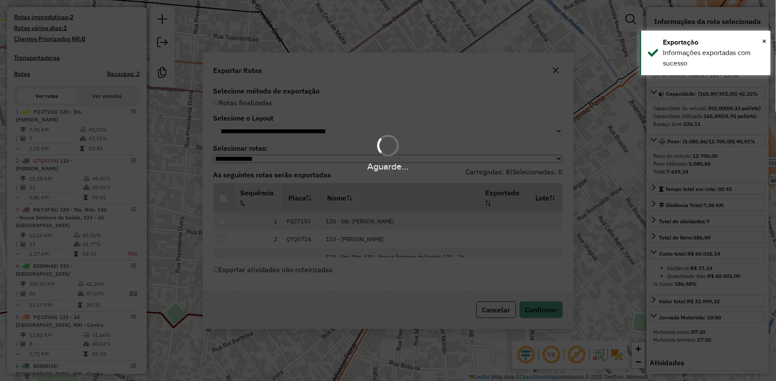
scroll to position [280, 0]
